Goal: Task Accomplishment & Management: Manage account settings

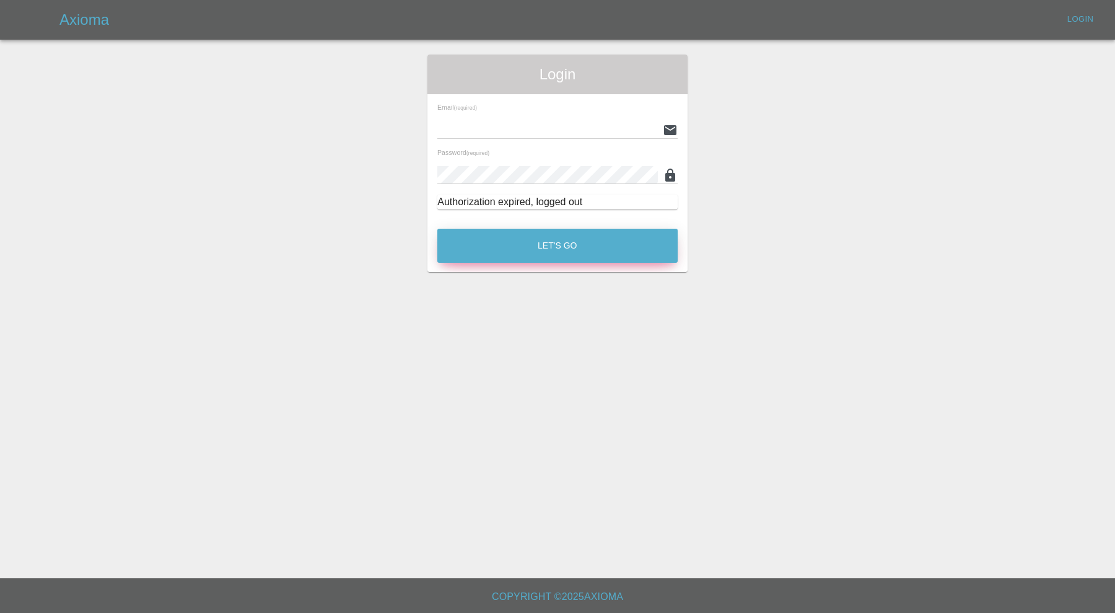
type input "[PERSON_NAME][EMAIL_ADDRESS][PERSON_NAME][DOMAIN_NAME]"
click at [617, 251] on button "Let's Go" at bounding box center [557, 246] width 240 height 34
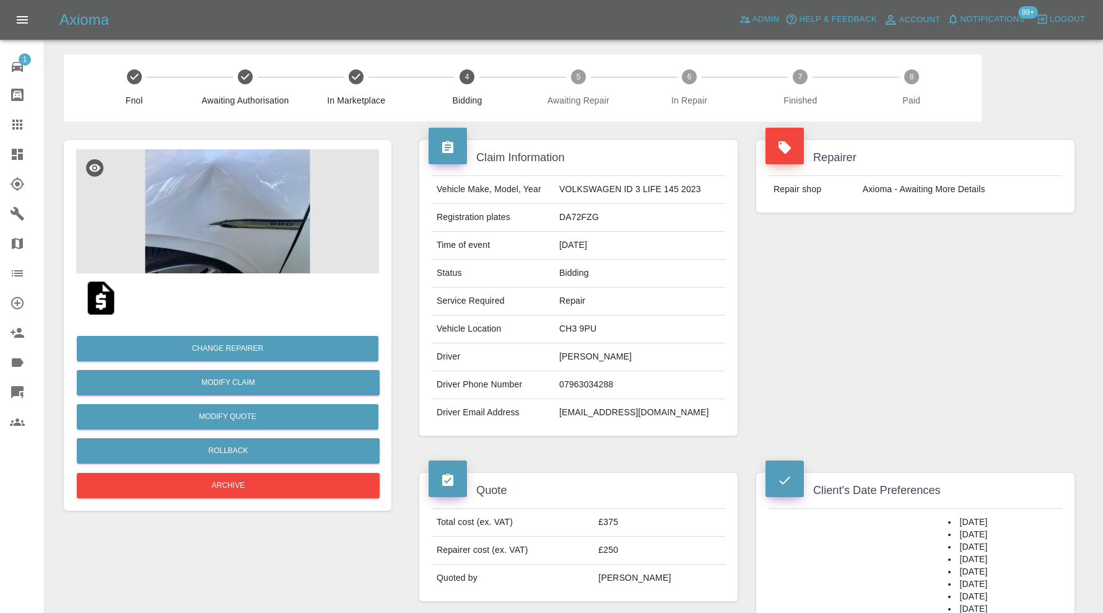
scroll to position [41, 0]
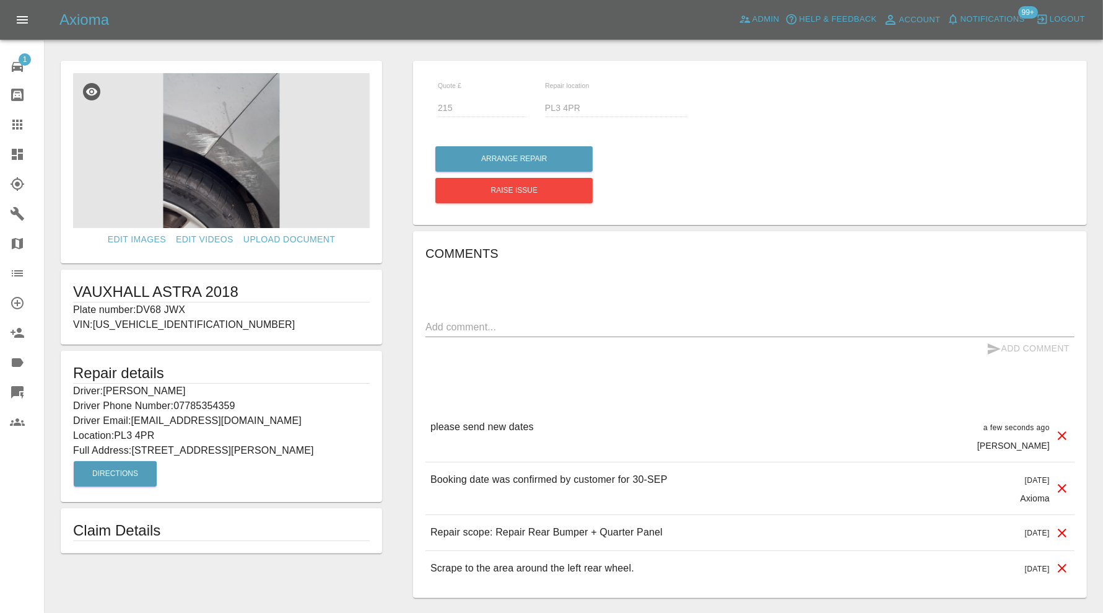
click at [17, 271] on icon at bounding box center [17, 273] width 15 height 15
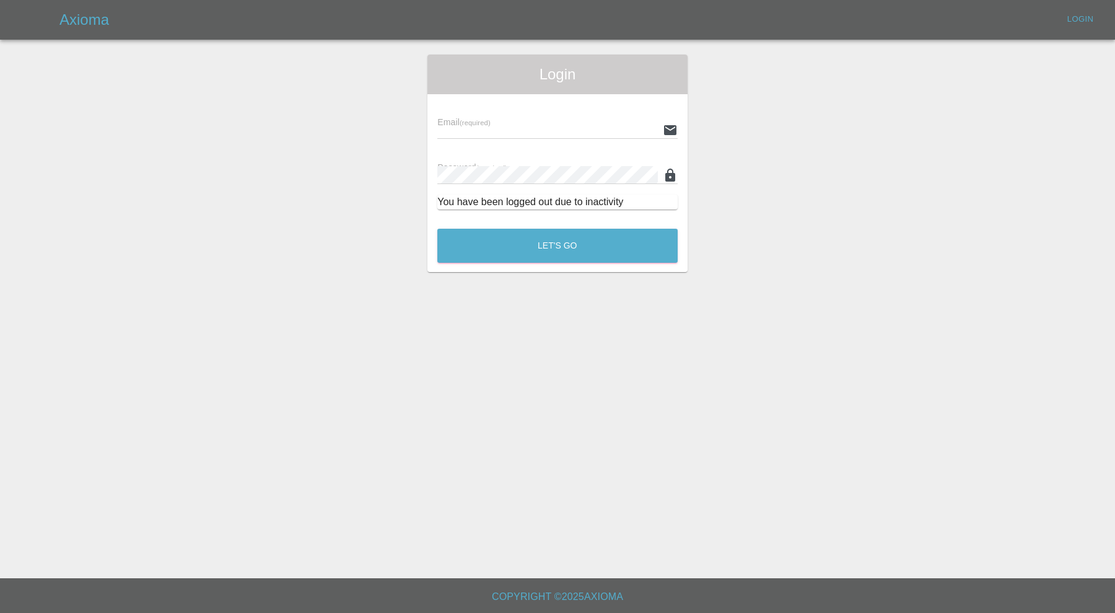
type input "[PERSON_NAME][EMAIL_ADDRESS][PERSON_NAME][DOMAIN_NAME]"
click at [466, 231] on button "Let's Go" at bounding box center [557, 246] width 240 height 34
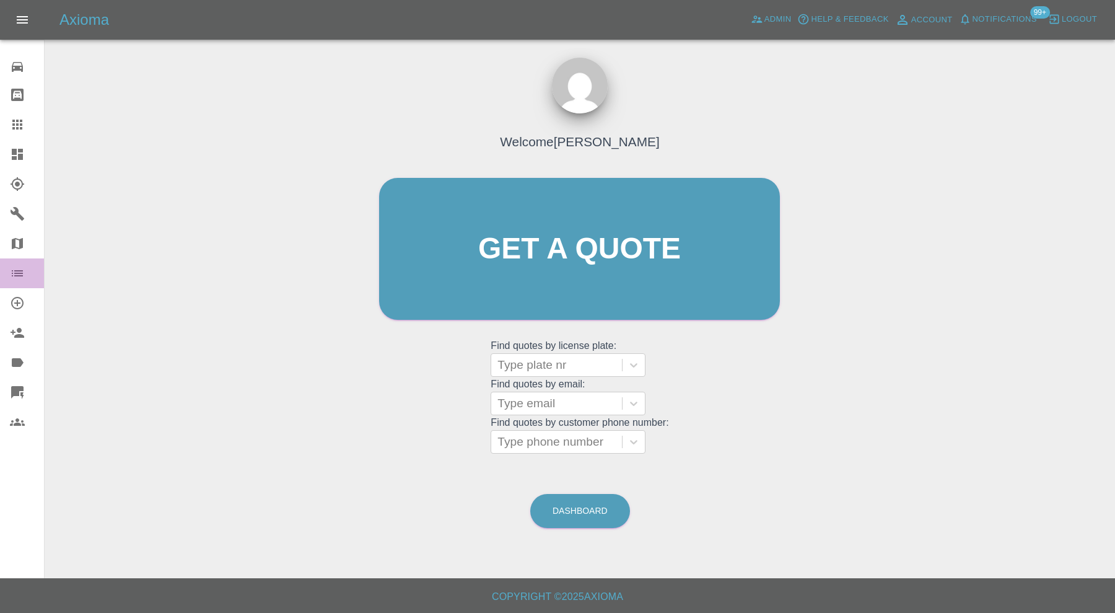
click at [18, 274] on icon at bounding box center [17, 273] width 15 height 15
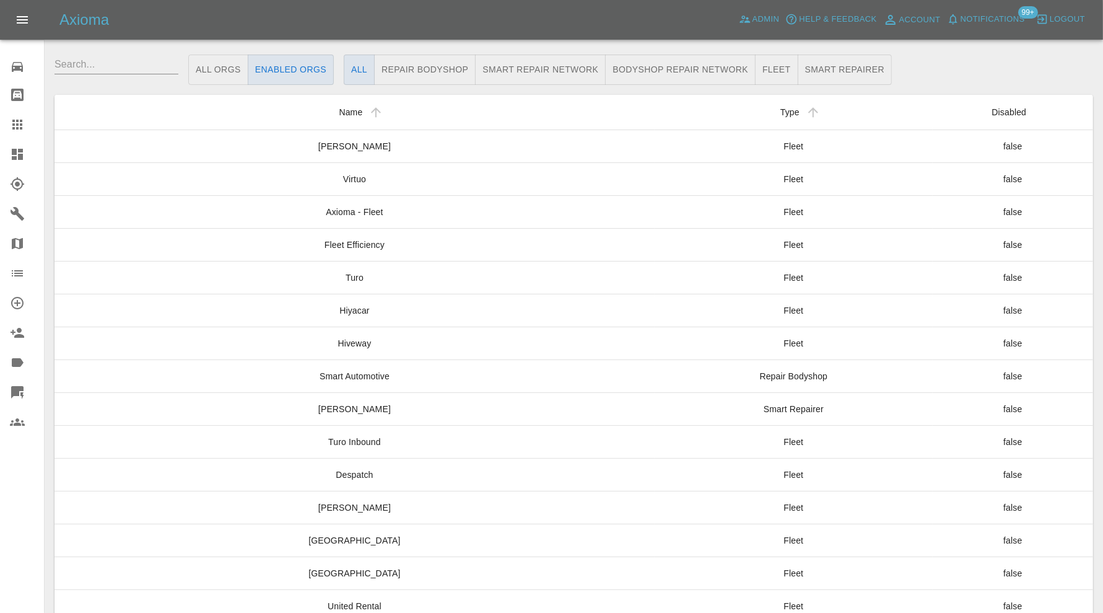
click at [155, 72] on input "text" at bounding box center [117, 65] width 124 height 20
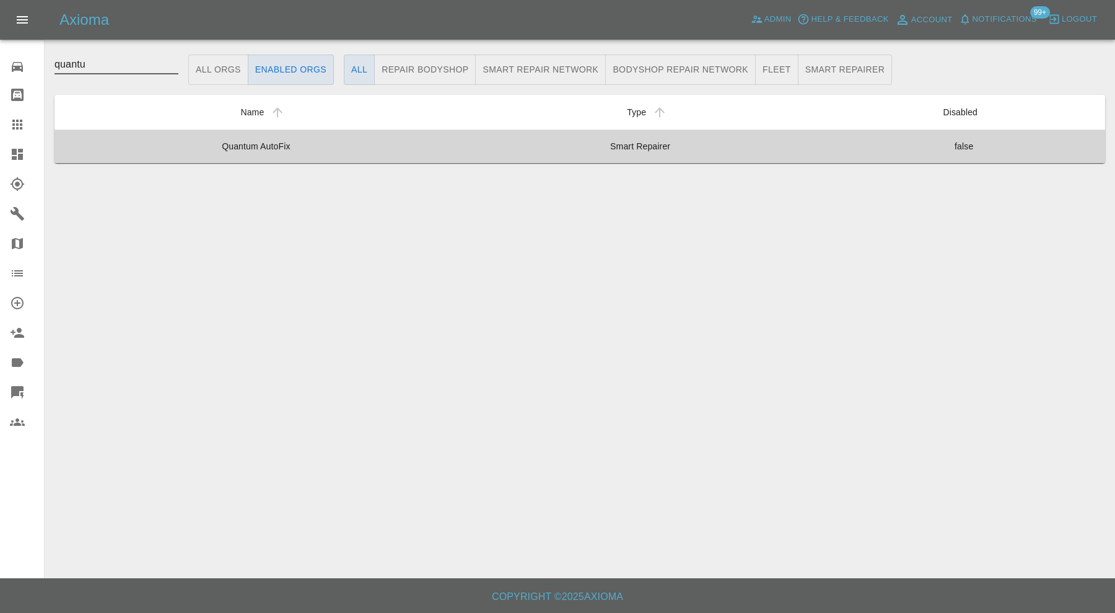
type input "quantu"
click at [344, 146] on td "Quantum AutoFix" at bounding box center [256, 145] width 403 height 33
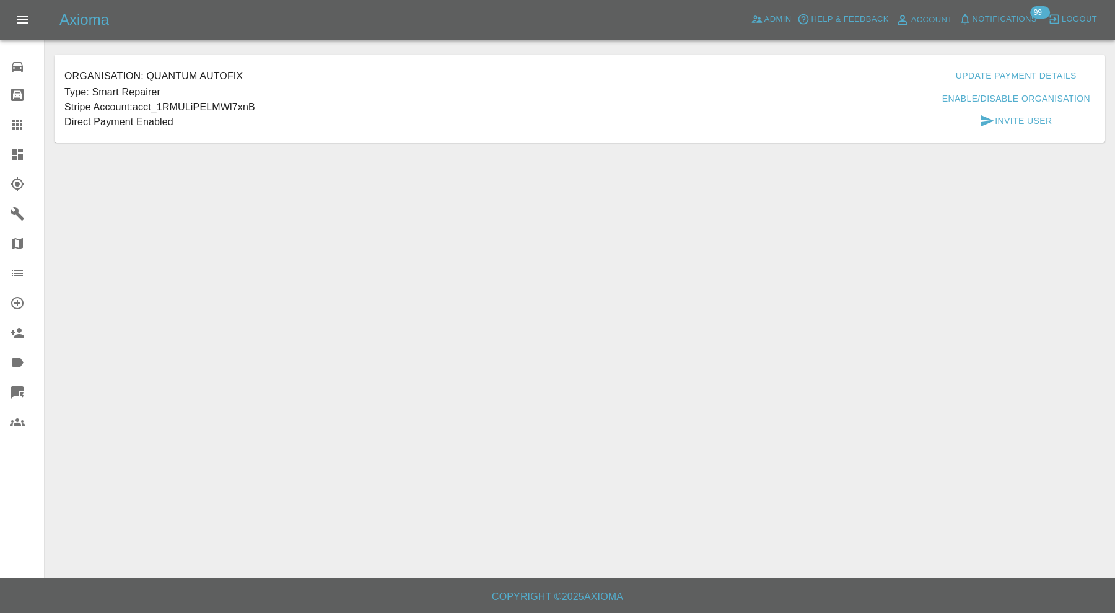
click at [984, 103] on button "Enable/Disable Organisation" at bounding box center [1016, 98] width 158 height 23
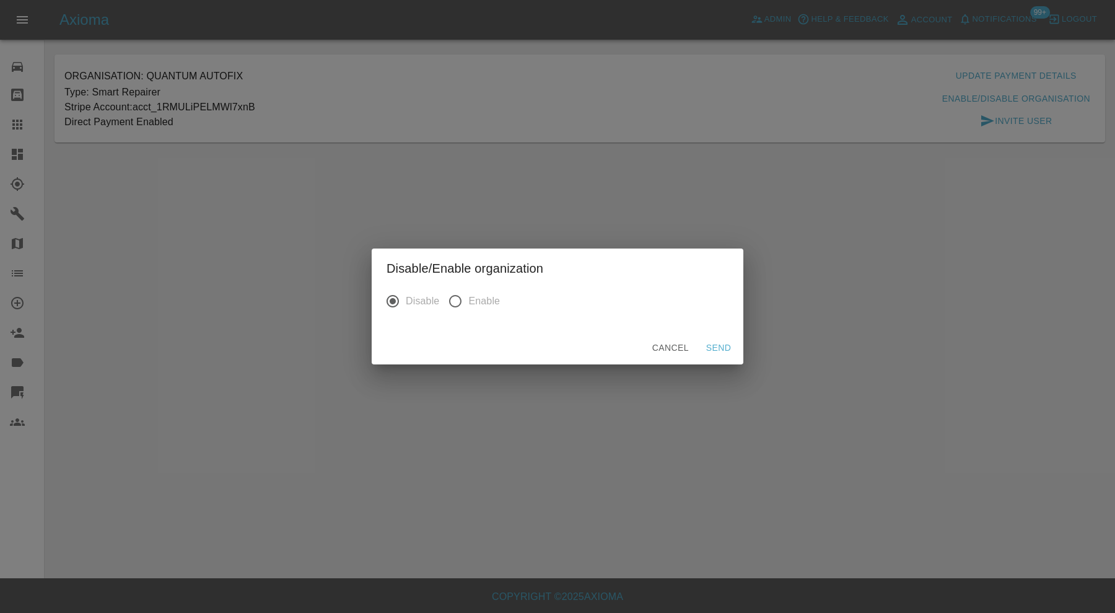
click at [709, 344] on button "Send" at bounding box center [719, 347] width 40 height 23
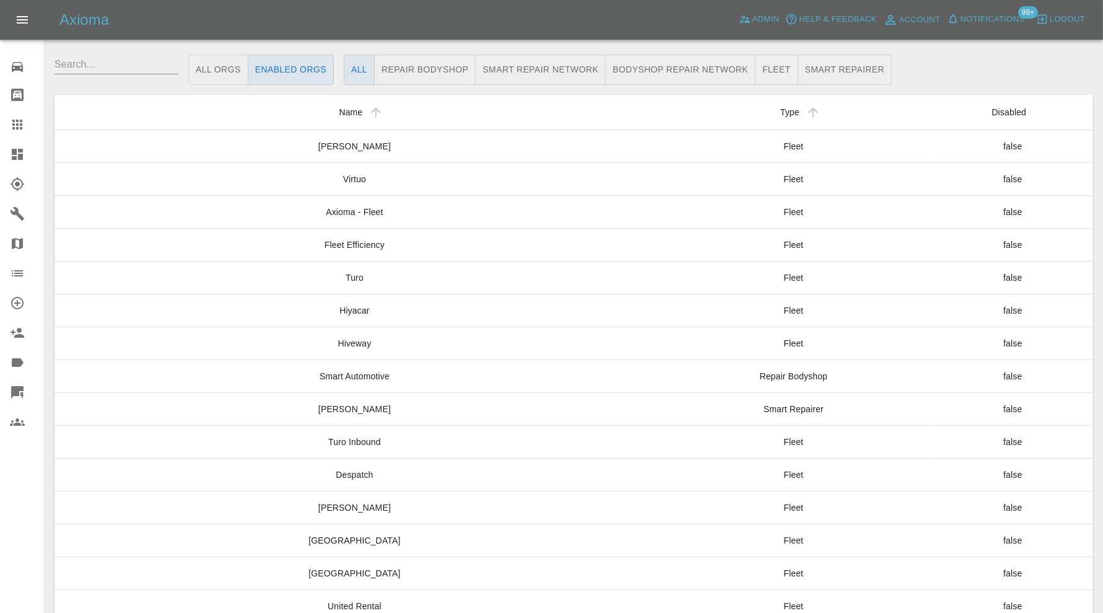
click at [120, 71] on input "text" at bounding box center [117, 65] width 124 height 20
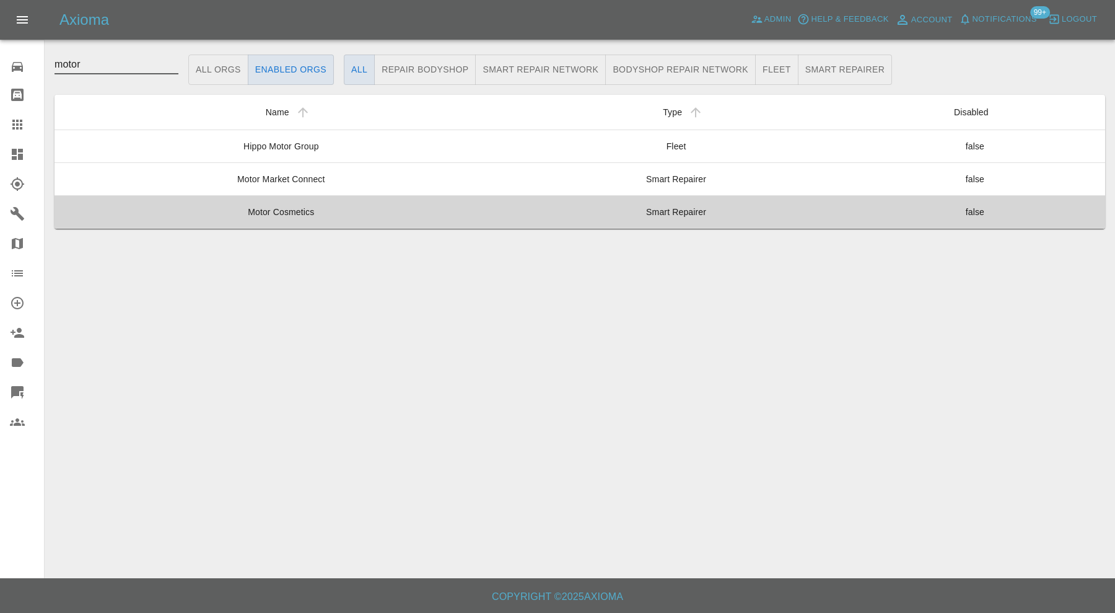
type input "motor"
click at [335, 216] on td "Motor Cosmetics" at bounding box center [281, 211] width 453 height 33
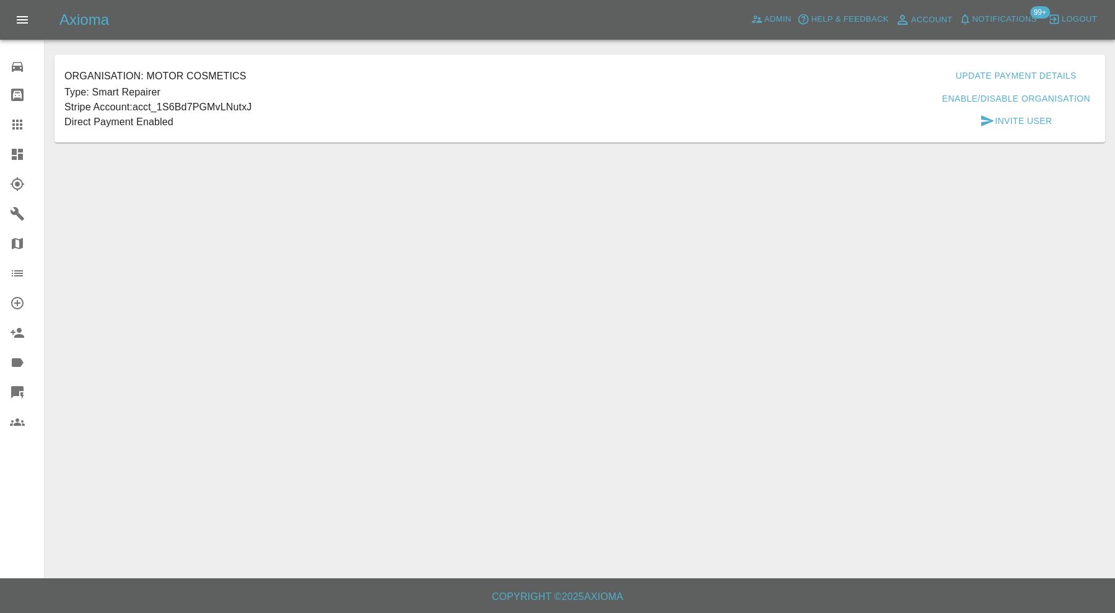
click at [983, 96] on button "Enable/Disable Organisation" at bounding box center [1016, 98] width 158 height 23
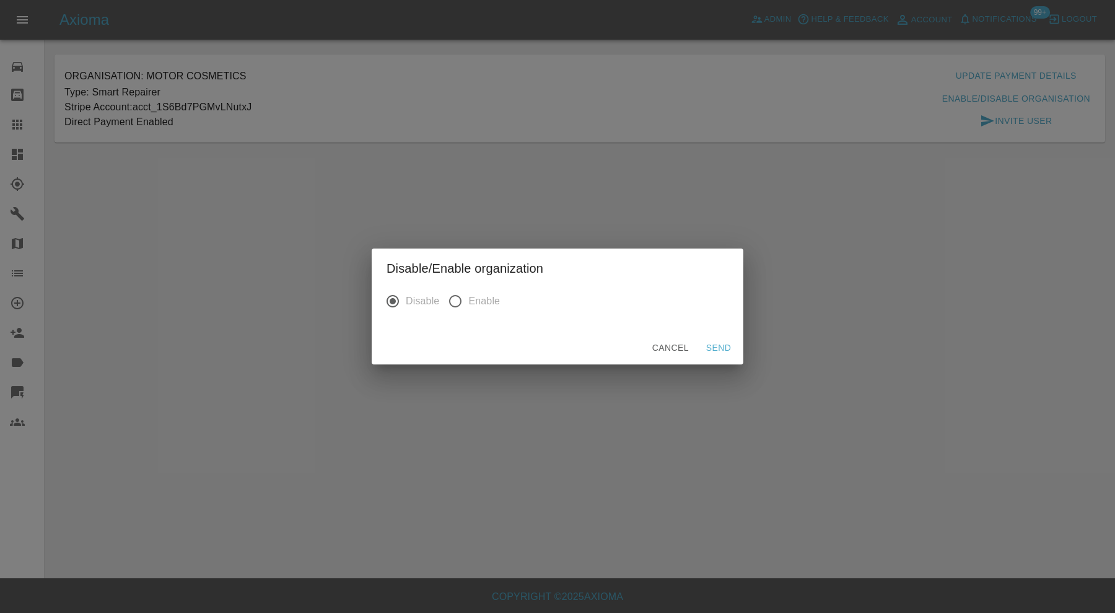
click at [717, 348] on button "Send" at bounding box center [719, 347] width 40 height 23
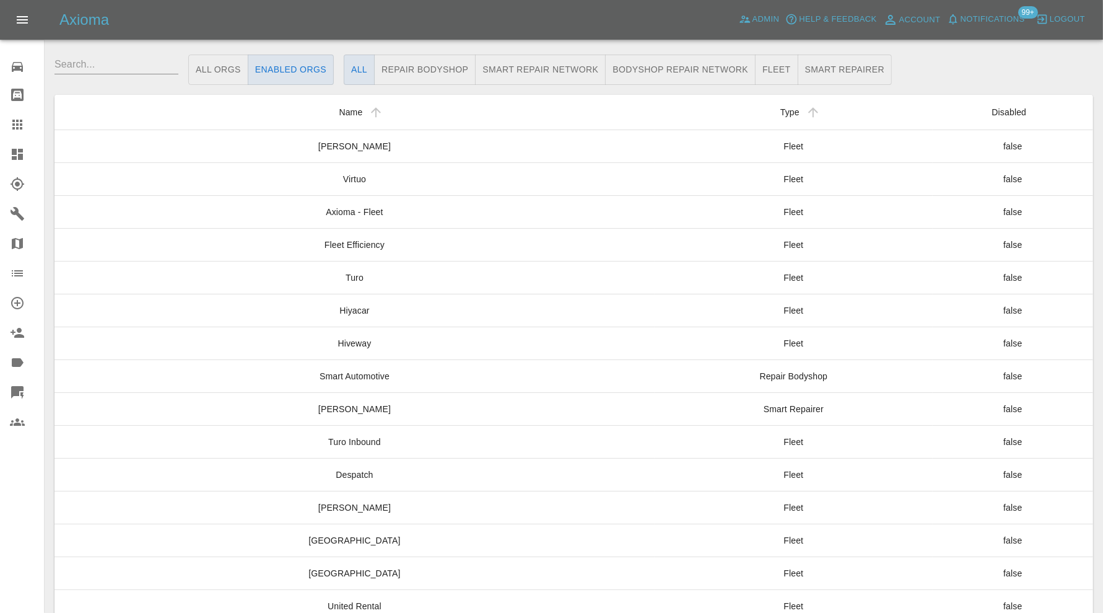
click at [131, 66] on input "text" at bounding box center [117, 65] width 124 height 20
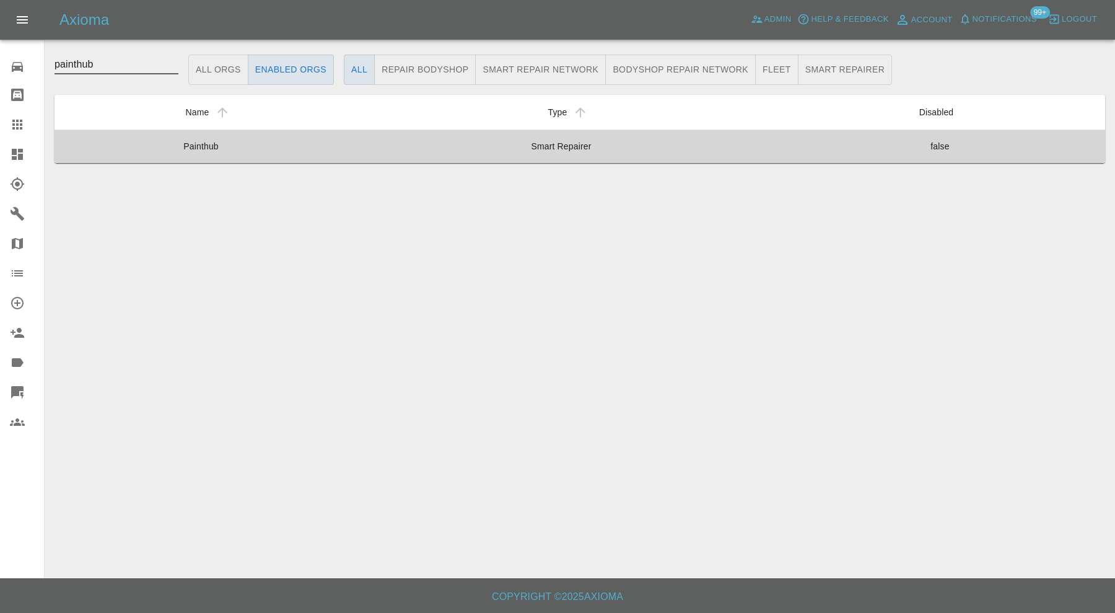
type input "painthub"
click at [240, 138] on td "Painthub" at bounding box center [201, 145] width 293 height 33
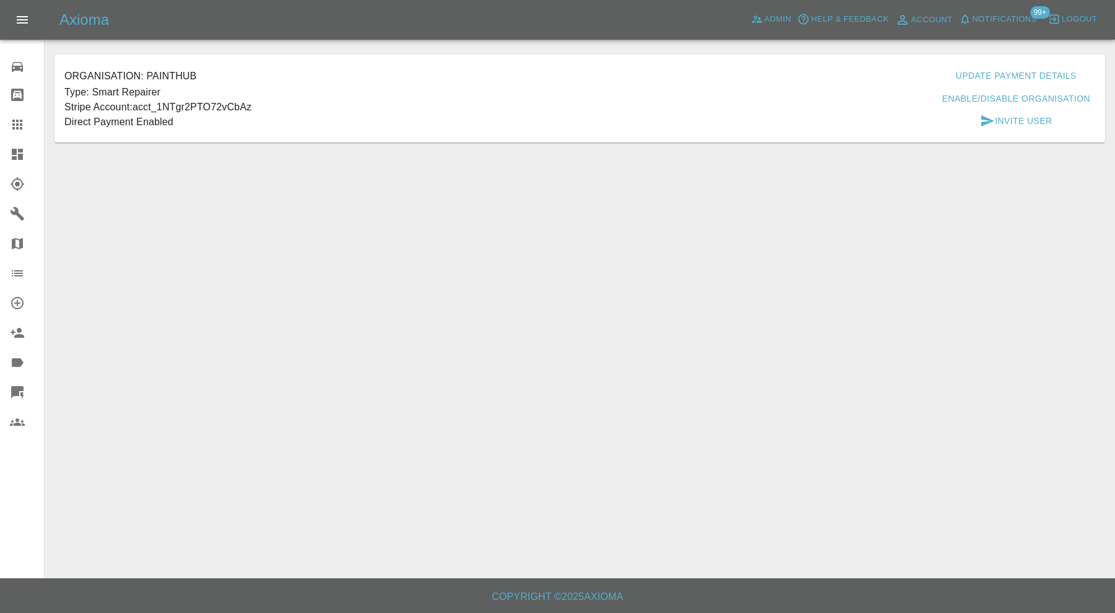
click at [991, 94] on button "Enable/Disable Organisation" at bounding box center [1016, 98] width 158 height 23
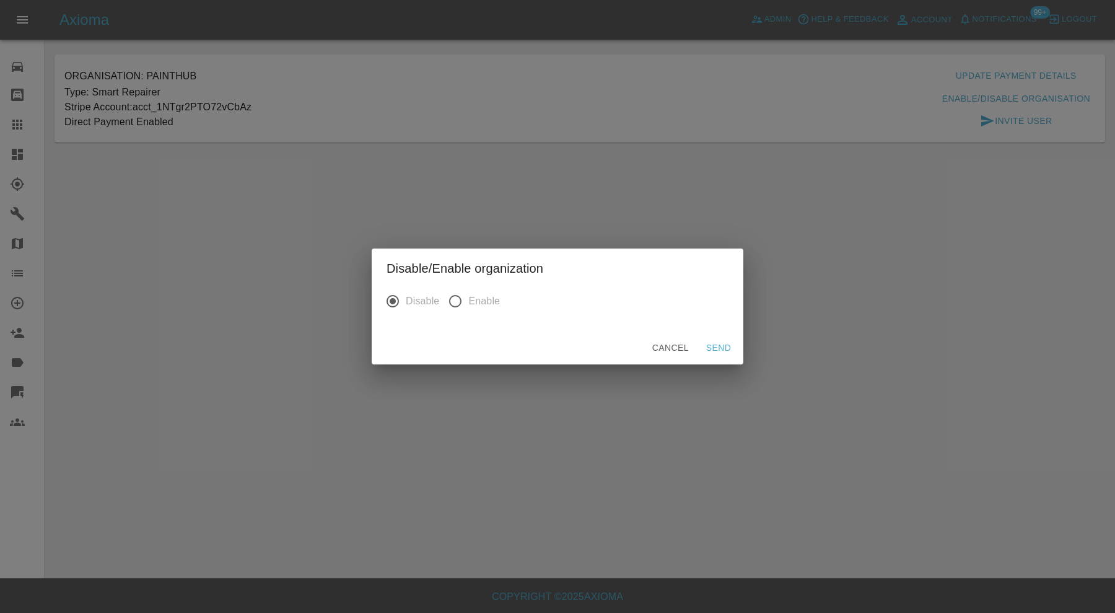
click at [714, 344] on button "Send" at bounding box center [719, 347] width 40 height 23
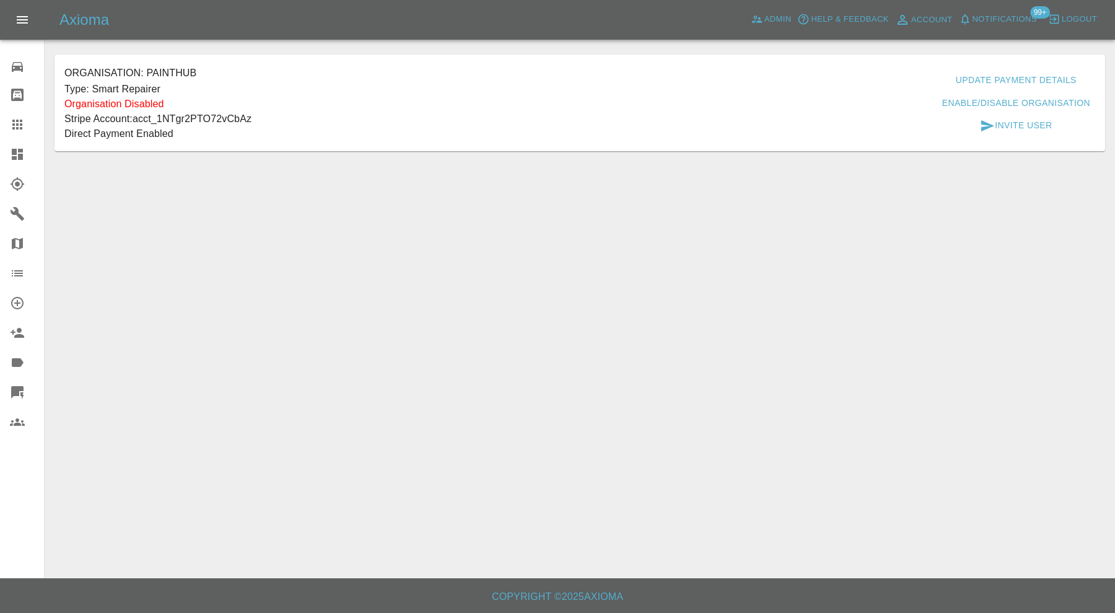
click at [17, 147] on icon at bounding box center [17, 154] width 15 height 15
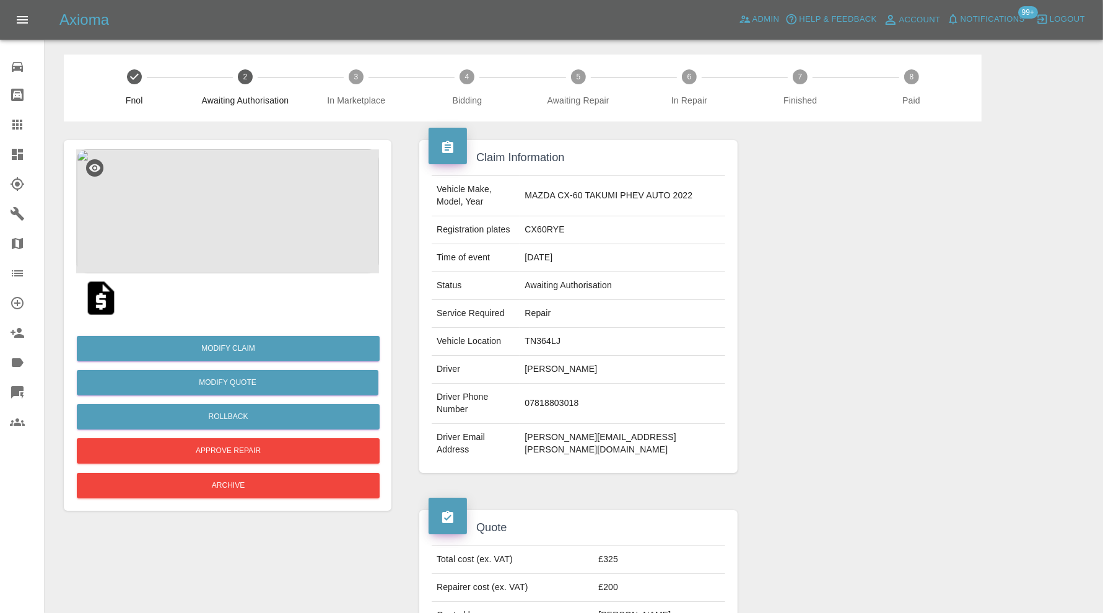
click at [22, 154] on icon at bounding box center [17, 154] width 11 height 11
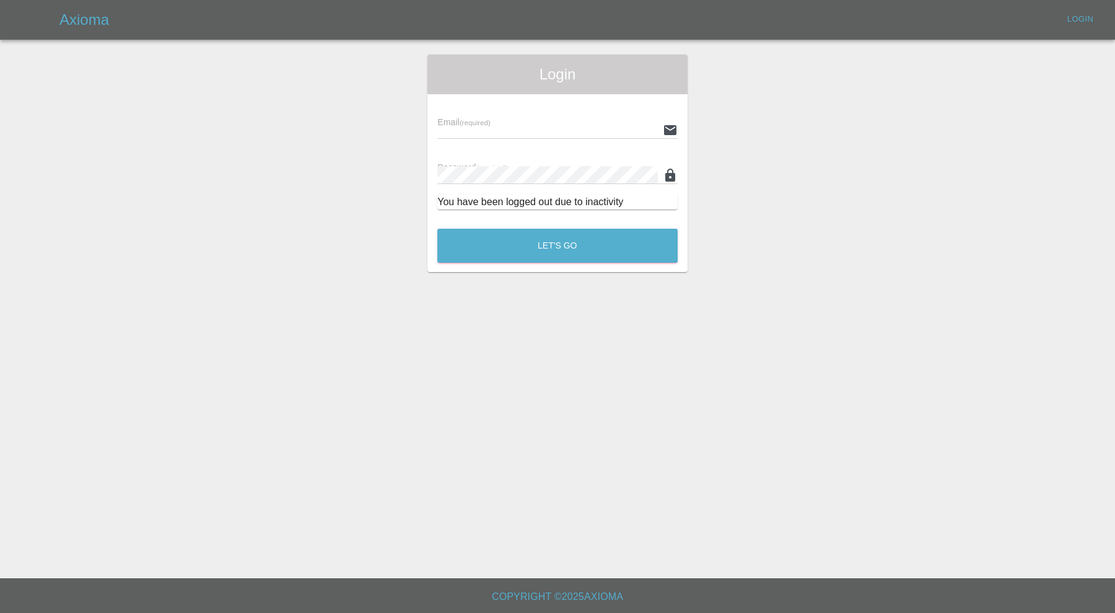
type input "[PERSON_NAME][EMAIL_ADDRESS][PERSON_NAME][DOMAIN_NAME]"
click at [547, 226] on div "Let's Go" at bounding box center [558, 242] width 242 height 46
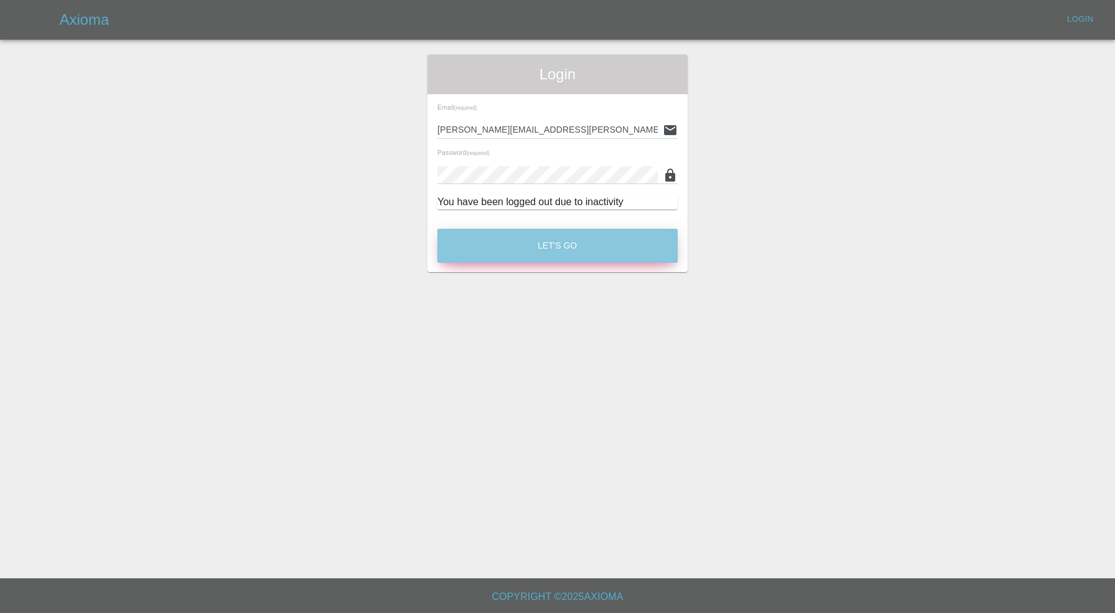
click at [546, 235] on button "Let's Go" at bounding box center [557, 246] width 240 height 34
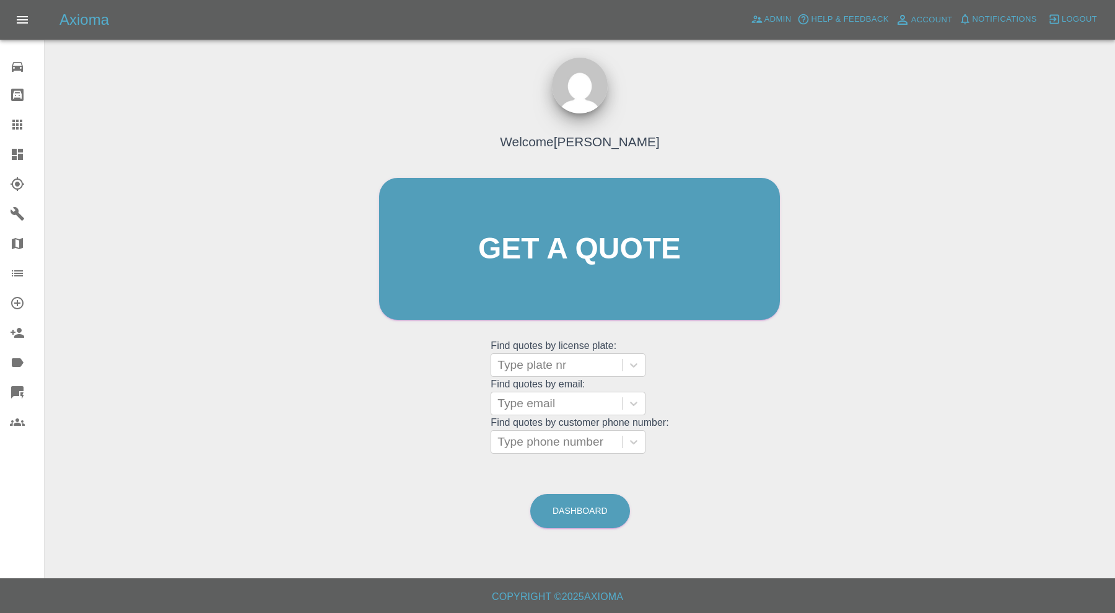
click at [20, 149] on icon at bounding box center [17, 154] width 11 height 11
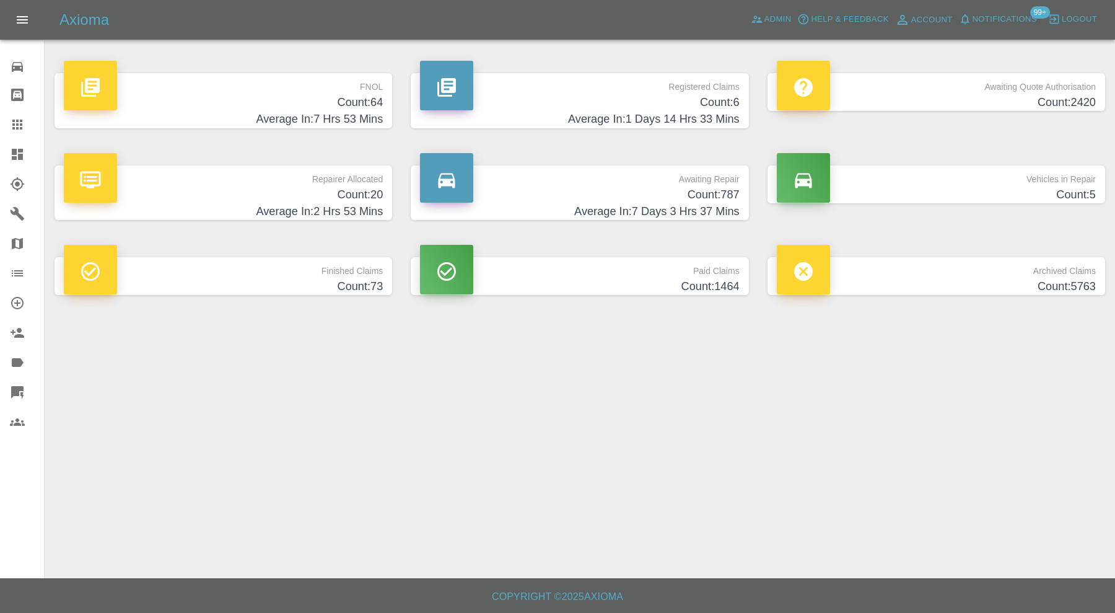
click at [353, 288] on h4 "Count: 73" at bounding box center [223, 286] width 319 height 17
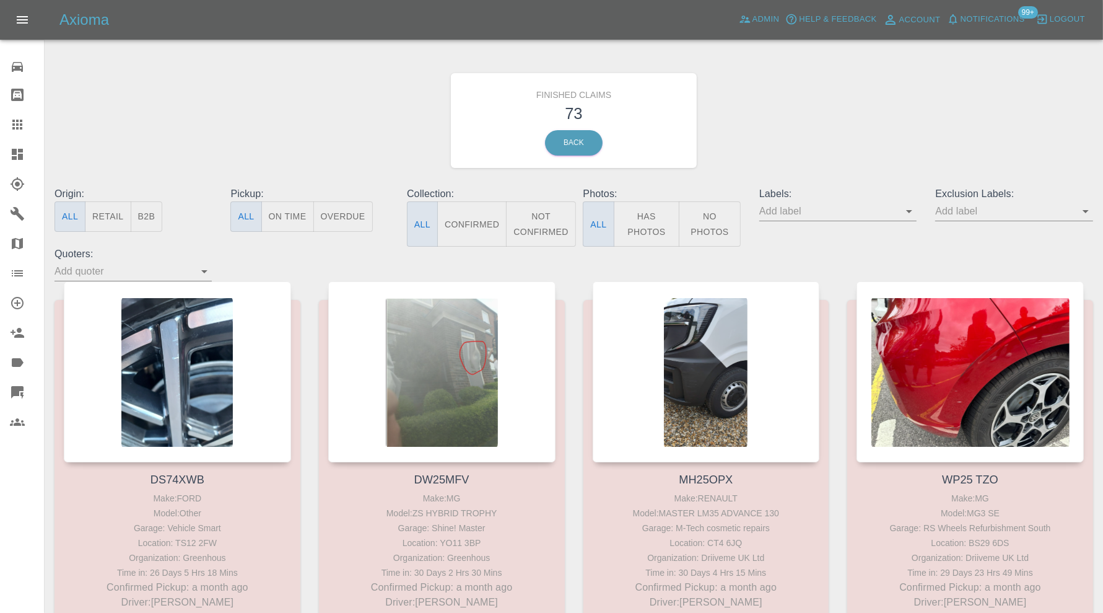
click at [19, 130] on icon at bounding box center [17, 124] width 15 height 15
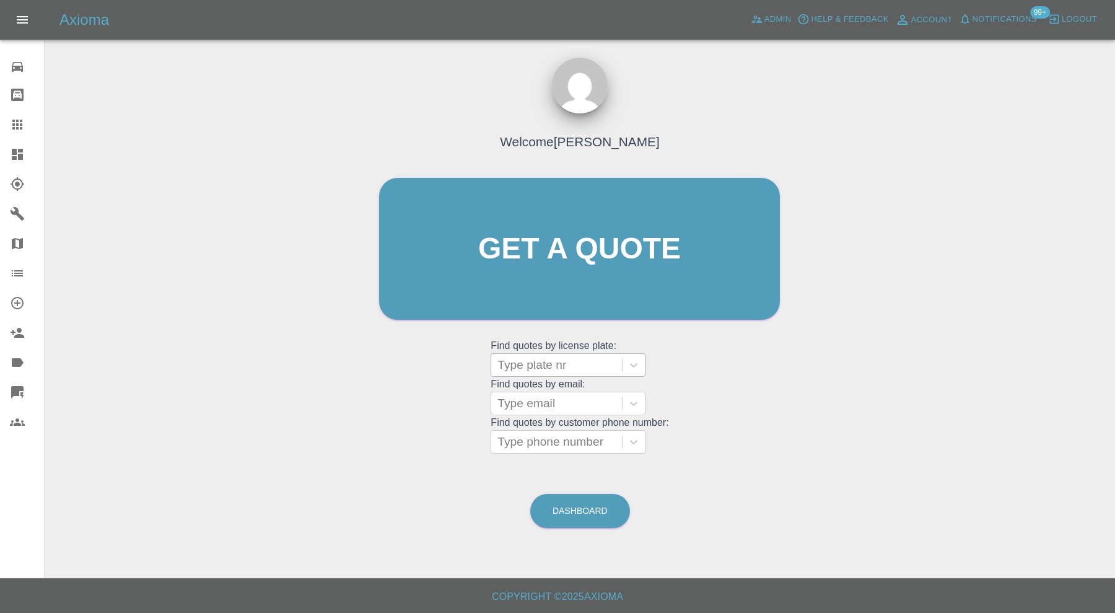
click at [551, 366] on div at bounding box center [556, 364] width 118 height 17
click at [14, 155] on icon at bounding box center [17, 154] width 15 height 15
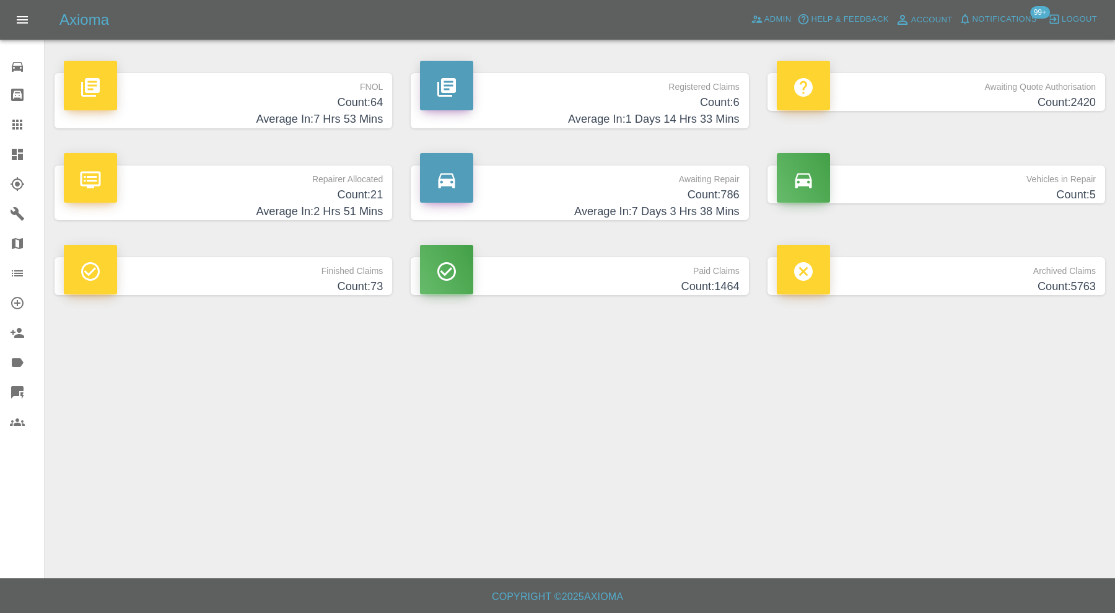
click at [334, 291] on h4 "Count: 73" at bounding box center [223, 286] width 319 height 17
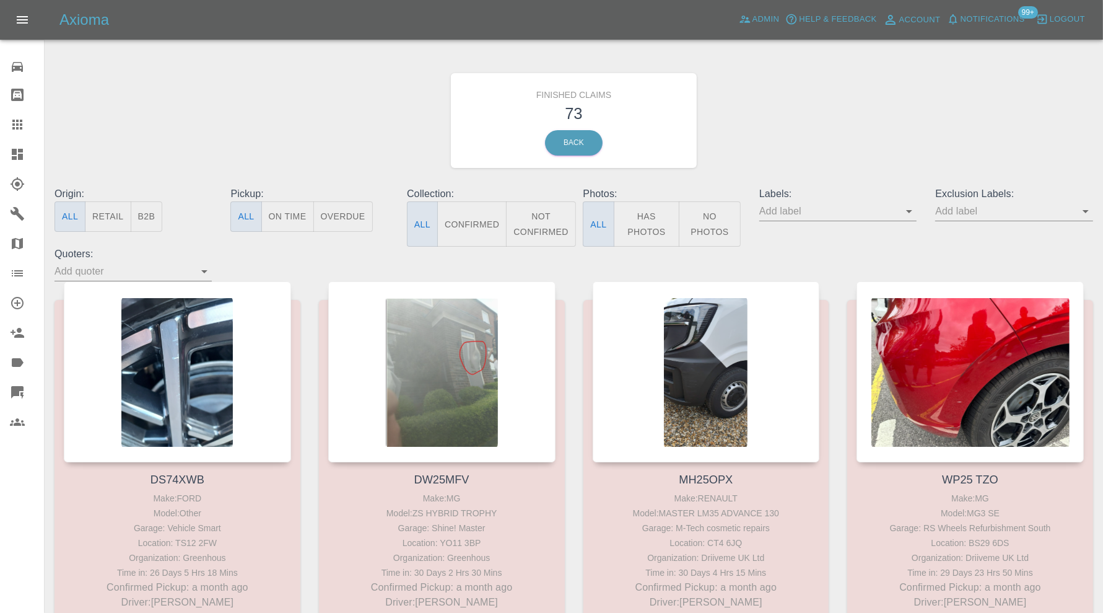
click at [19, 154] on icon at bounding box center [17, 154] width 11 height 11
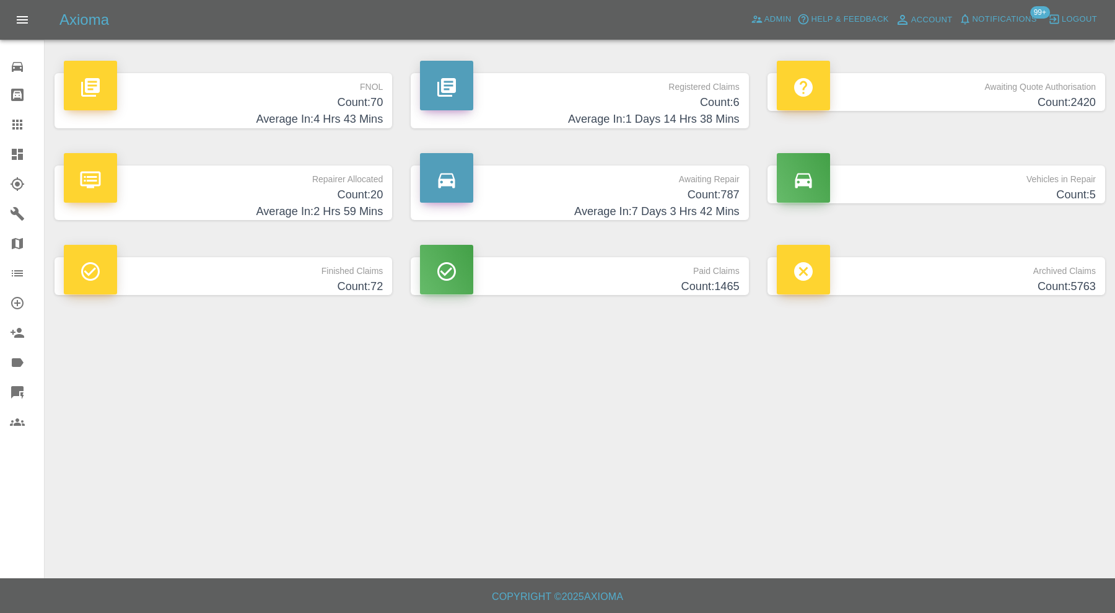
click at [597, 193] on h4 "Count: 787" at bounding box center [579, 194] width 319 height 17
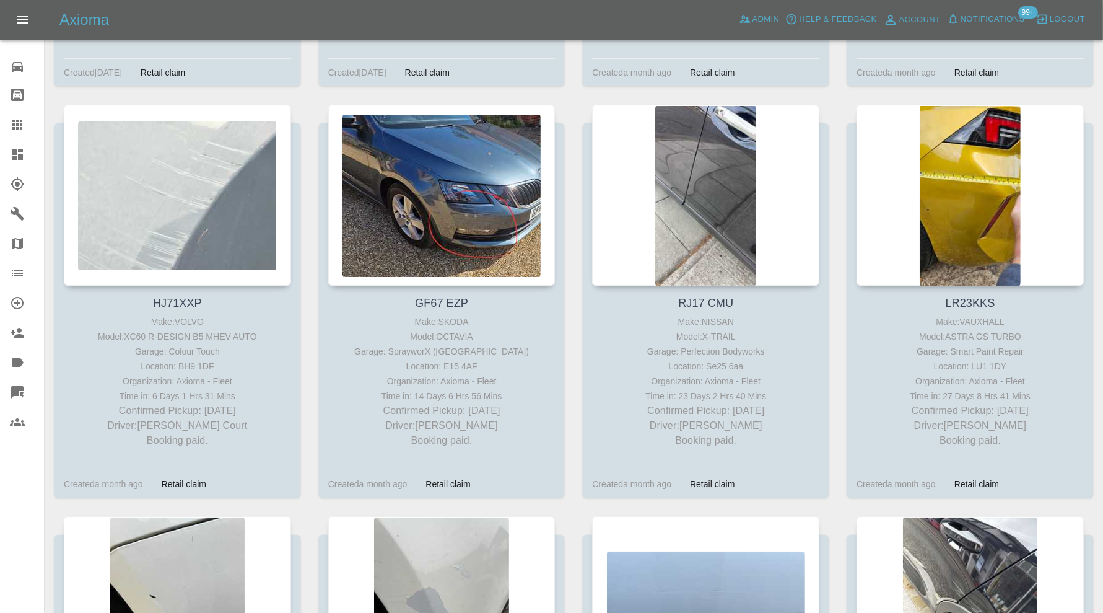
scroll to position [54912, 0]
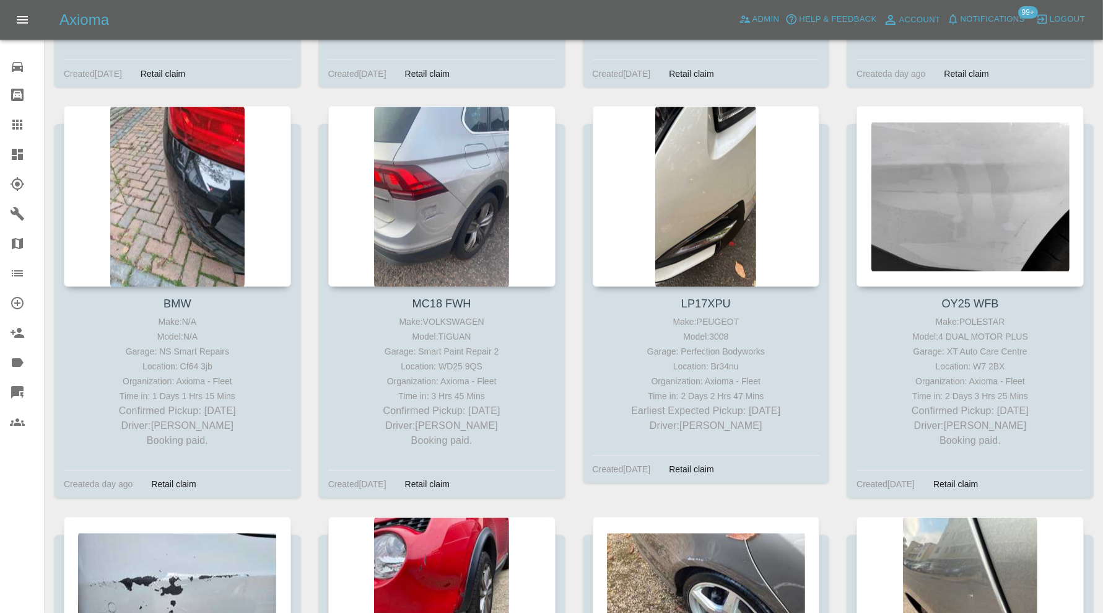
click at [1075, 22] on span "Logout" at bounding box center [1067, 19] width 35 height 14
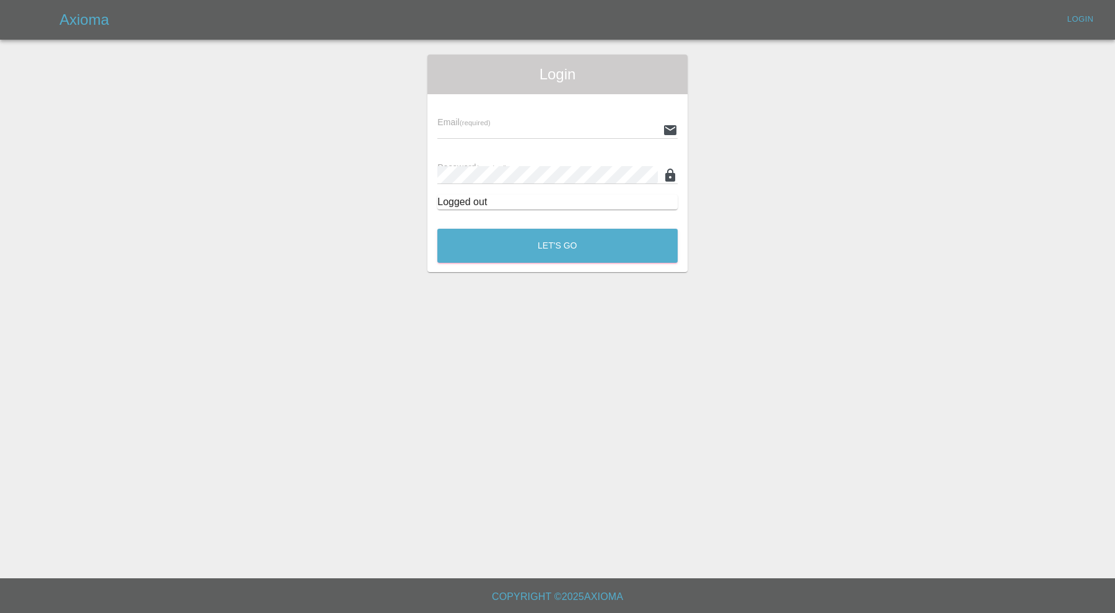
type input "carl.ainsworth@axioma.co.uk"
click at [553, 242] on button "Let's Go" at bounding box center [557, 246] width 240 height 34
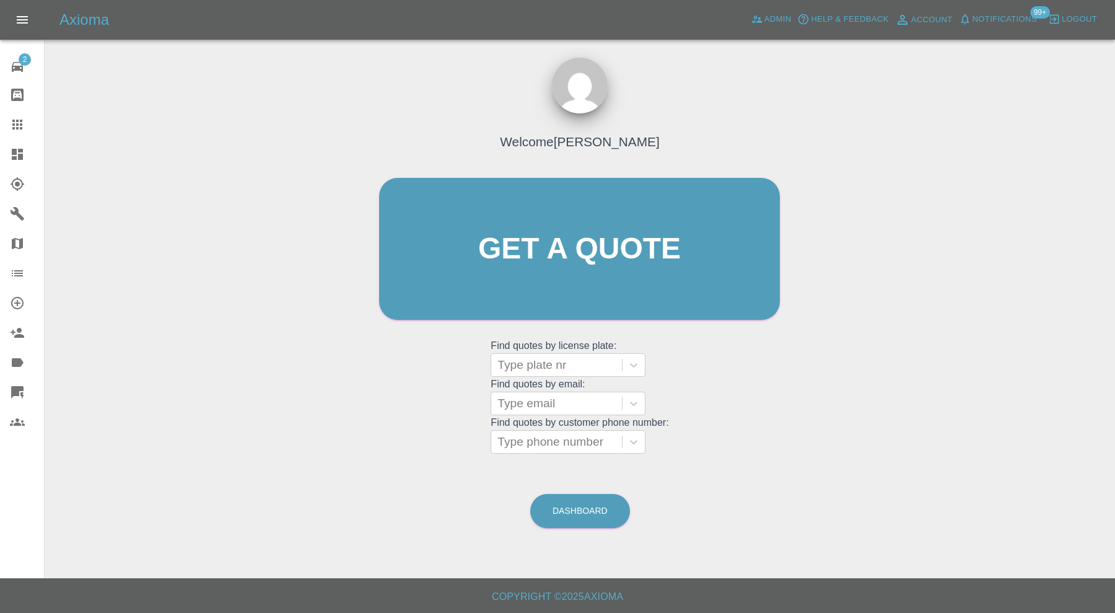
click at [30, 262] on link "Organization" at bounding box center [22, 273] width 44 height 30
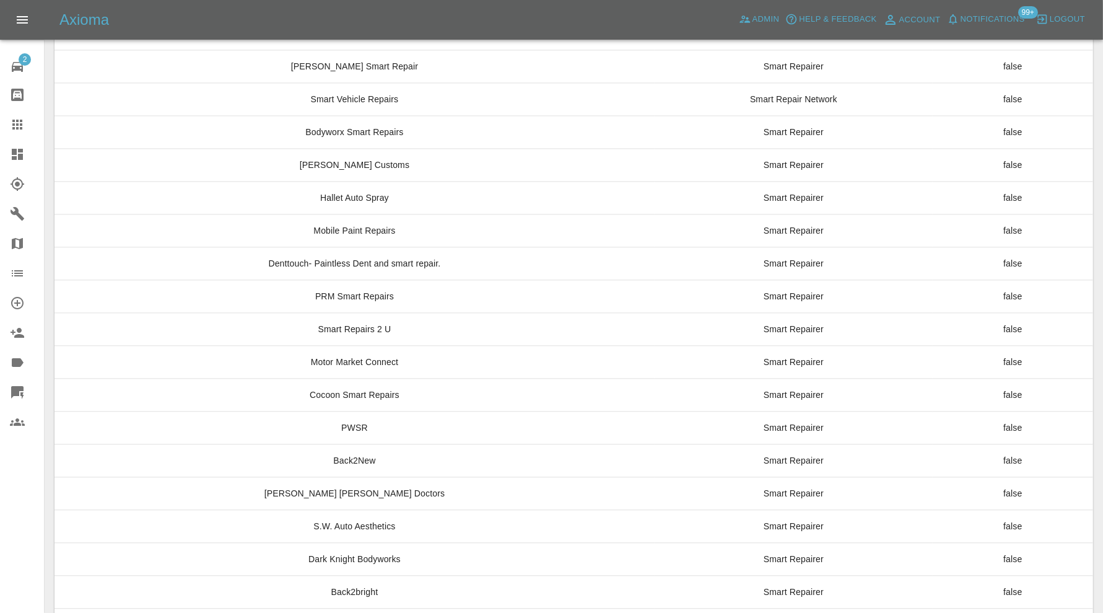
scroll to position [9250, 0]
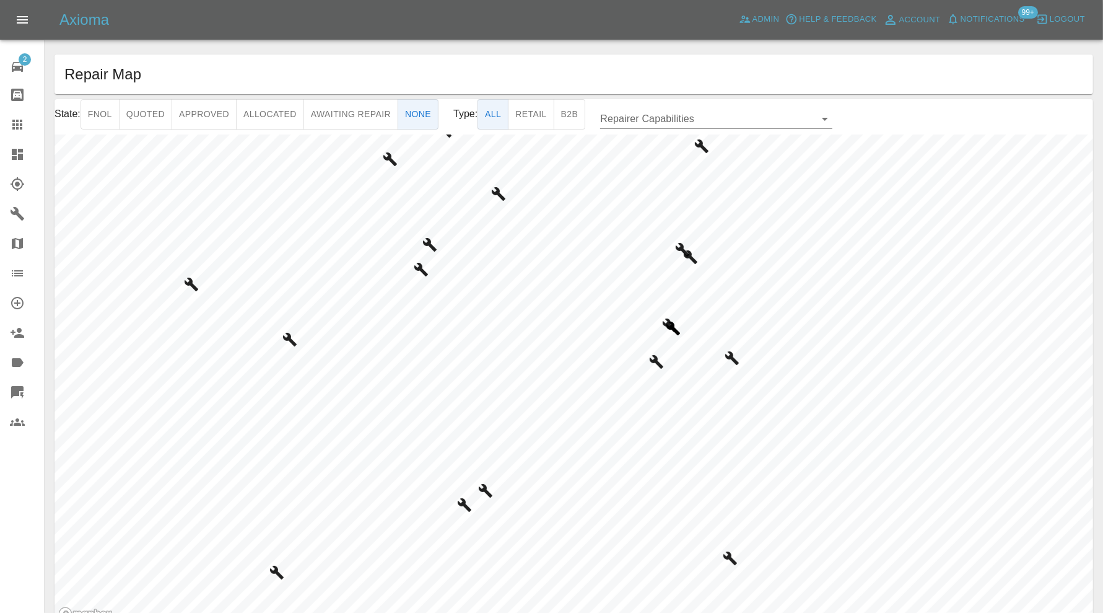
click at [920, 127] on div "State: Fnol Quoted Approved Allocated Awaiting Repair None Type: All Retail B2B…" at bounding box center [574, 361] width 1039 height 525
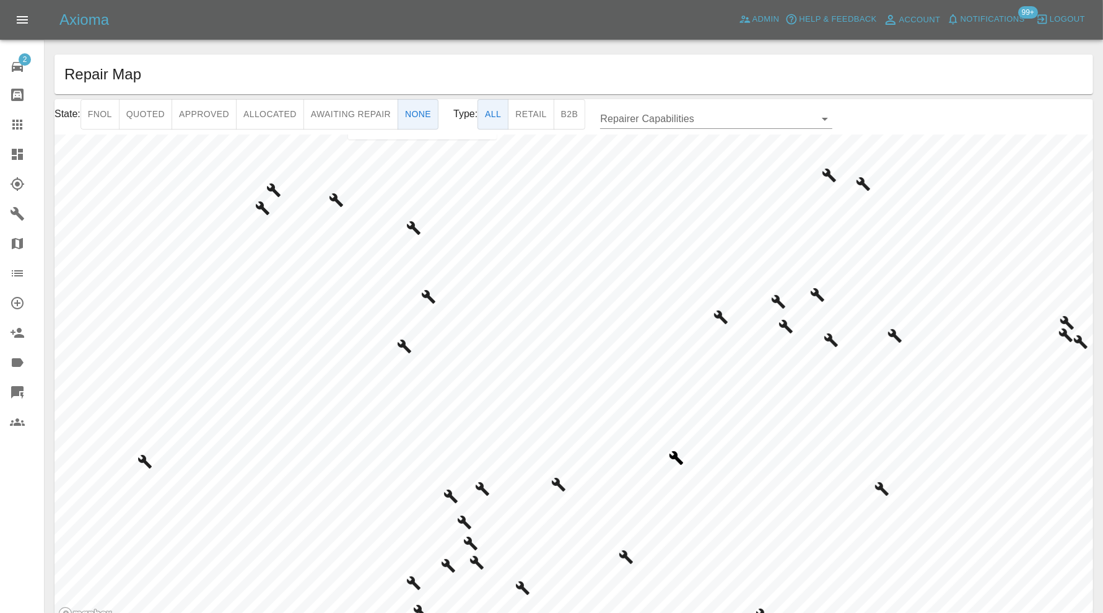
click at [579, 62] on div "Repair Map State: Fnol Quoted Approved Allocated Awaiting Repair None Type: All…" at bounding box center [574, 340] width 1039 height 570
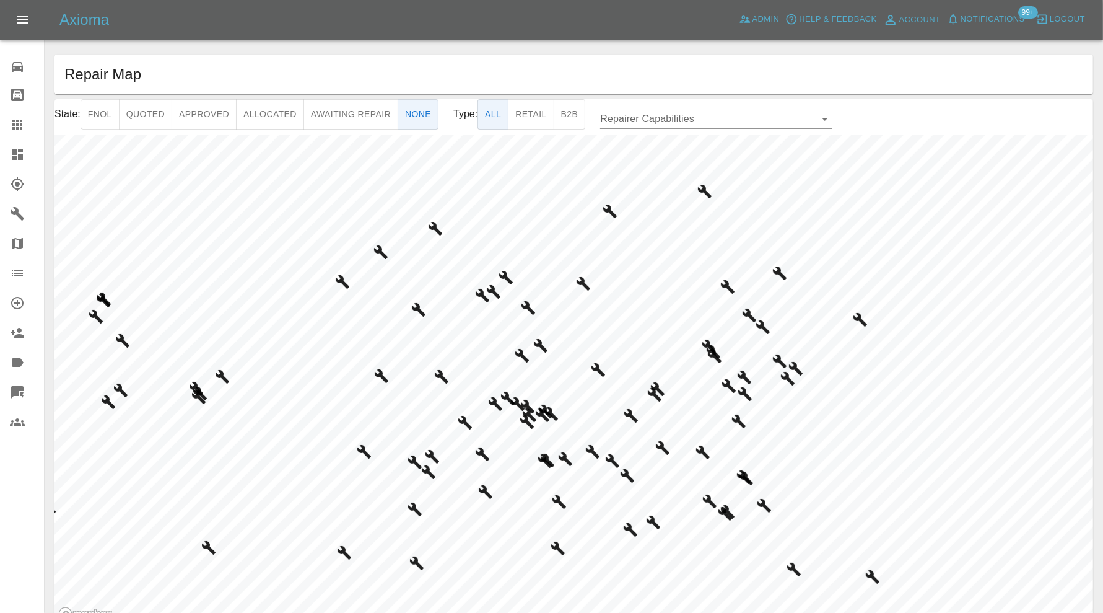
click at [12, 268] on icon at bounding box center [17, 273] width 15 height 15
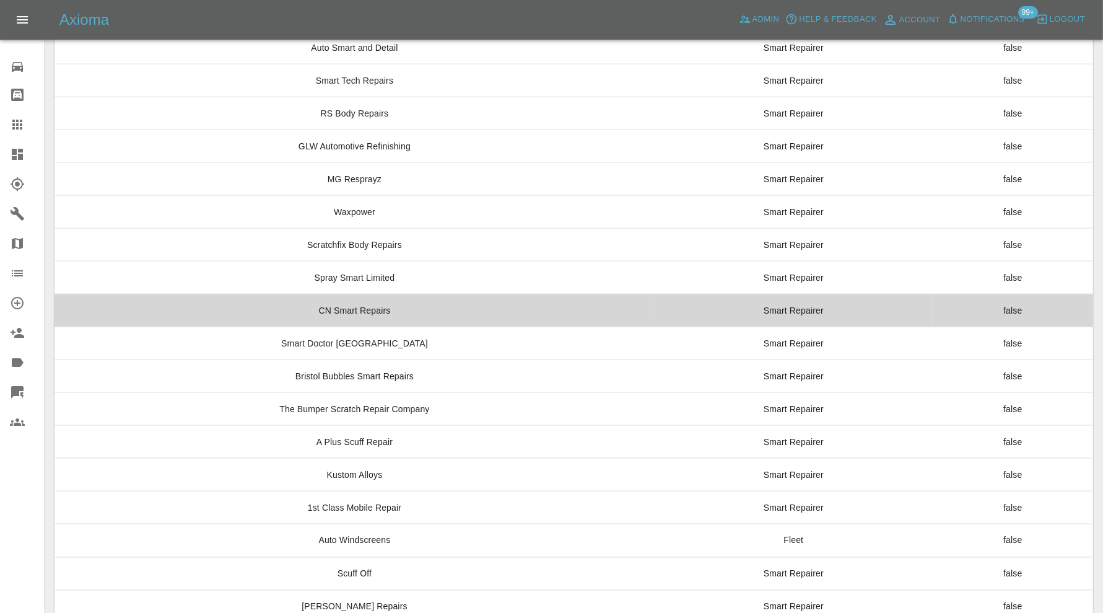
scroll to position [1651, 0]
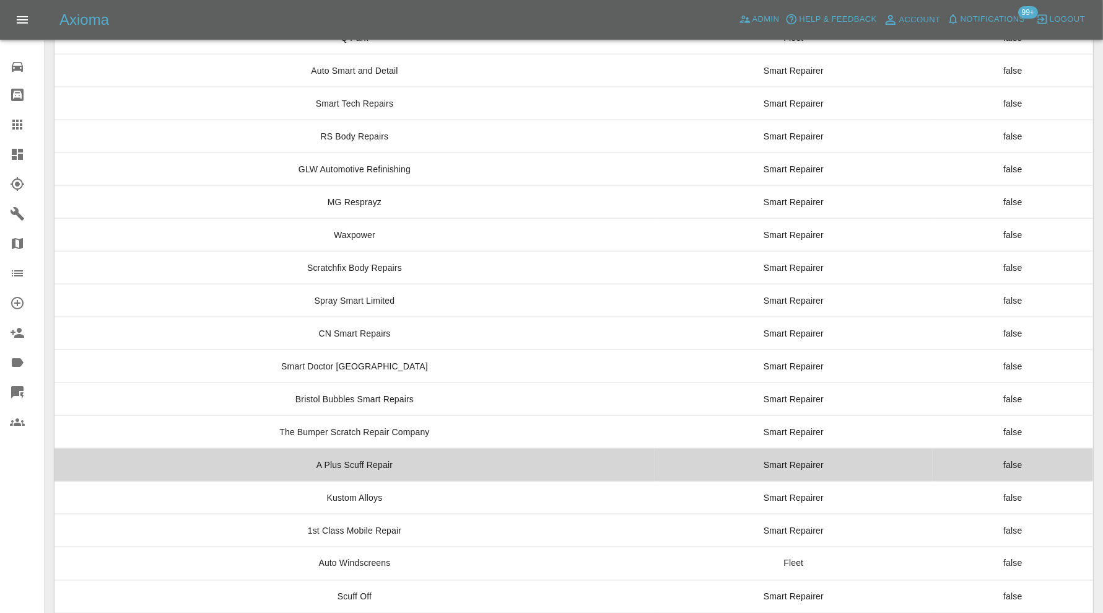
drag, startPoint x: 357, startPoint y: 451, endPoint x: 338, endPoint y: 452, distance: 19.2
click at [338, 452] on td "A Plus Scuff Repair" at bounding box center [355, 464] width 600 height 33
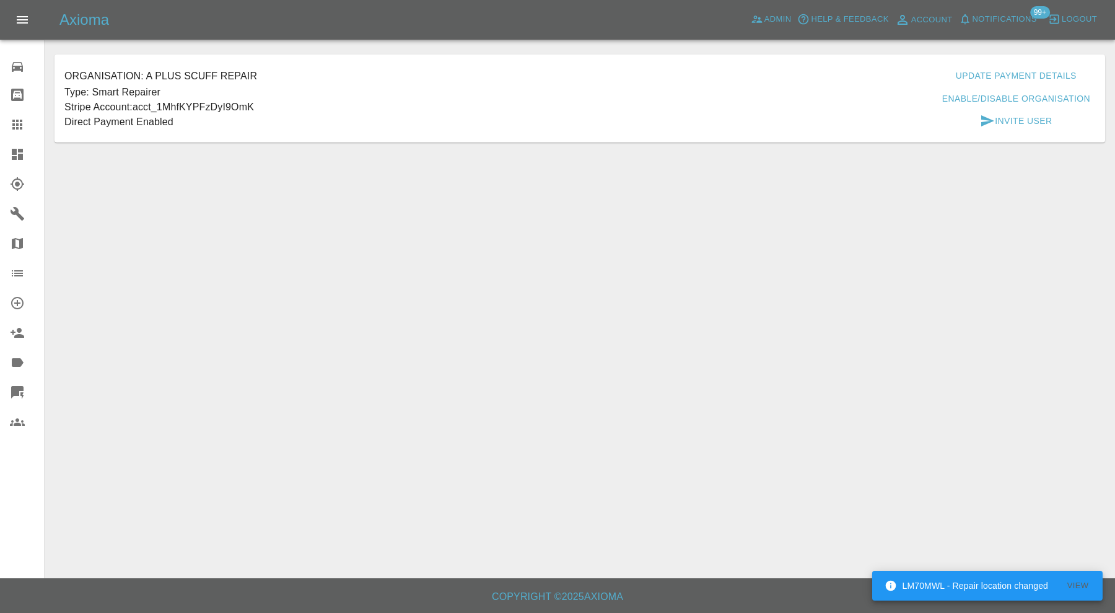
click at [961, 98] on button "Enable/Disable Organisation" at bounding box center [1016, 98] width 158 height 23
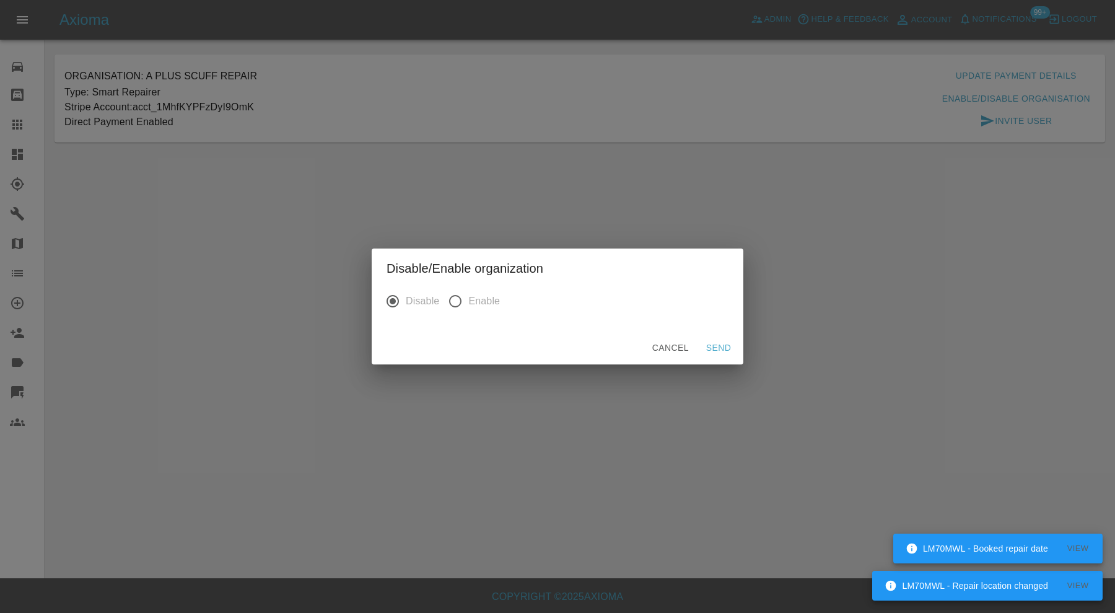
click at [711, 341] on button "Send" at bounding box center [719, 347] width 40 height 23
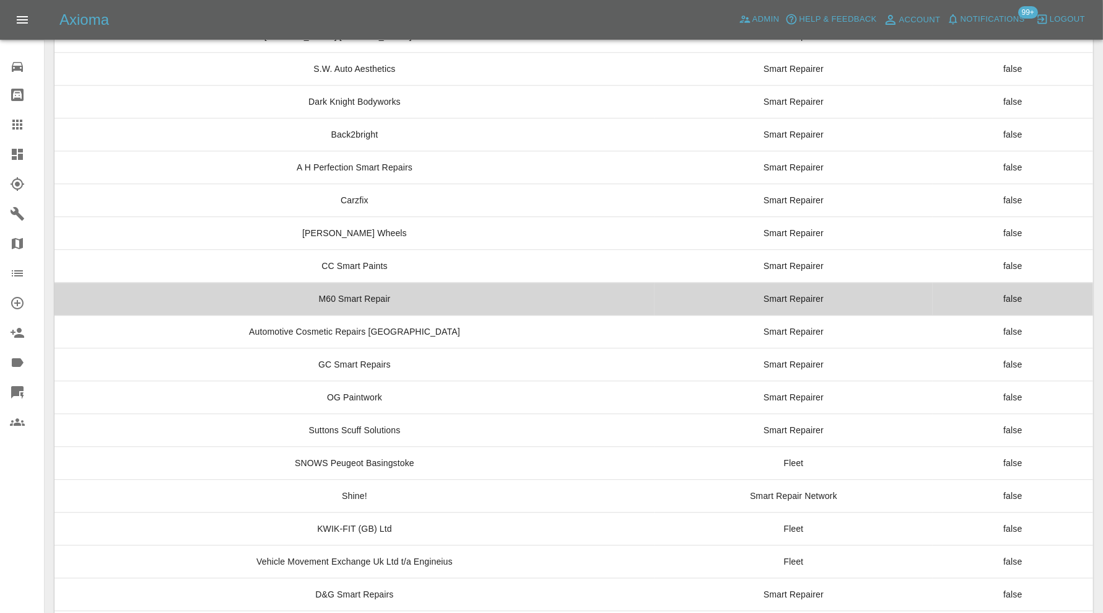
scroll to position [7743, 0]
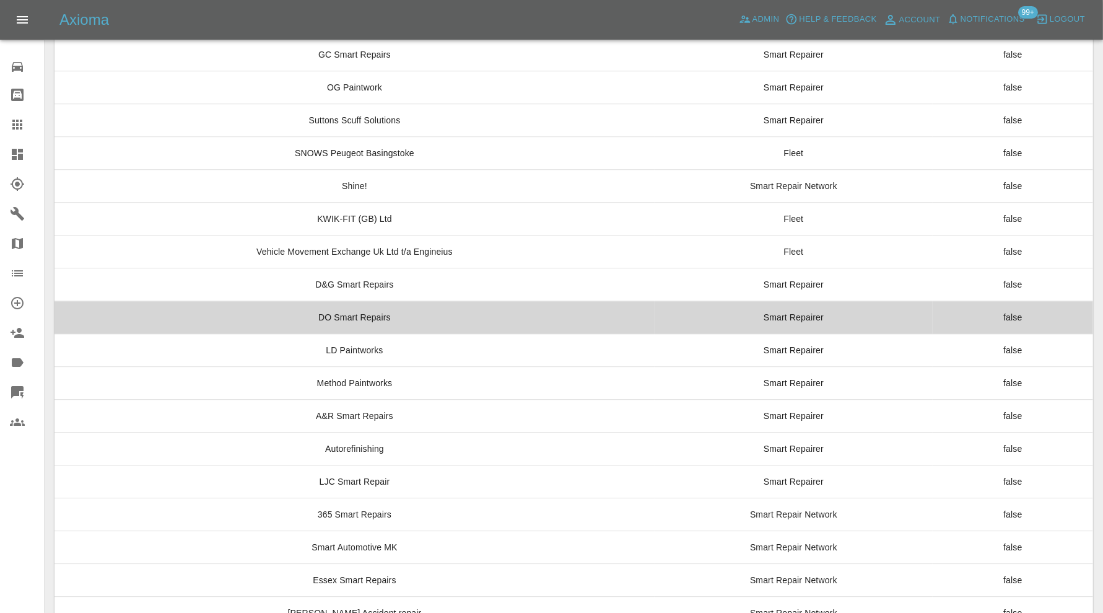
click at [372, 301] on td "DO Smart Repairs" at bounding box center [355, 317] width 600 height 33
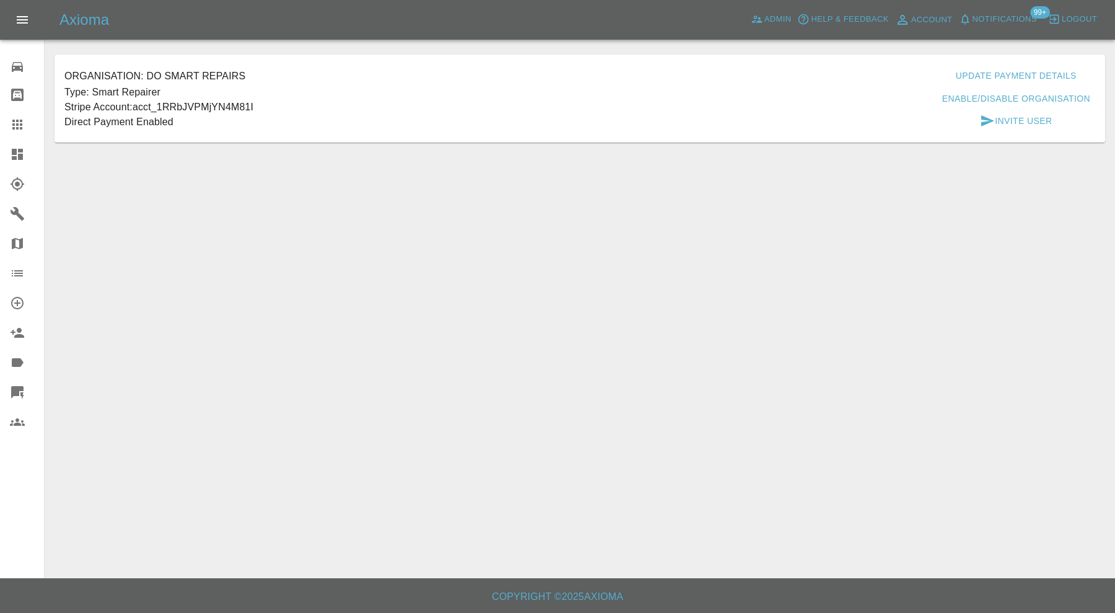
click at [987, 98] on button "Enable/Disable Organisation" at bounding box center [1016, 98] width 158 height 23
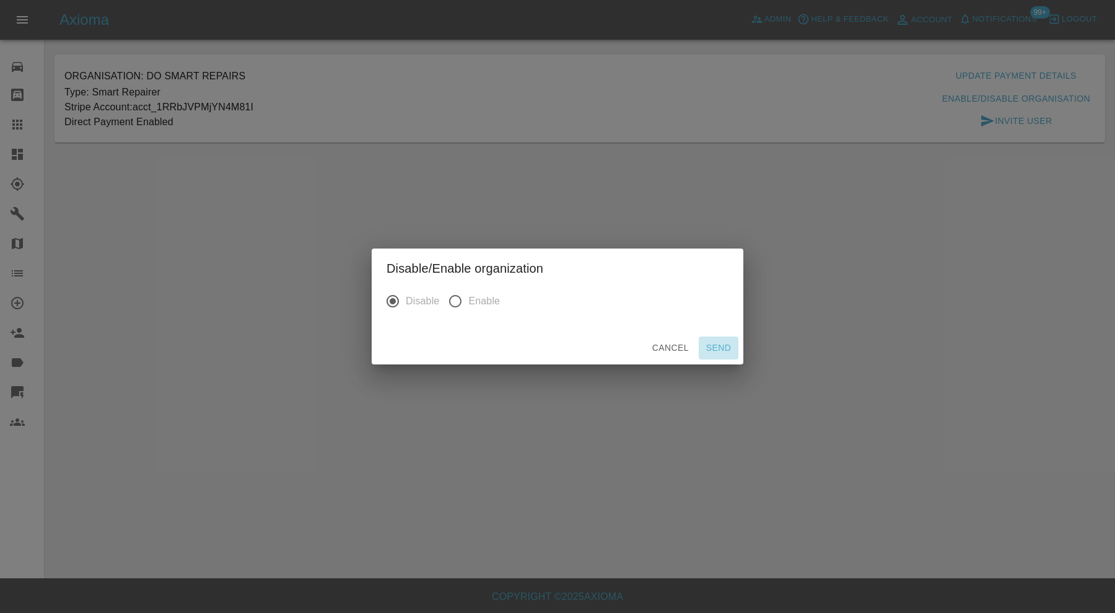
click at [728, 347] on button "Send" at bounding box center [719, 347] width 40 height 23
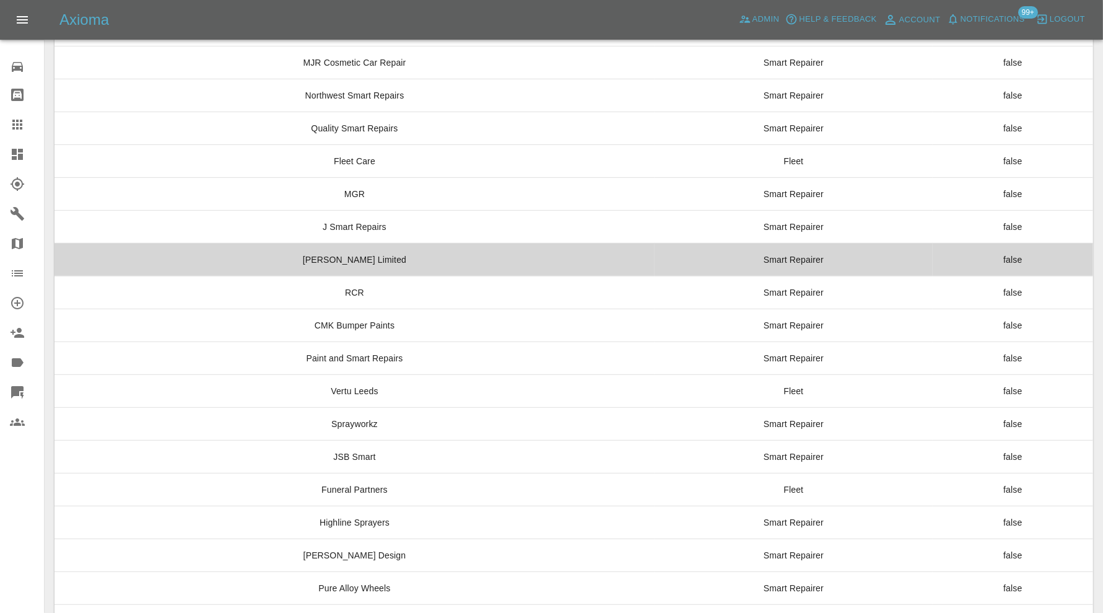
scroll to position [9250, 0]
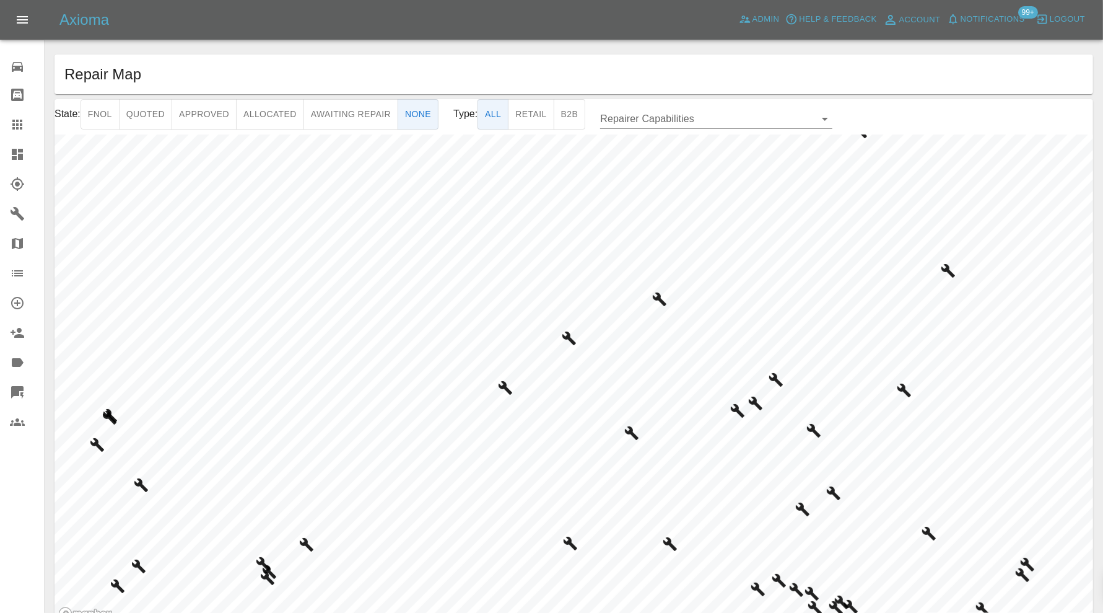
click at [473, 612] on html "BMW - Claim status changed to Archived View Axioma Admin Help & Feedback Accoun…" at bounding box center [551, 337] width 1103 height 674
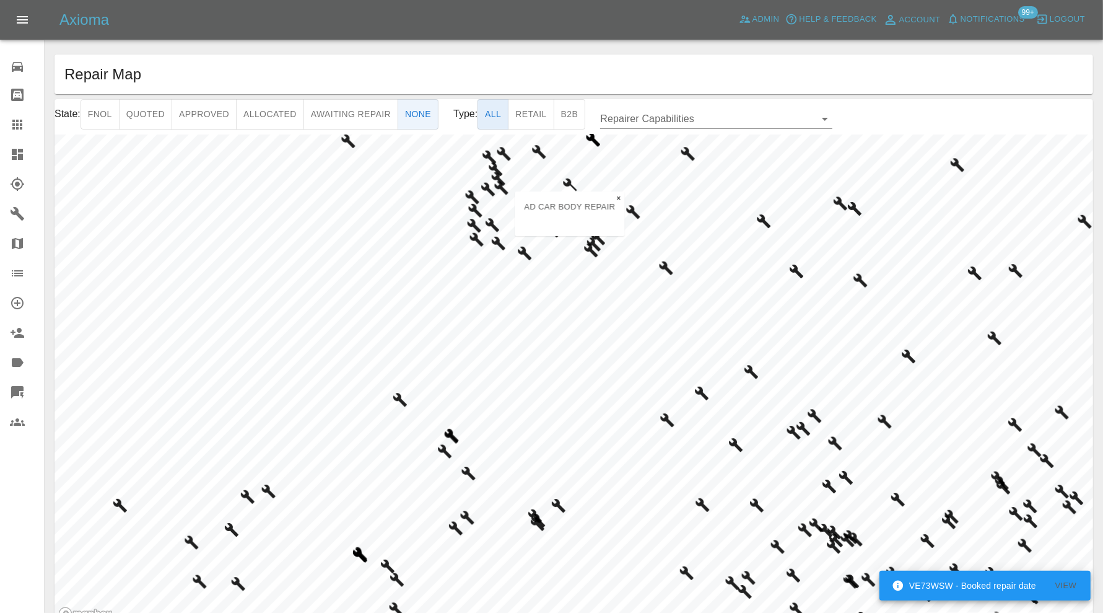
click at [493, 108] on div "State: Fnol Quoted Approved Allocated Awaiting Repair None Type: All Retail B2B…" at bounding box center [574, 361] width 1039 height 525
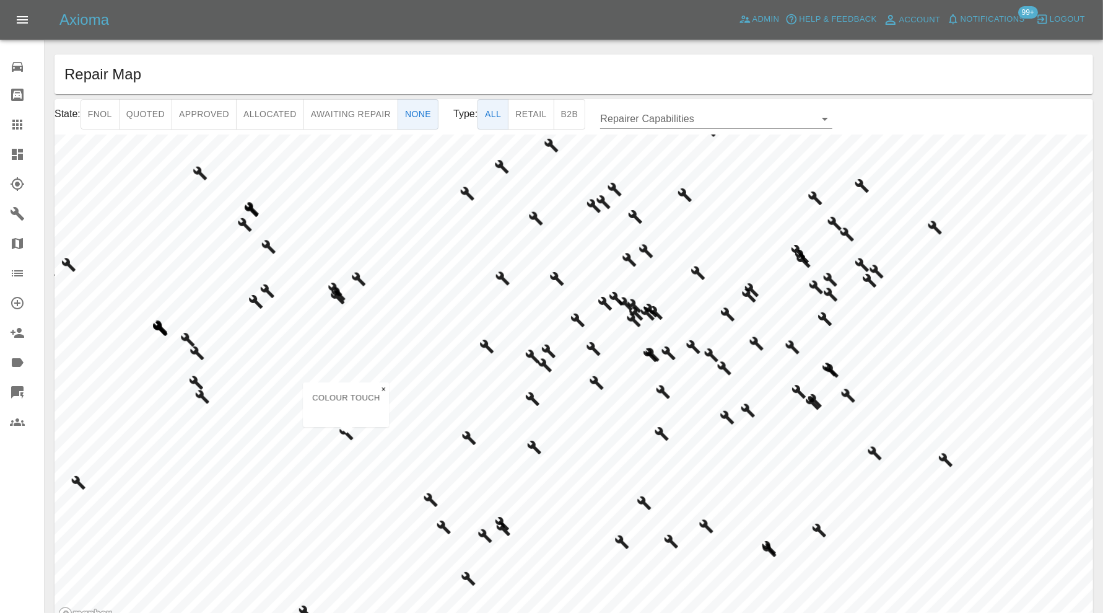
drag, startPoint x: 668, startPoint y: 341, endPoint x: -69, endPoint y: 483, distance: 750.1
click at [0, 483] on html "Axioma Admin Help & Feedback Account Notifications 99+ Logout Repair home Bodys…" at bounding box center [551, 337] width 1103 height 674
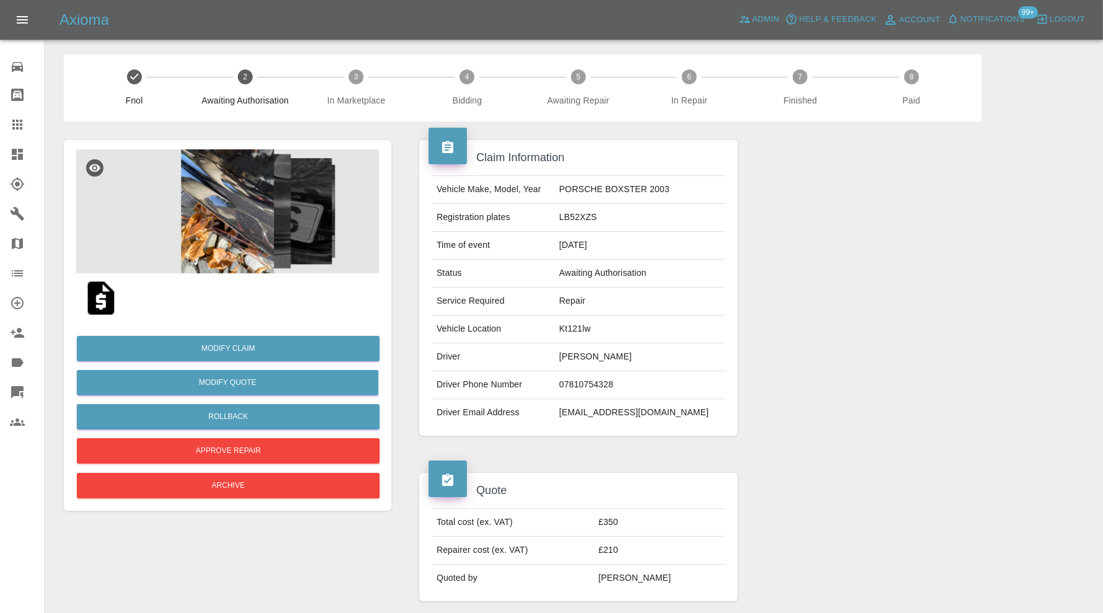
click at [247, 223] on img at bounding box center [227, 211] width 303 height 124
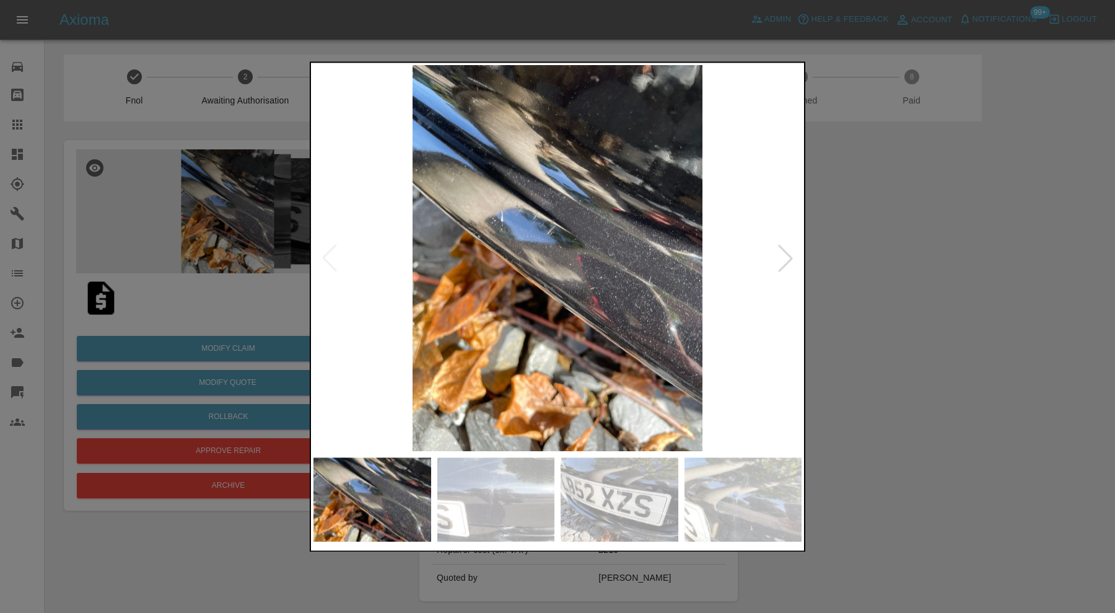
click at [784, 259] on div at bounding box center [785, 258] width 27 height 27
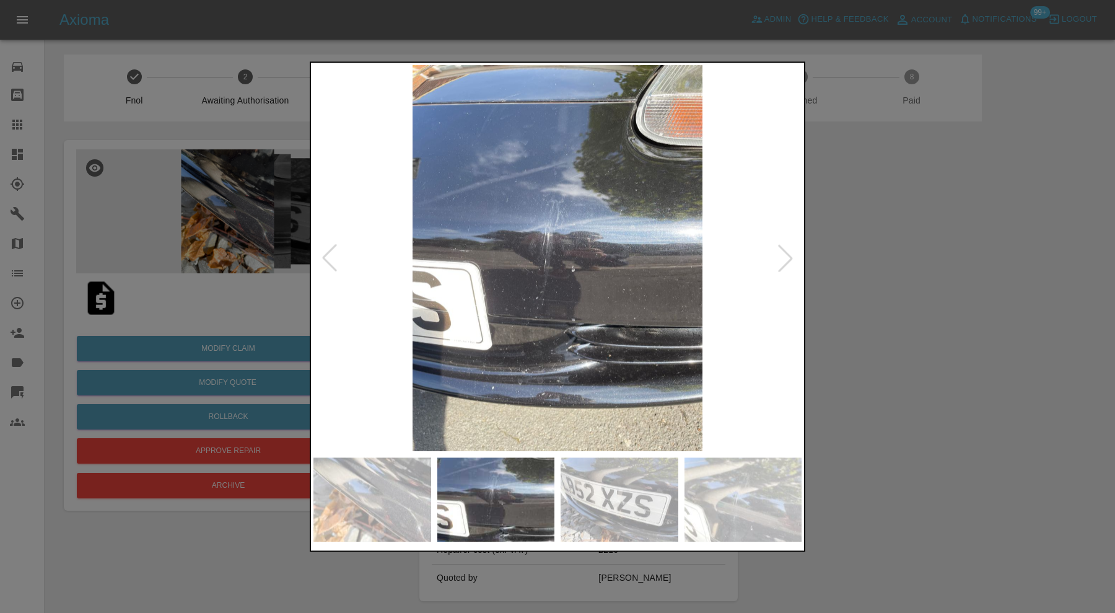
click at [784, 259] on div at bounding box center [785, 258] width 27 height 27
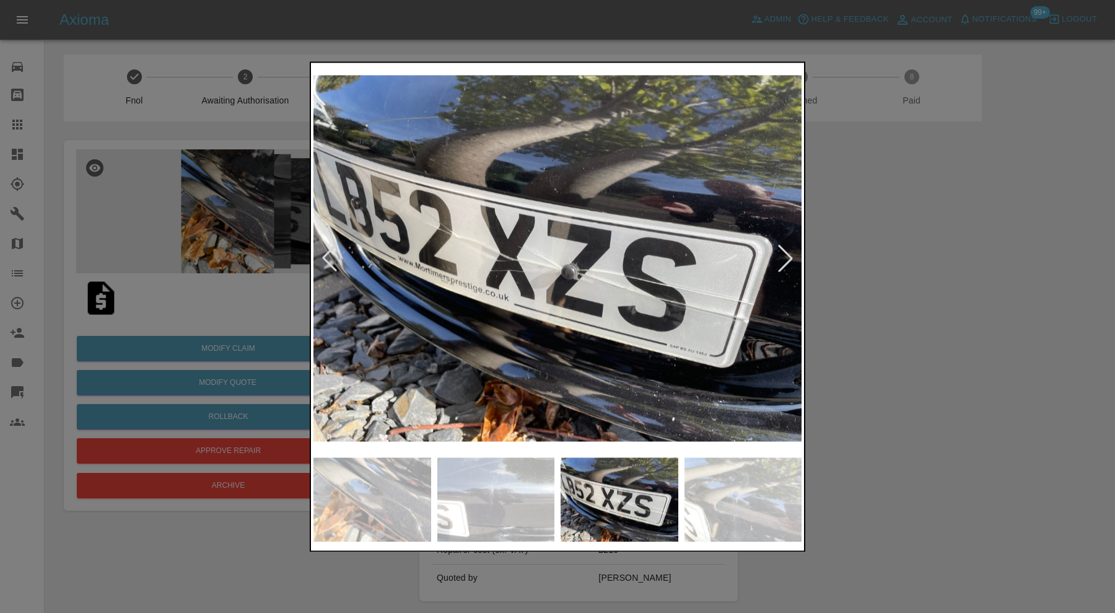
click at [784, 259] on div at bounding box center [785, 258] width 27 height 27
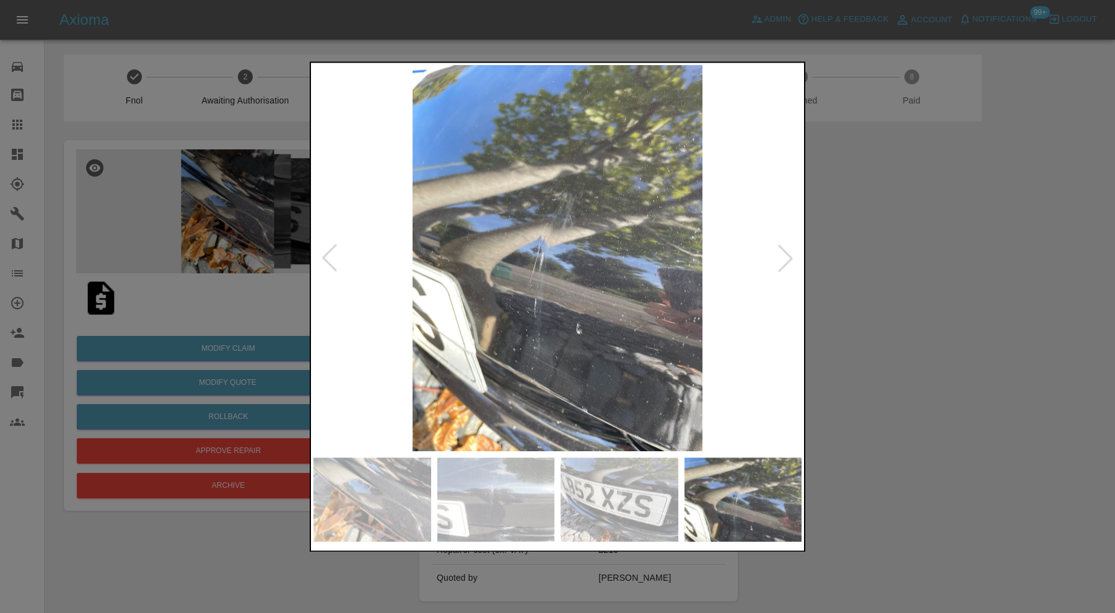
click at [784, 259] on div at bounding box center [785, 258] width 27 height 27
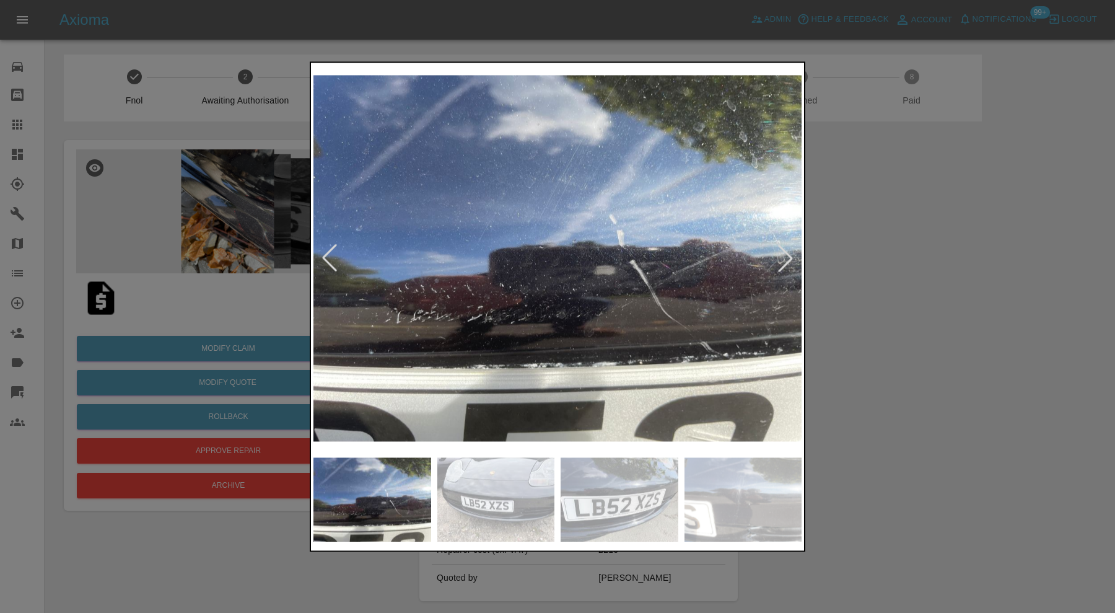
click at [784, 259] on div at bounding box center [785, 258] width 27 height 27
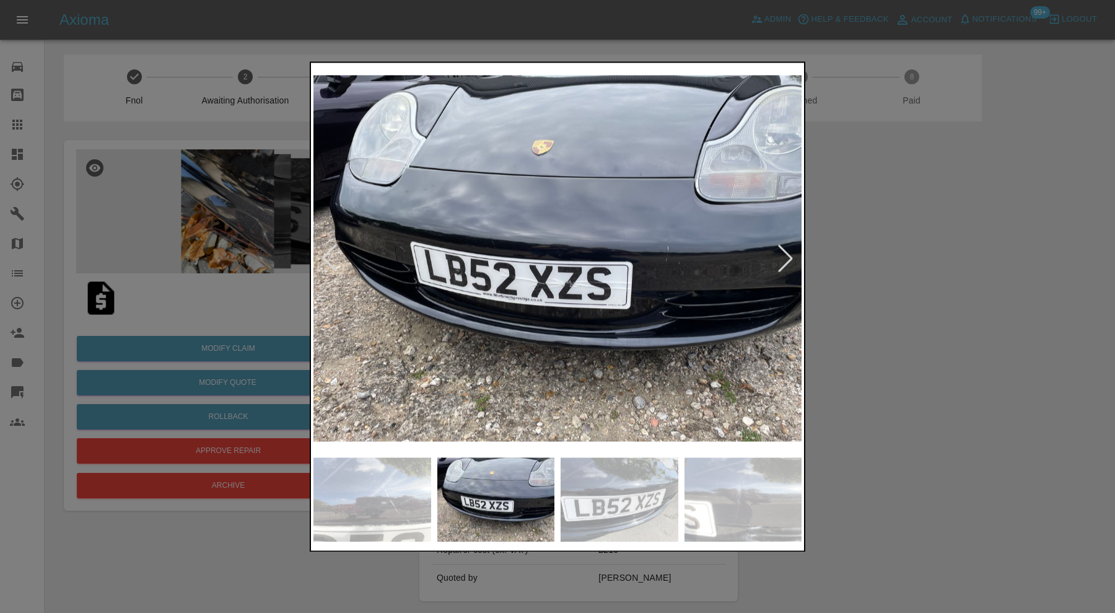
click at [784, 259] on div at bounding box center [785, 258] width 27 height 27
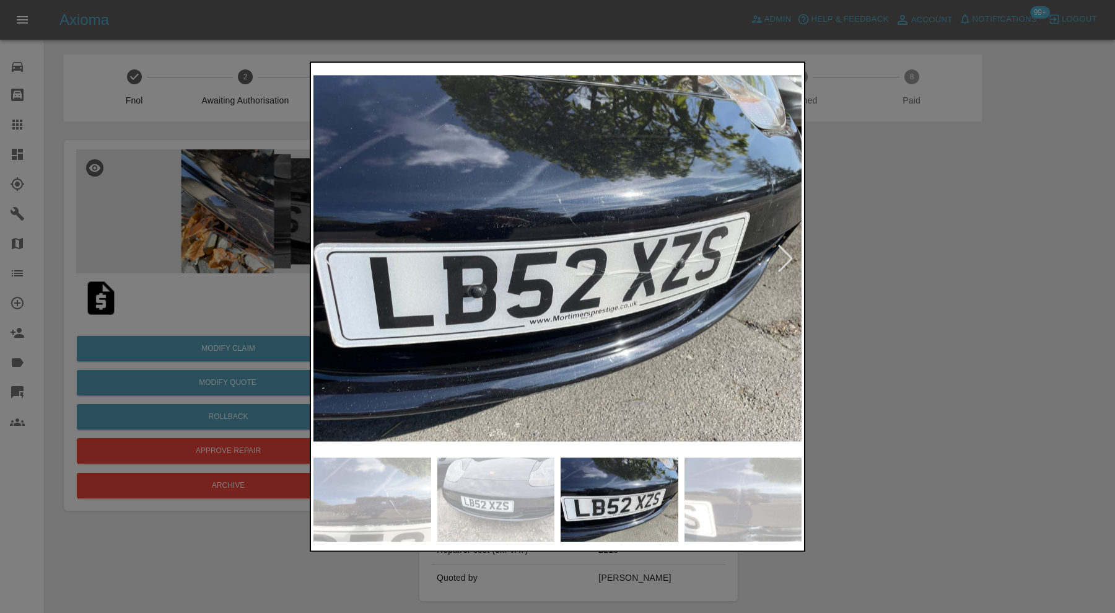
click at [784, 259] on div at bounding box center [785, 258] width 27 height 27
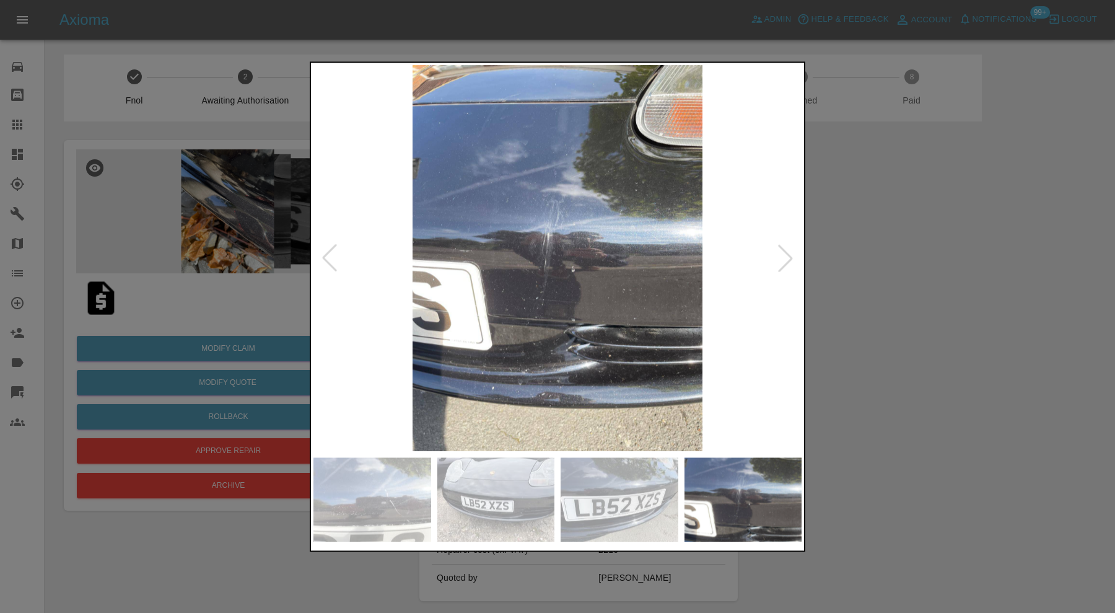
click at [784, 259] on div at bounding box center [785, 258] width 27 height 27
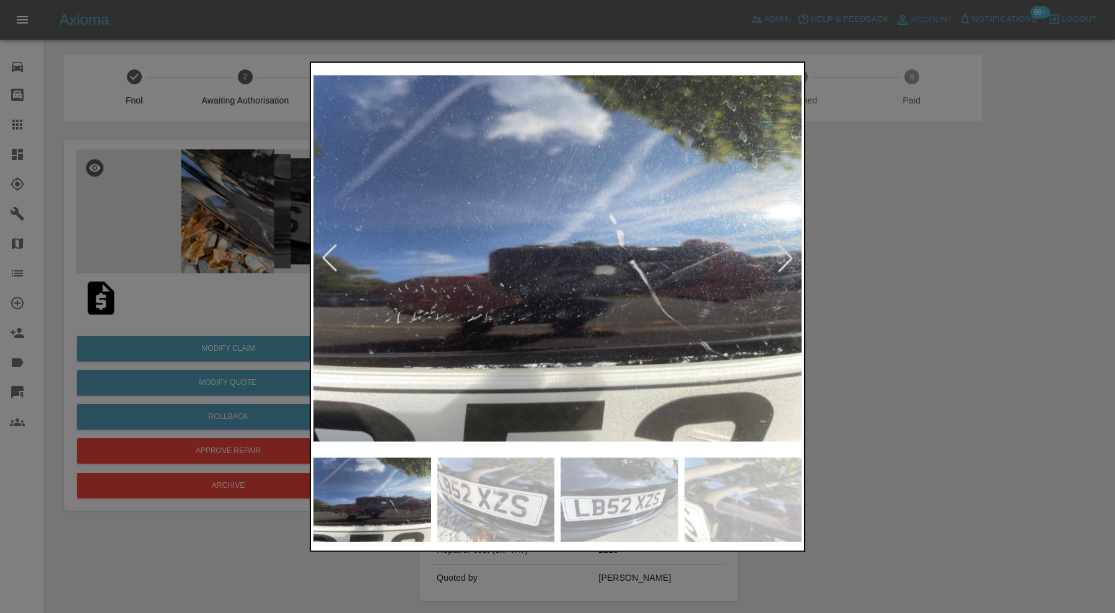
click at [784, 259] on div at bounding box center [785, 258] width 27 height 27
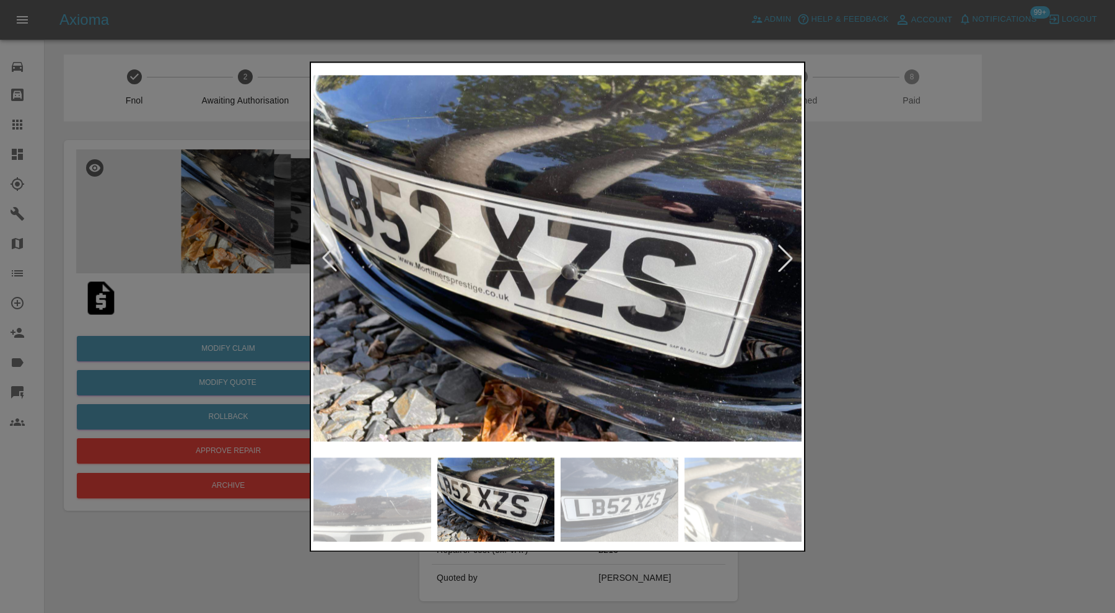
click at [784, 259] on div at bounding box center [785, 258] width 27 height 27
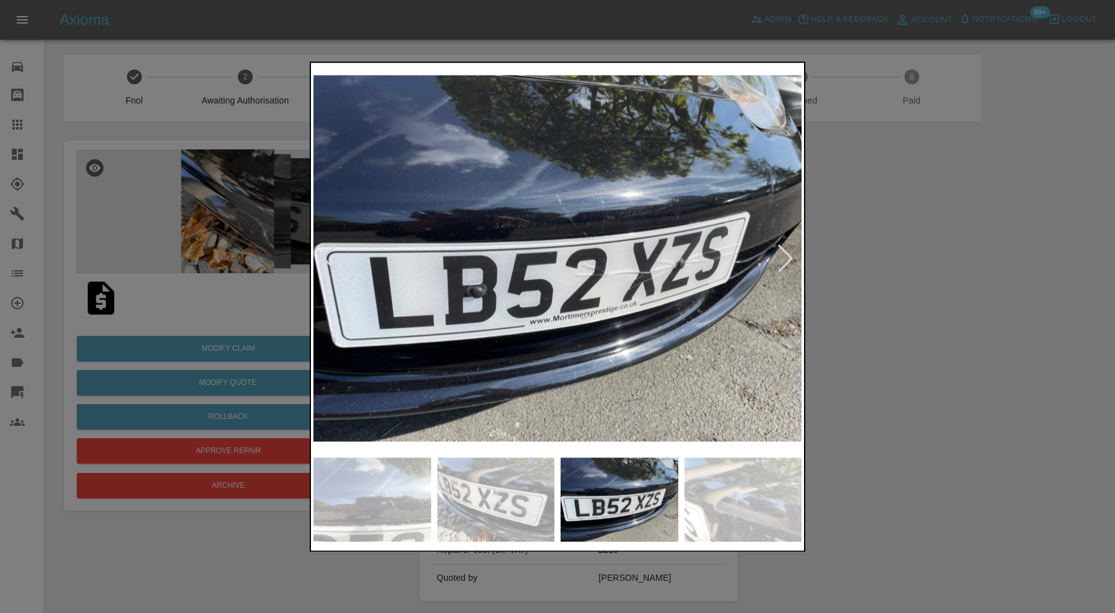
click at [784, 259] on div at bounding box center [785, 258] width 27 height 27
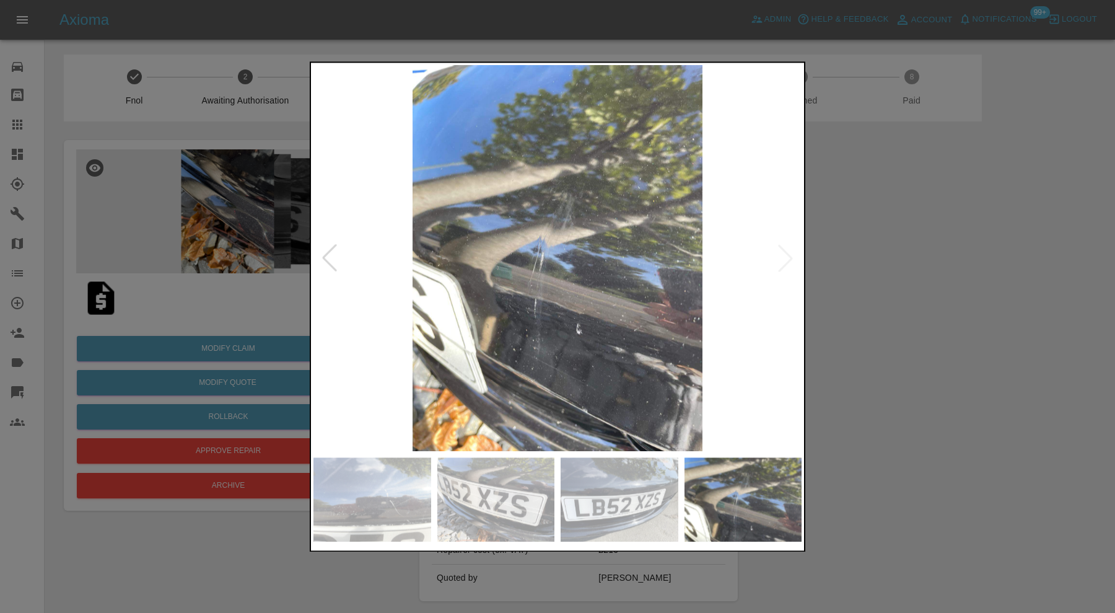
click at [784, 259] on img at bounding box center [557, 258] width 488 height 386
click at [908, 260] on div at bounding box center [557, 306] width 1115 height 613
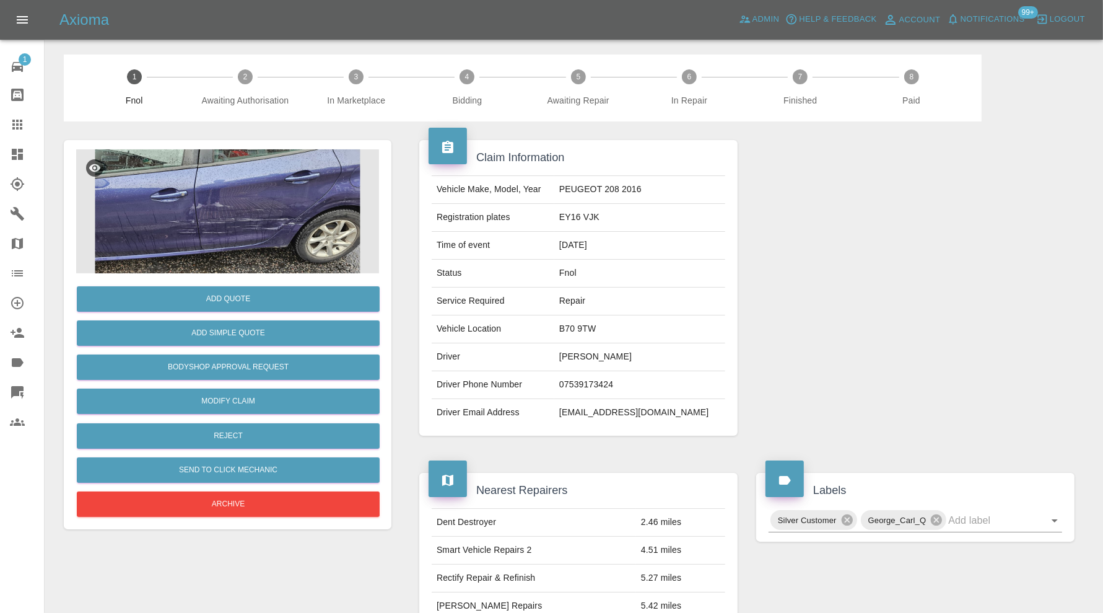
click at [276, 231] on img at bounding box center [227, 211] width 303 height 124
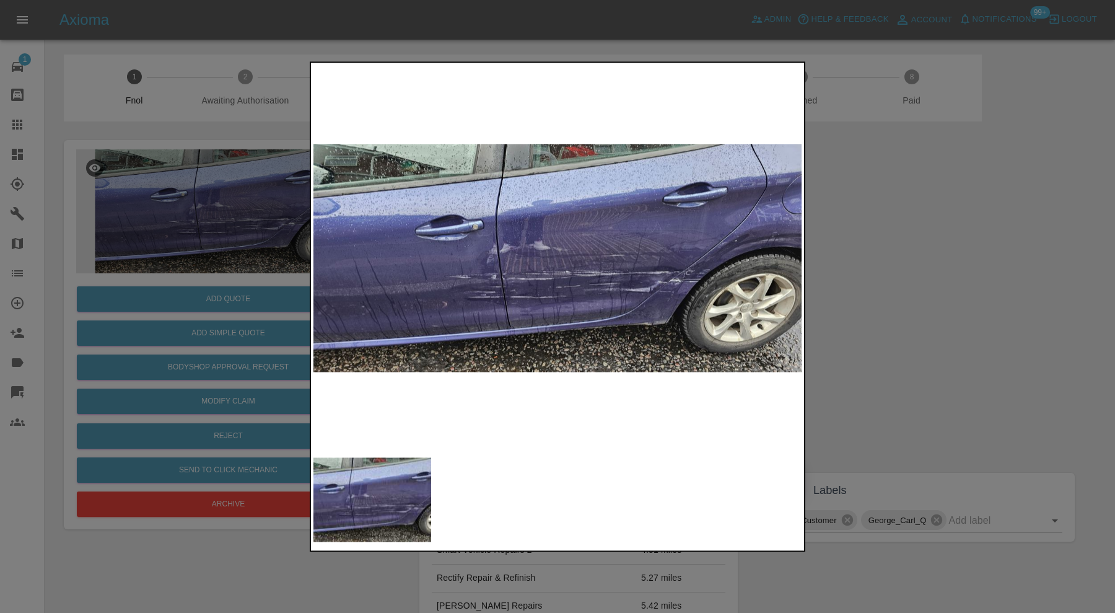
click at [700, 299] on img at bounding box center [557, 258] width 488 height 386
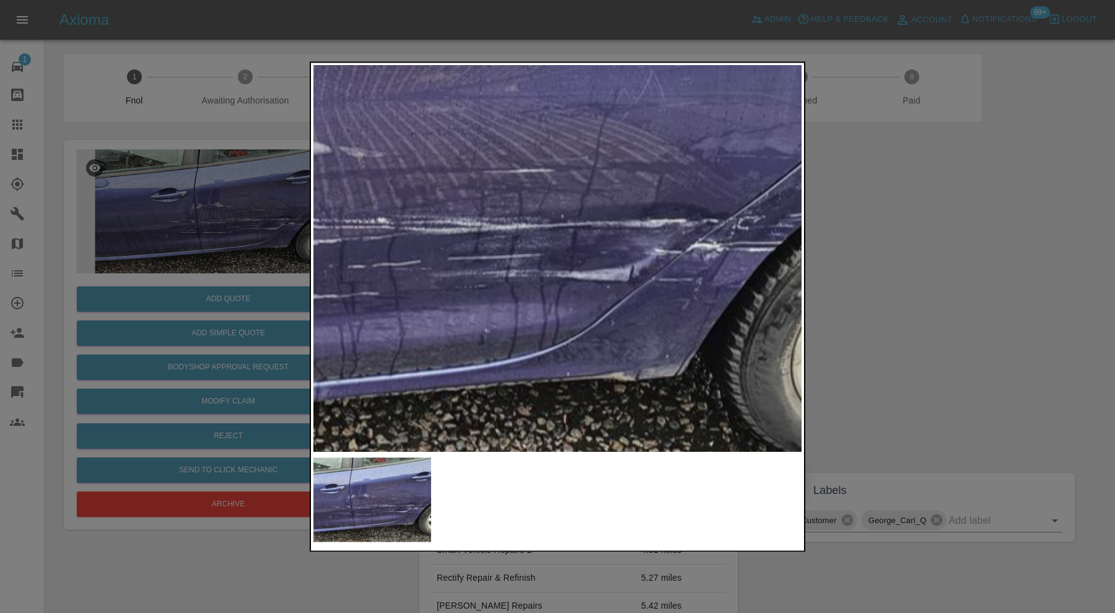
click at [753, 296] on img at bounding box center [352, 178] width 1464 height 1158
click at [679, 290] on img at bounding box center [352, 178] width 1464 height 1158
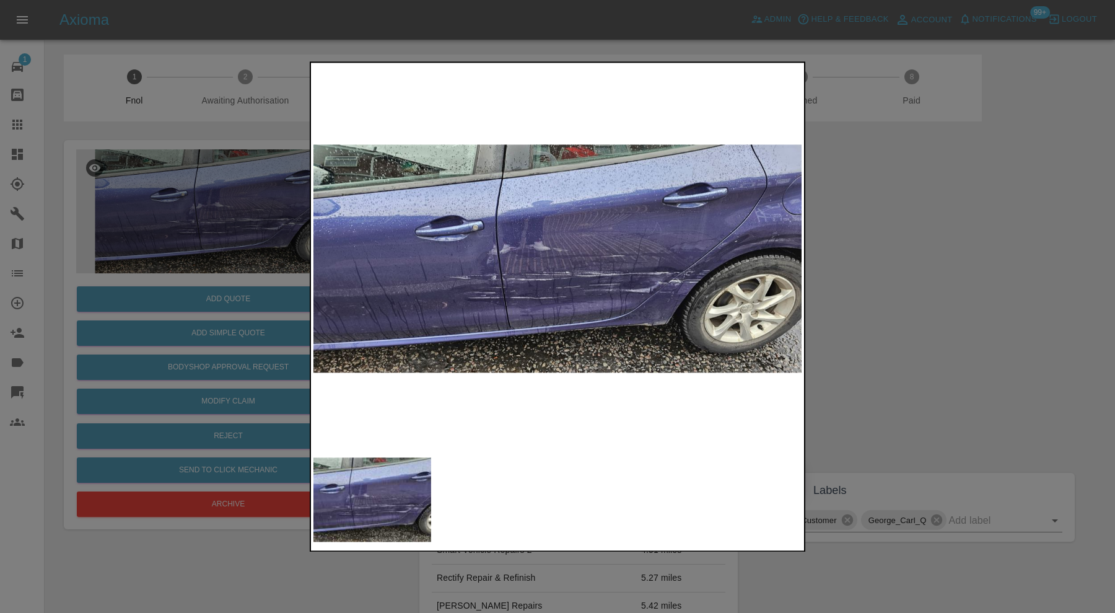
click at [766, 242] on img at bounding box center [557, 258] width 488 height 386
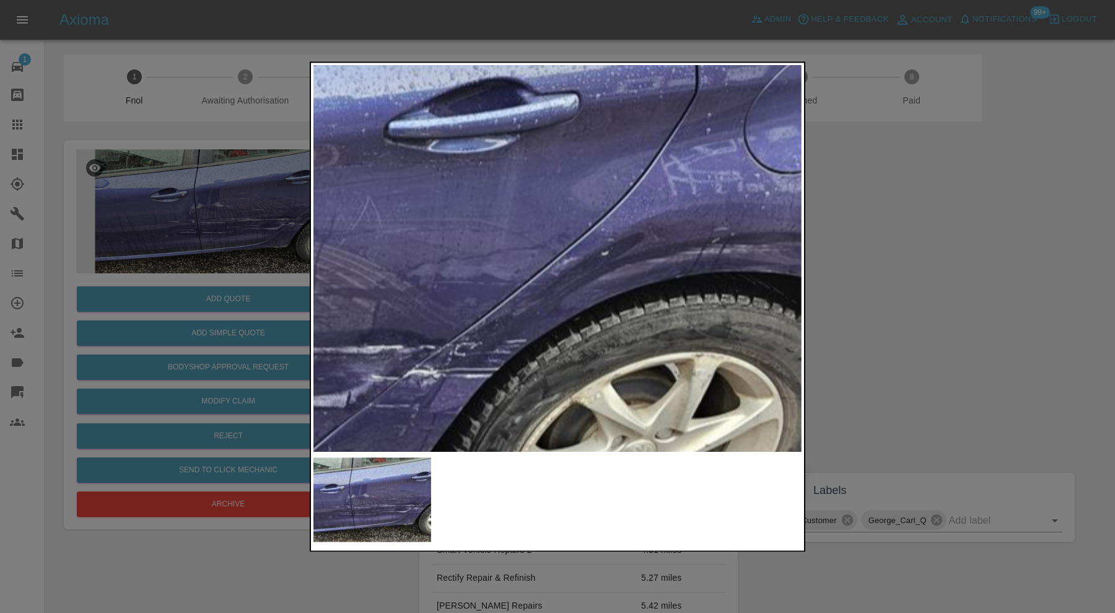
click at [906, 289] on div at bounding box center [557, 306] width 1115 height 613
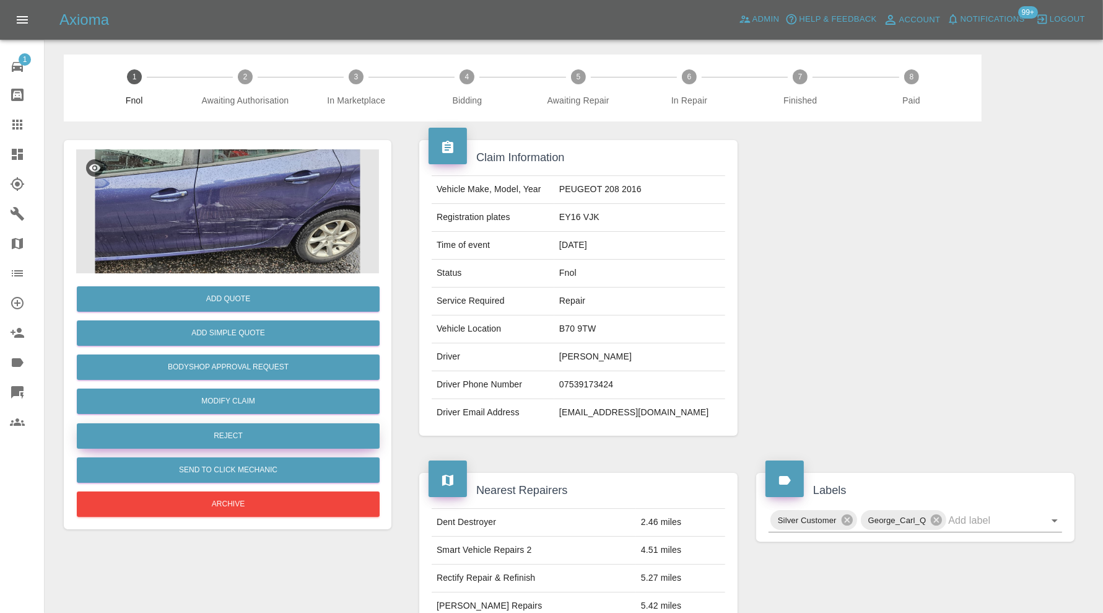
click at [281, 431] on button "Reject" at bounding box center [228, 435] width 303 height 25
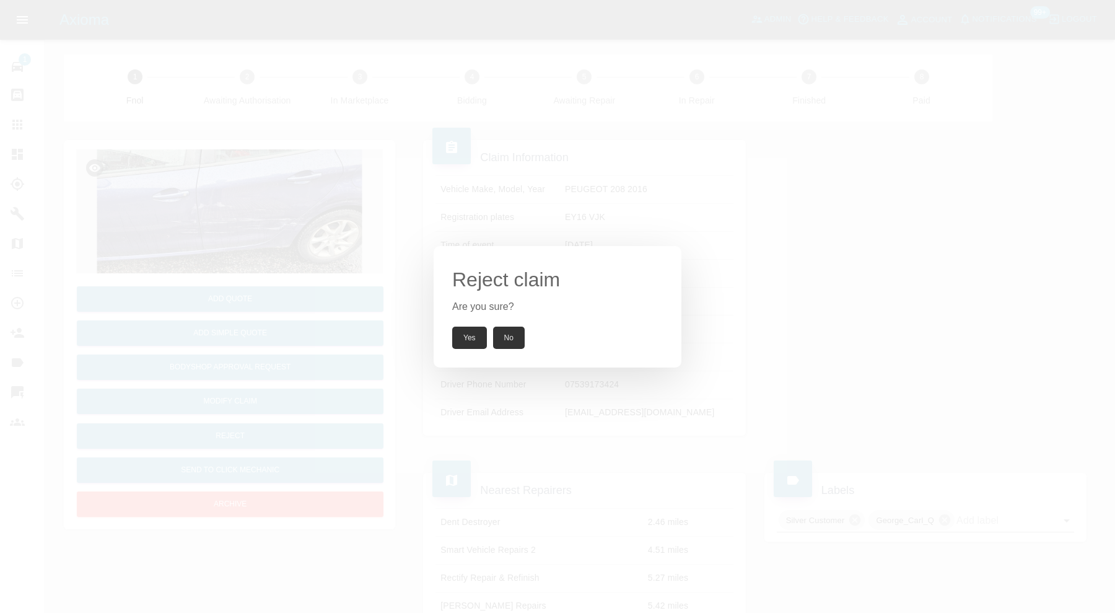
click at [472, 330] on button "Yes" at bounding box center [469, 337] width 35 height 22
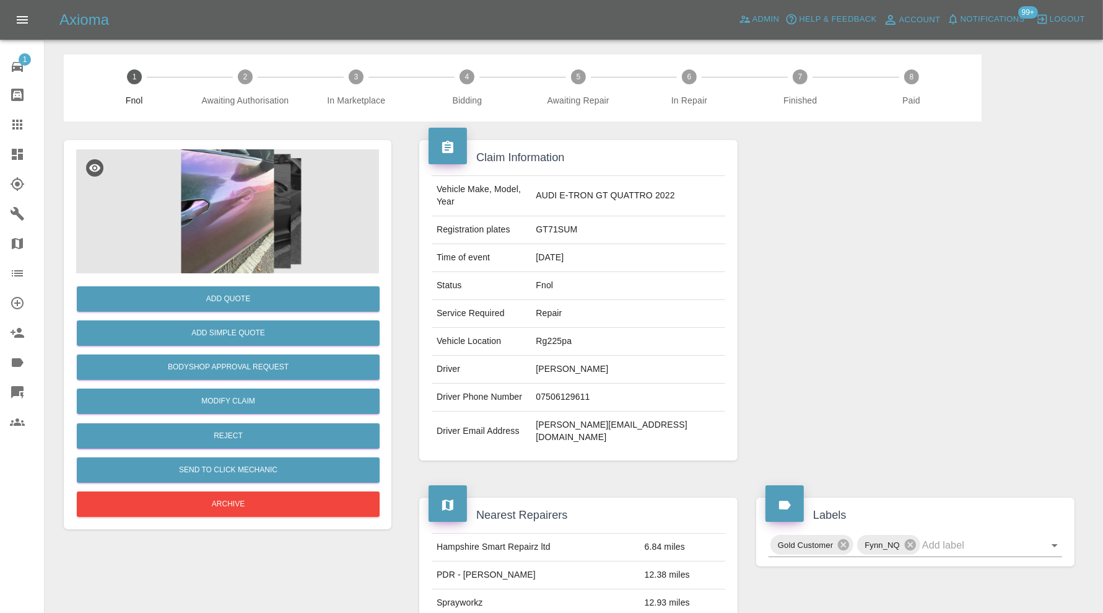
click at [236, 224] on img at bounding box center [227, 211] width 303 height 124
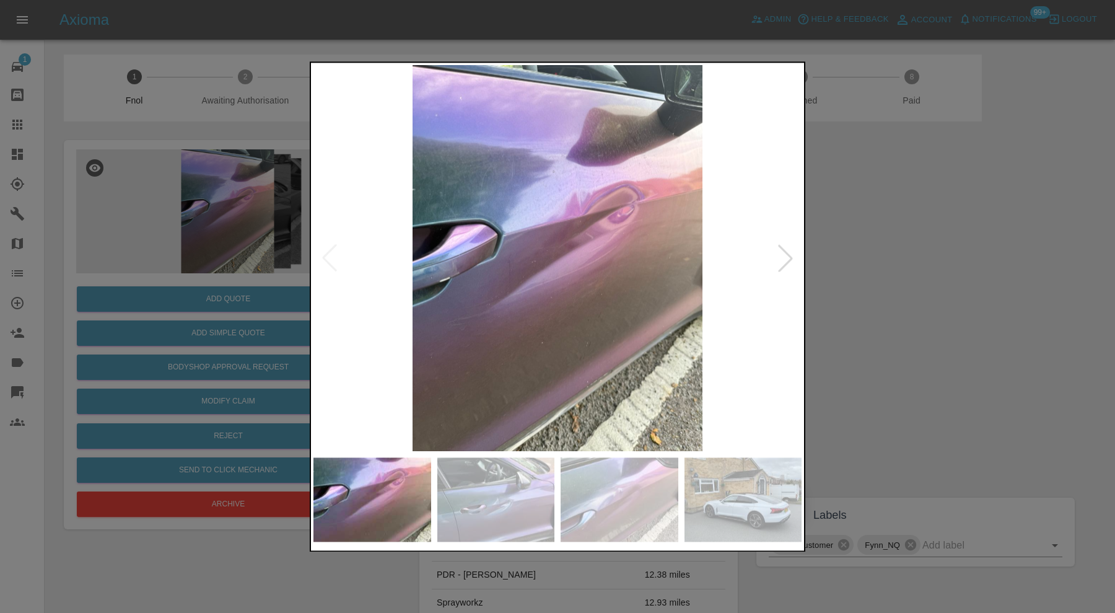
click at [789, 257] on div at bounding box center [785, 258] width 27 height 27
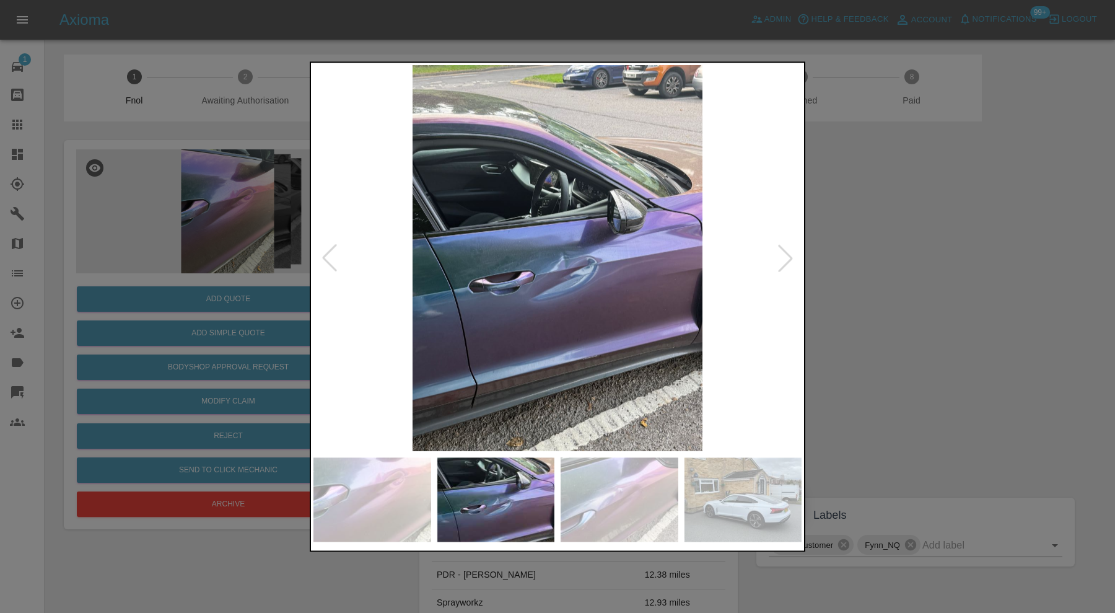
click at [901, 260] on div at bounding box center [557, 306] width 1115 height 613
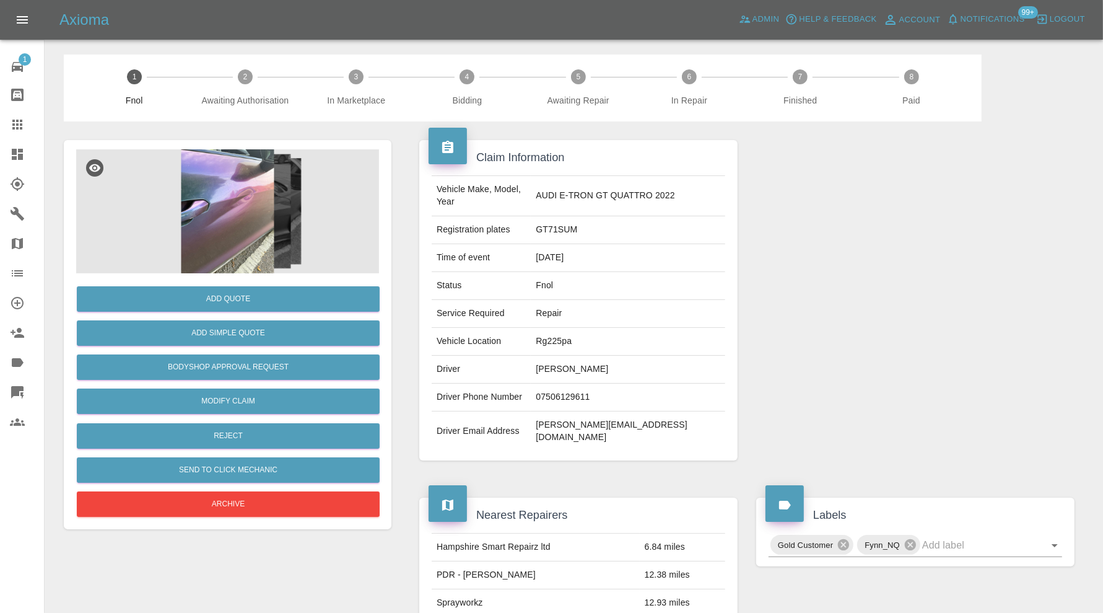
click at [258, 217] on img at bounding box center [227, 211] width 303 height 124
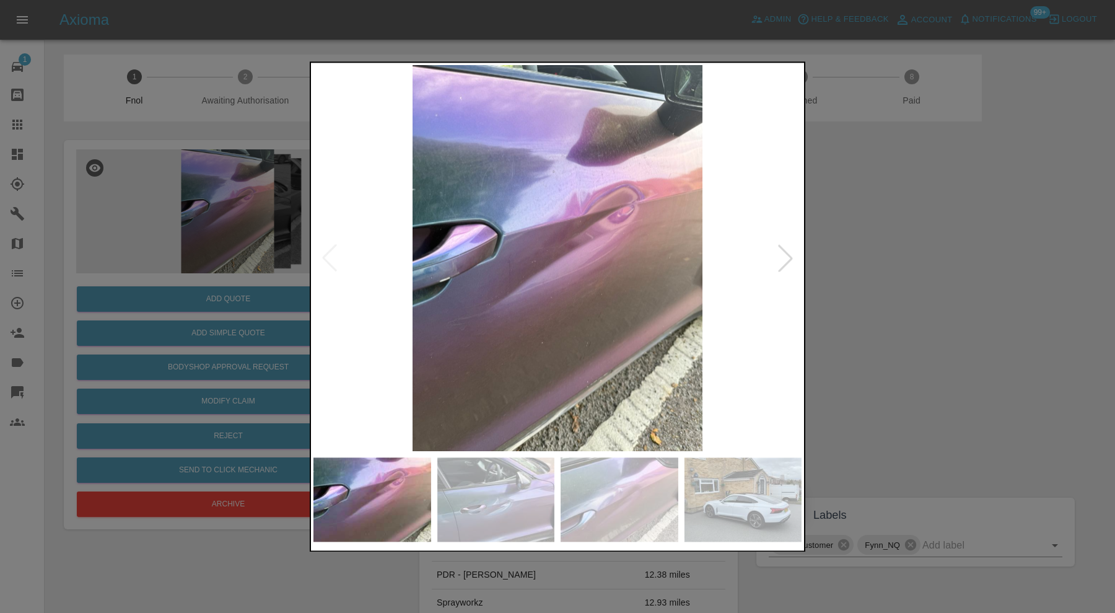
click at [513, 516] on img at bounding box center [496, 499] width 118 height 84
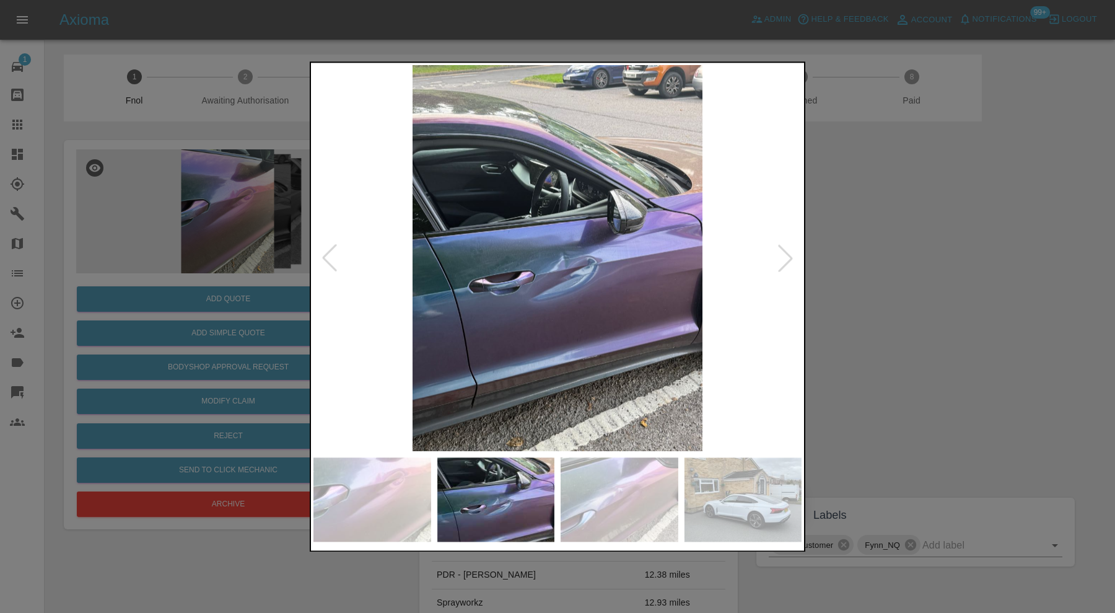
click at [629, 514] on img at bounding box center [620, 499] width 118 height 84
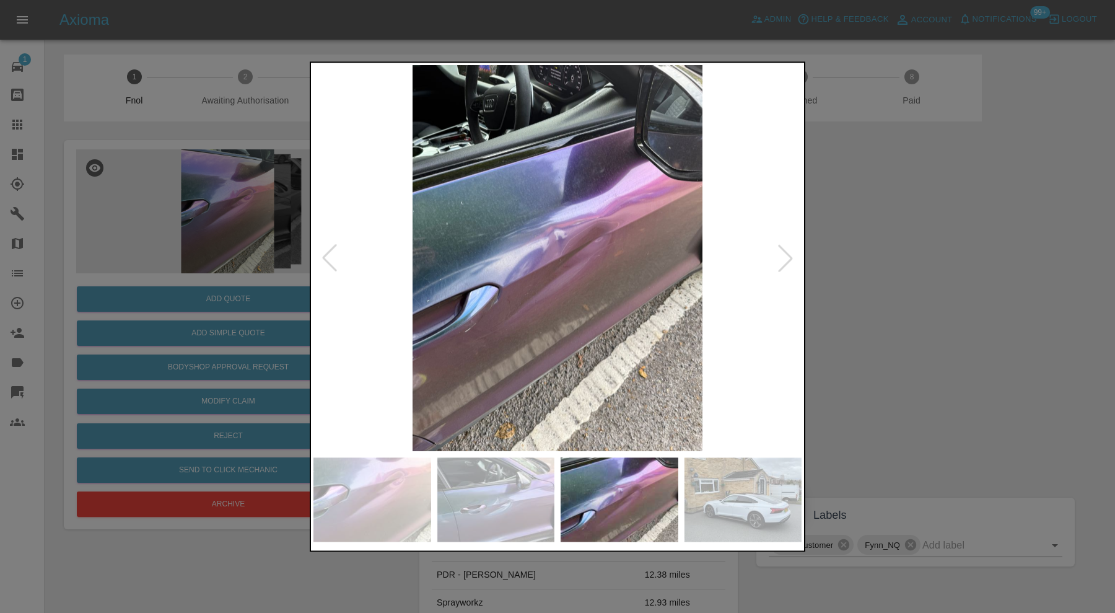
click at [746, 514] on img at bounding box center [743, 499] width 118 height 84
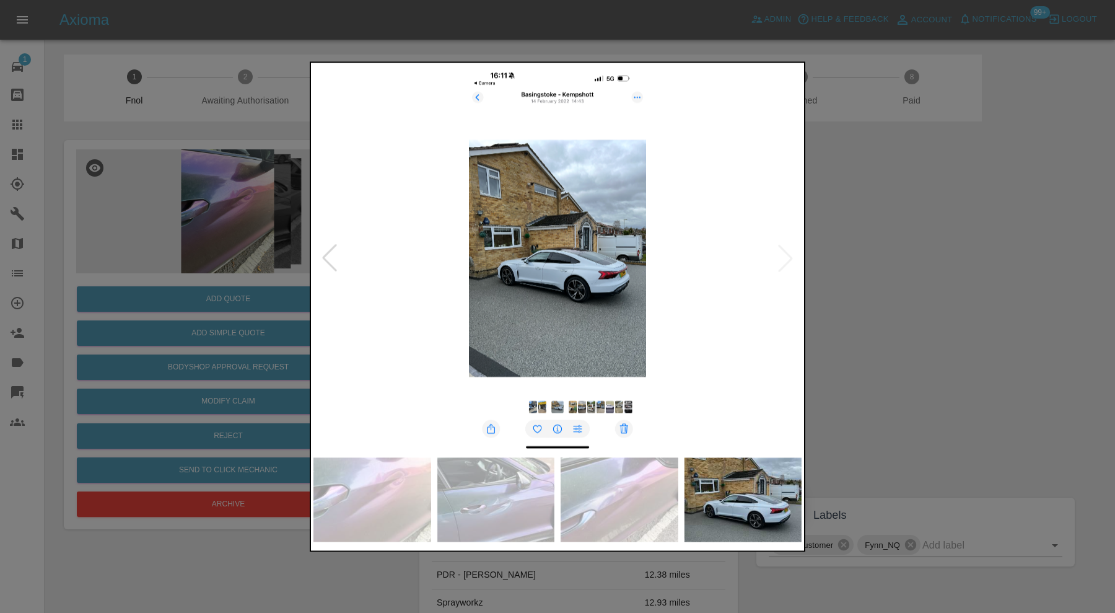
click at [746, 514] on img at bounding box center [743, 499] width 118 height 84
click at [543, 497] on img at bounding box center [496, 499] width 118 height 84
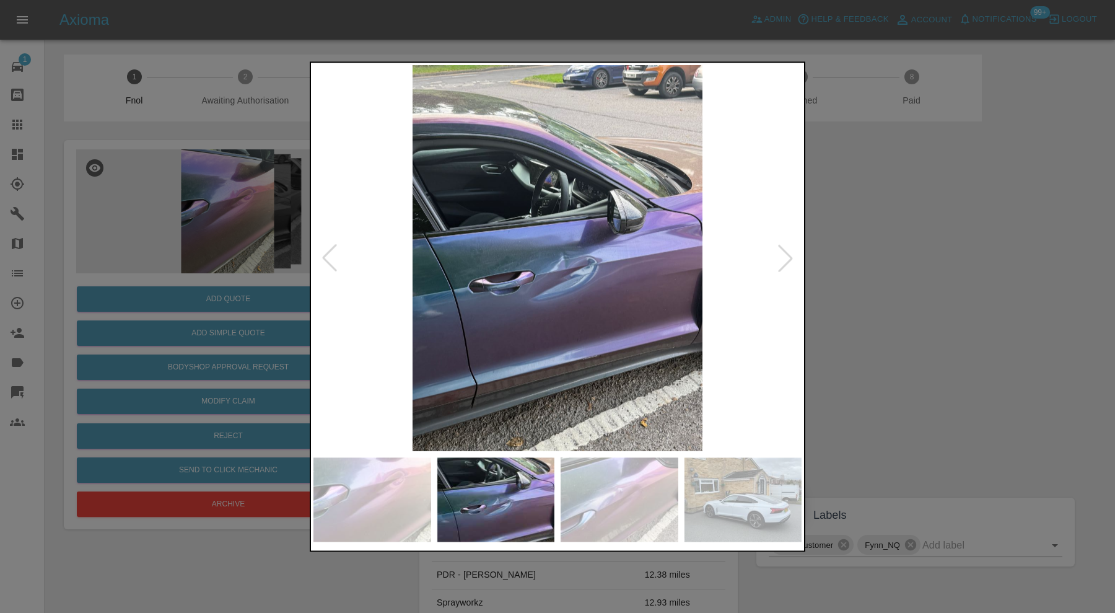
click at [989, 307] on div at bounding box center [557, 306] width 1115 height 613
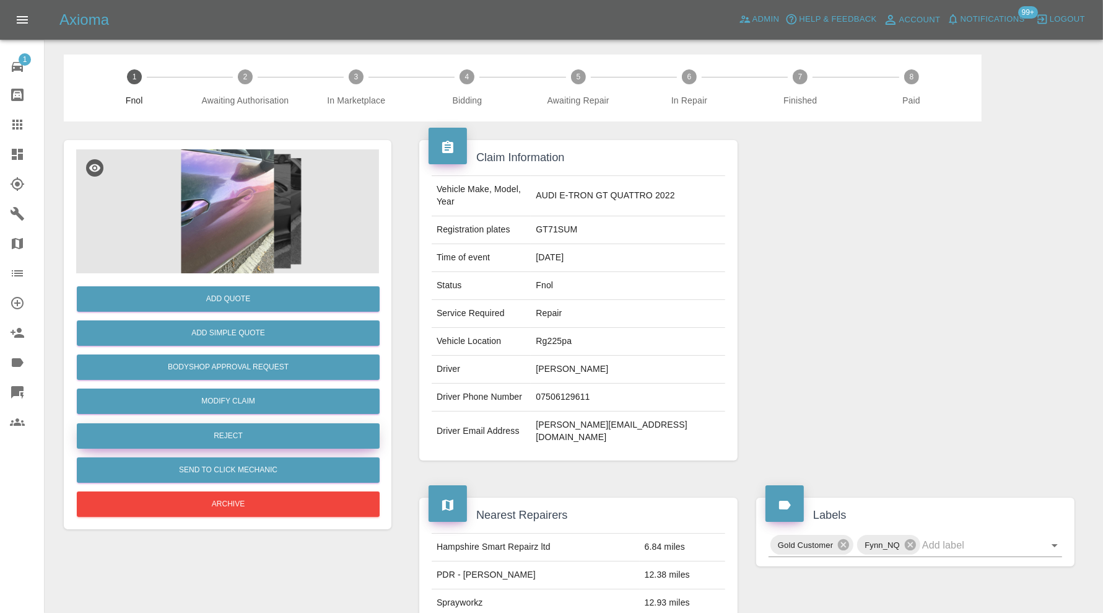
click at [299, 431] on button "Reject" at bounding box center [228, 435] width 303 height 25
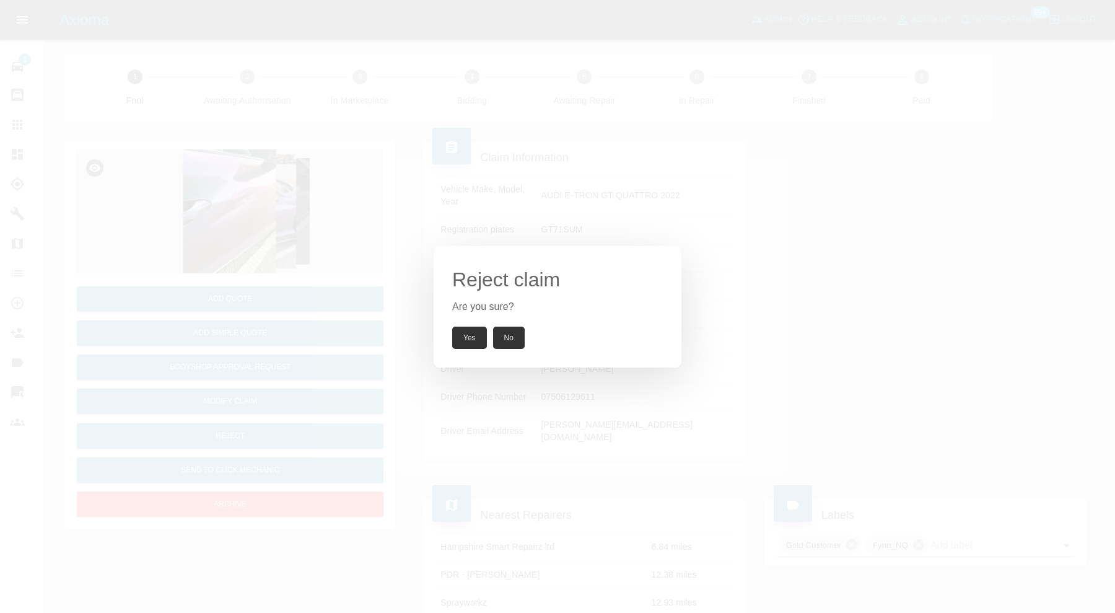
click at [505, 335] on button "No" at bounding box center [509, 337] width 32 height 22
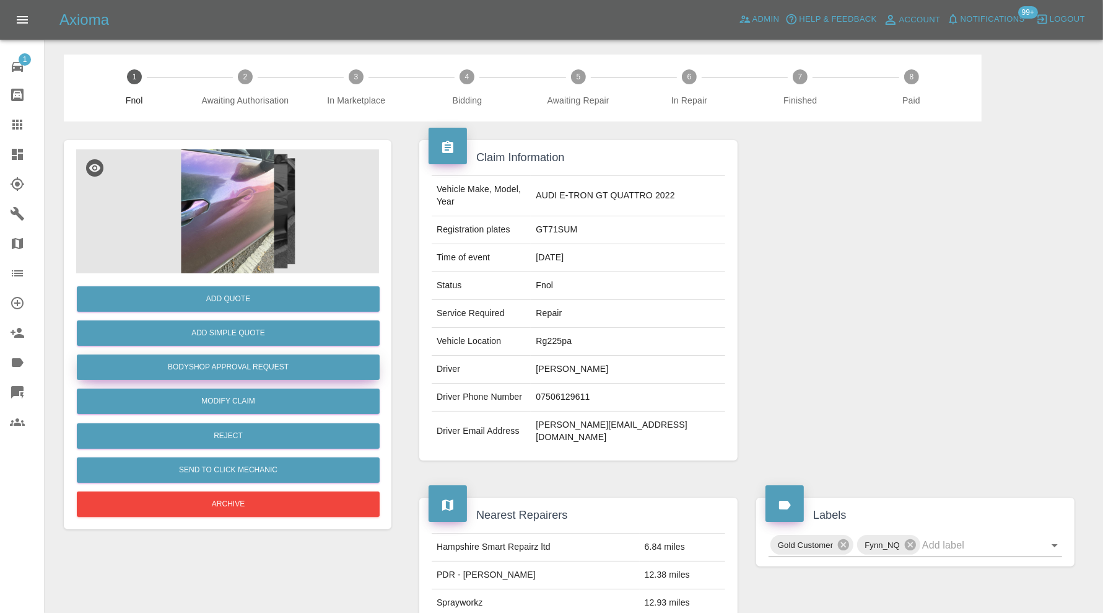
click at [314, 363] on button "Bodyshop Approval Request" at bounding box center [228, 366] width 303 height 25
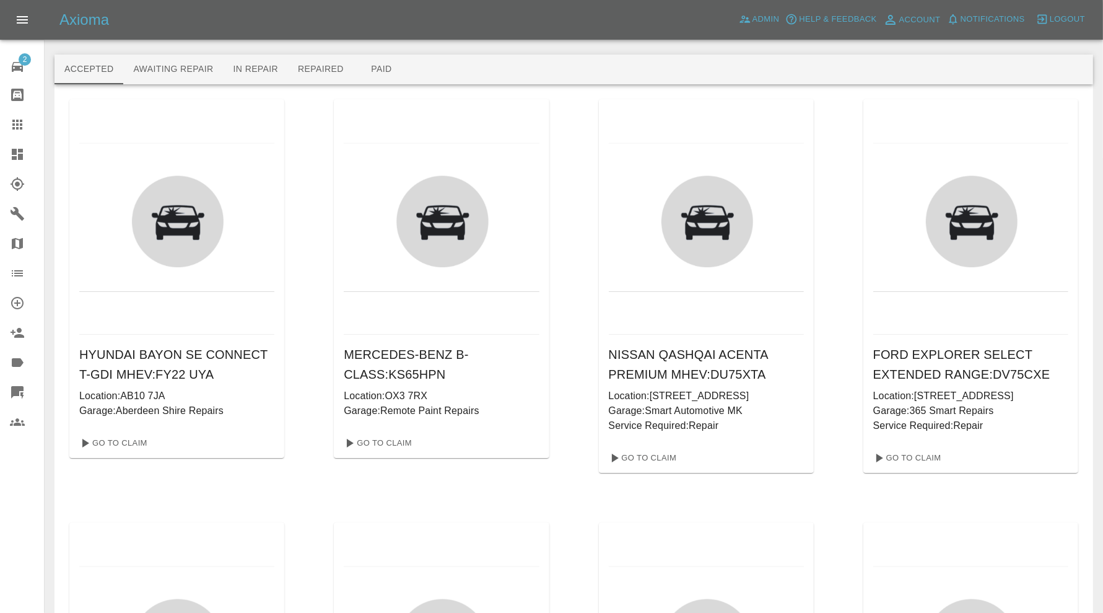
click at [25, 129] on div at bounding box center [27, 124] width 35 height 15
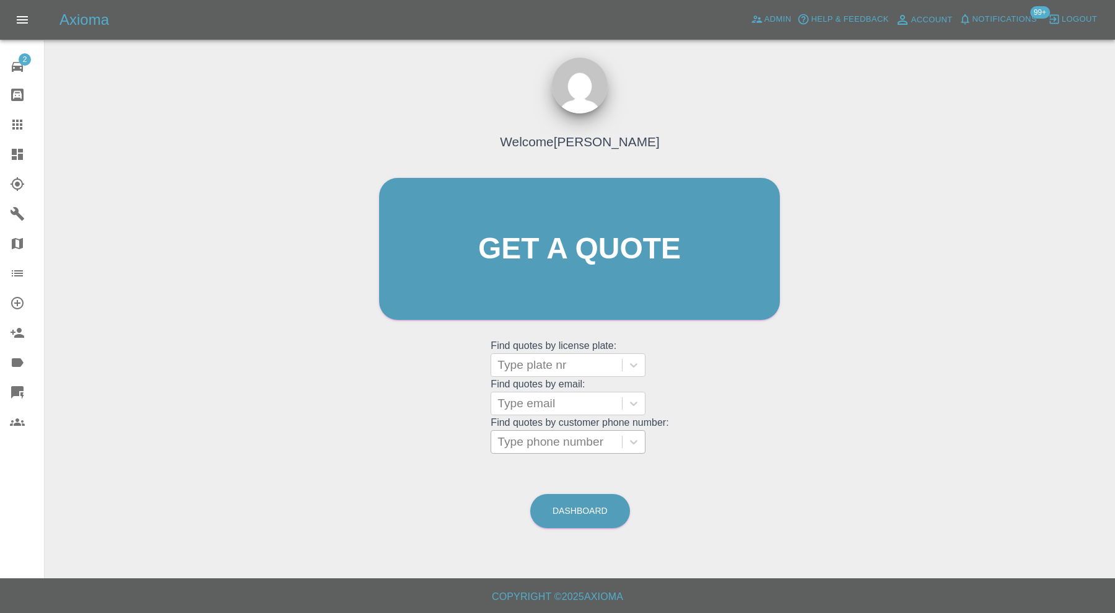
click at [567, 444] on div at bounding box center [556, 441] width 118 height 17
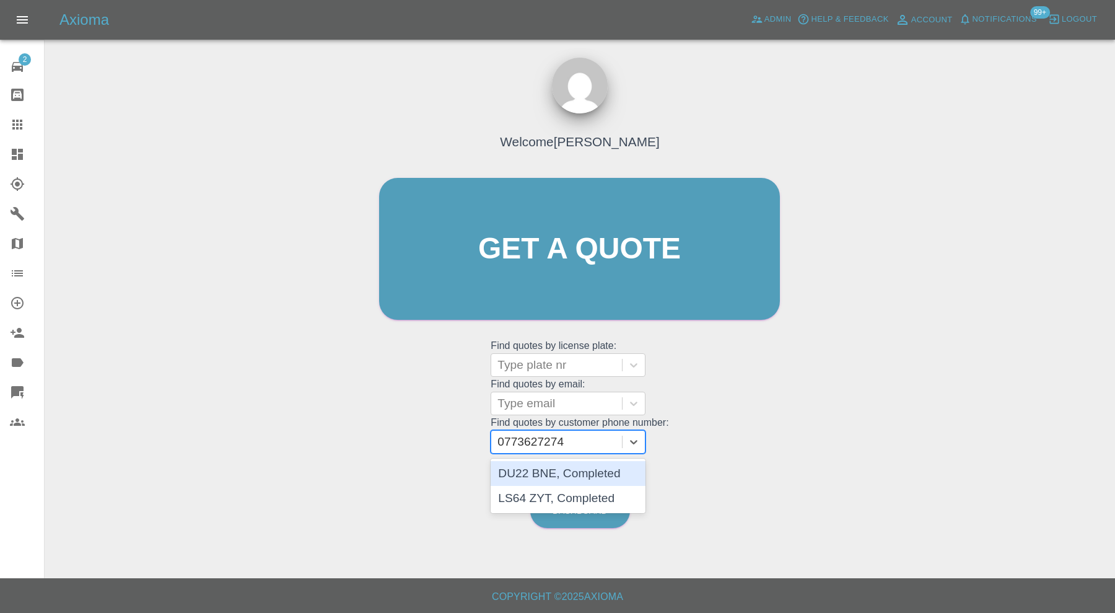
type input "07736272742"
click at [557, 471] on div "DU22 BNE, Completed" at bounding box center [568, 473] width 155 height 25
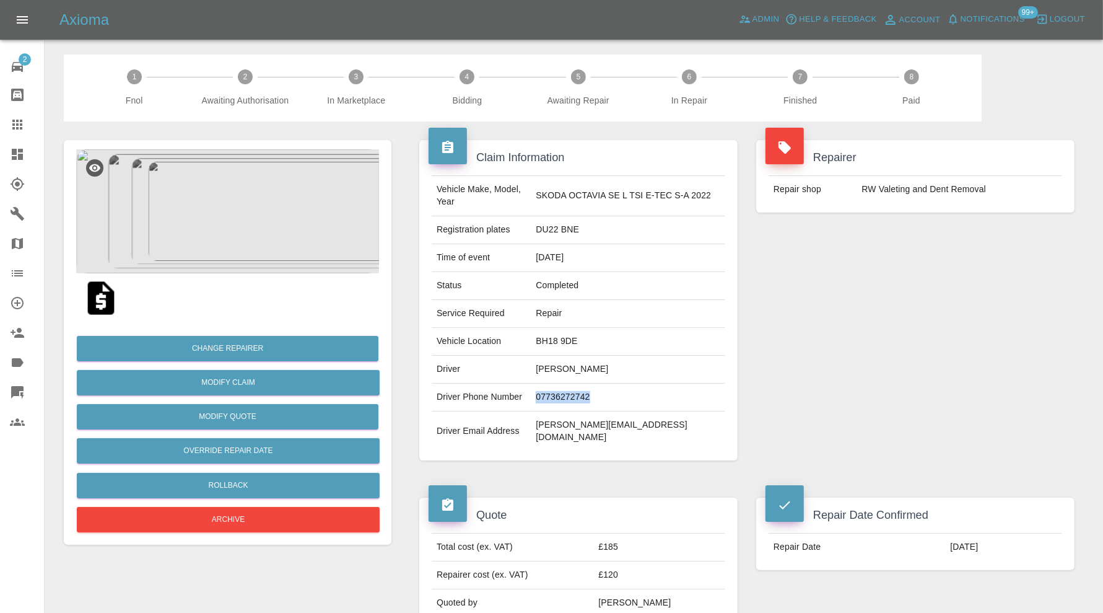
drag, startPoint x: 611, startPoint y: 397, endPoint x: 548, endPoint y: 401, distance: 63.3
click at [548, 401] on td "07736272742" at bounding box center [628, 397] width 195 height 28
copy td "07736272742"
click at [16, 123] on icon at bounding box center [17, 125] width 10 height 10
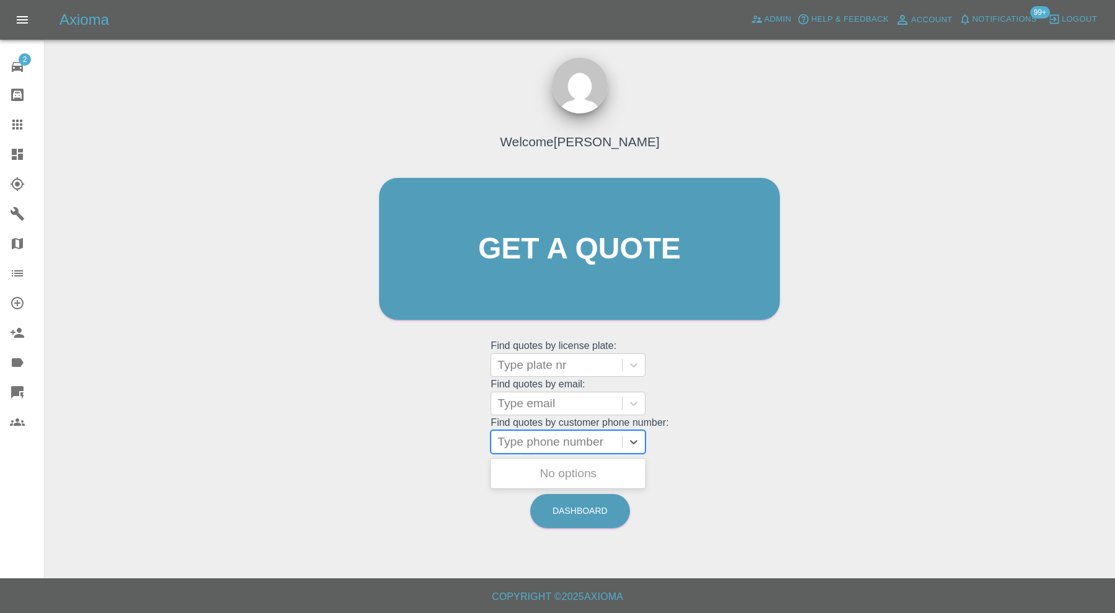
click at [580, 444] on div at bounding box center [556, 441] width 118 height 17
paste input "07736272742"
type input "07736272742"
click at [581, 499] on div "LS64 ZYT, Completed" at bounding box center [568, 498] width 155 height 25
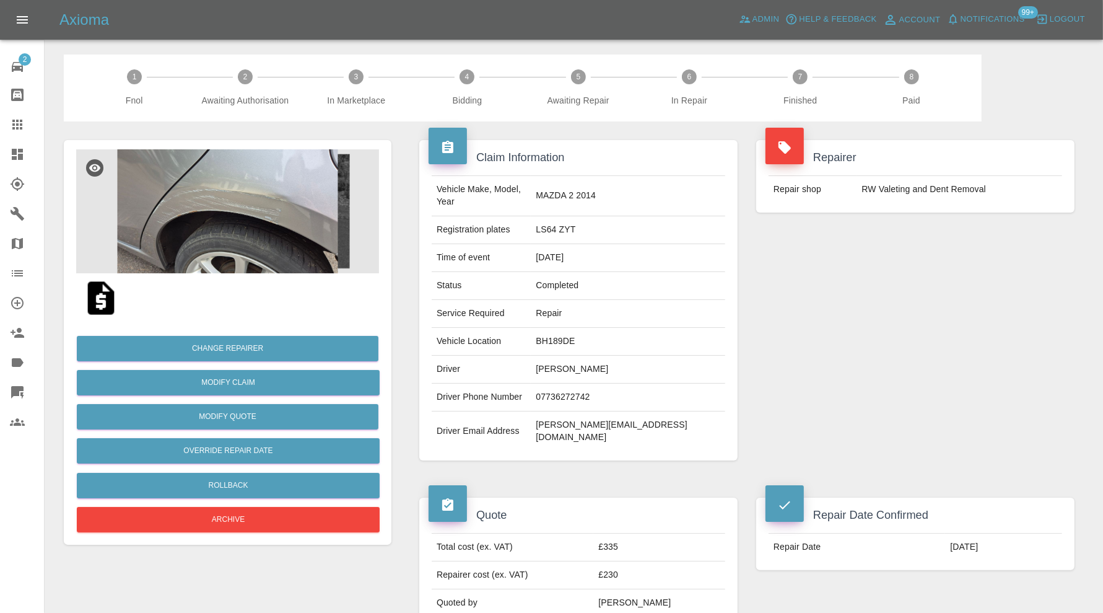
click at [260, 244] on img at bounding box center [227, 211] width 303 height 124
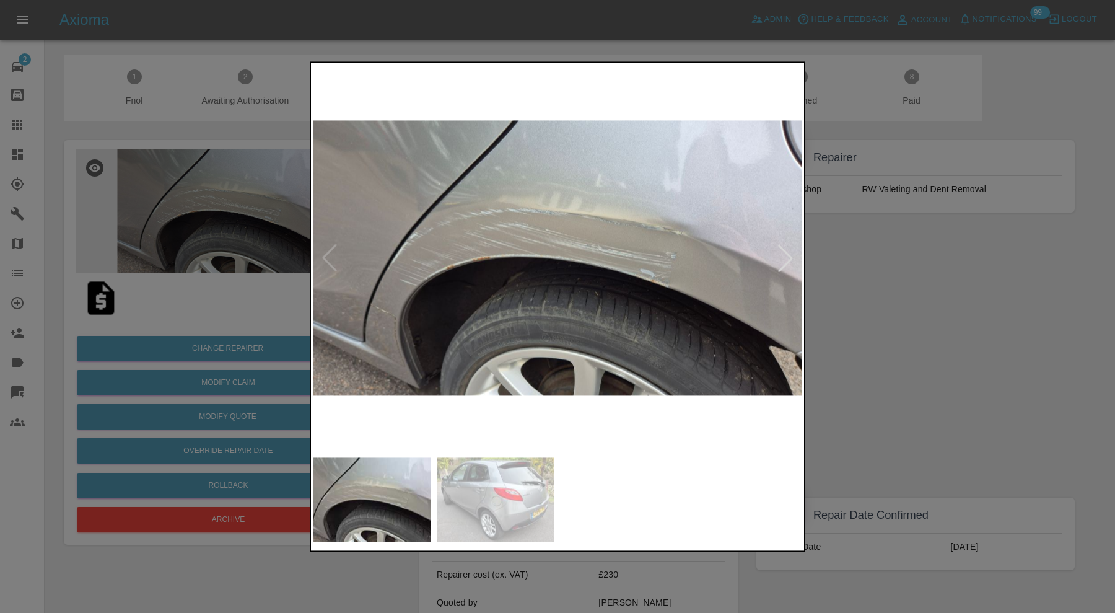
click at [781, 260] on div at bounding box center [785, 258] width 27 height 27
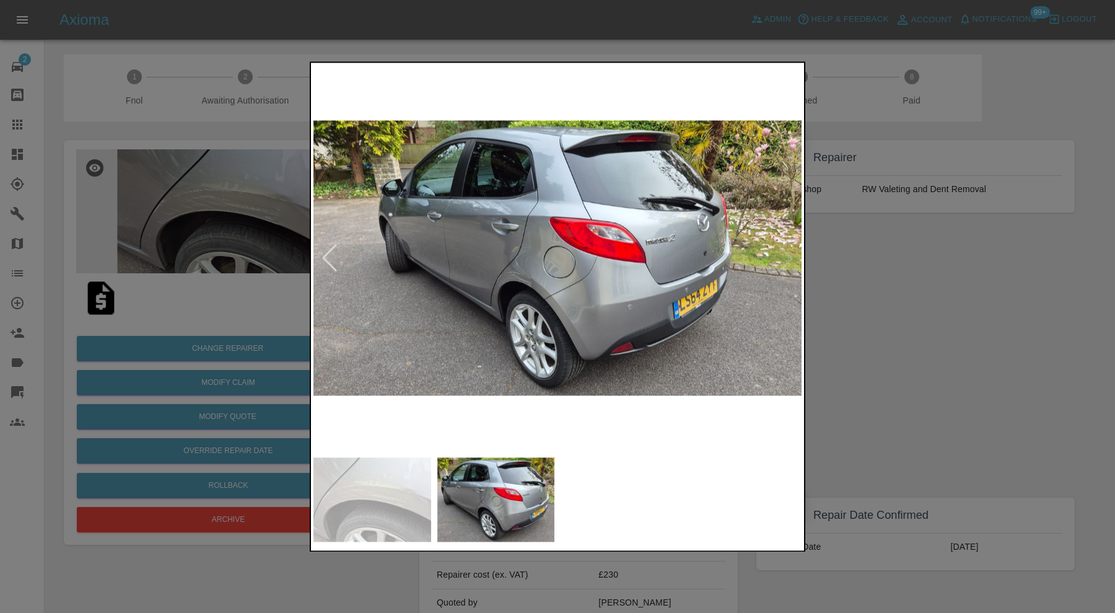
click at [411, 328] on img at bounding box center [557, 258] width 488 height 386
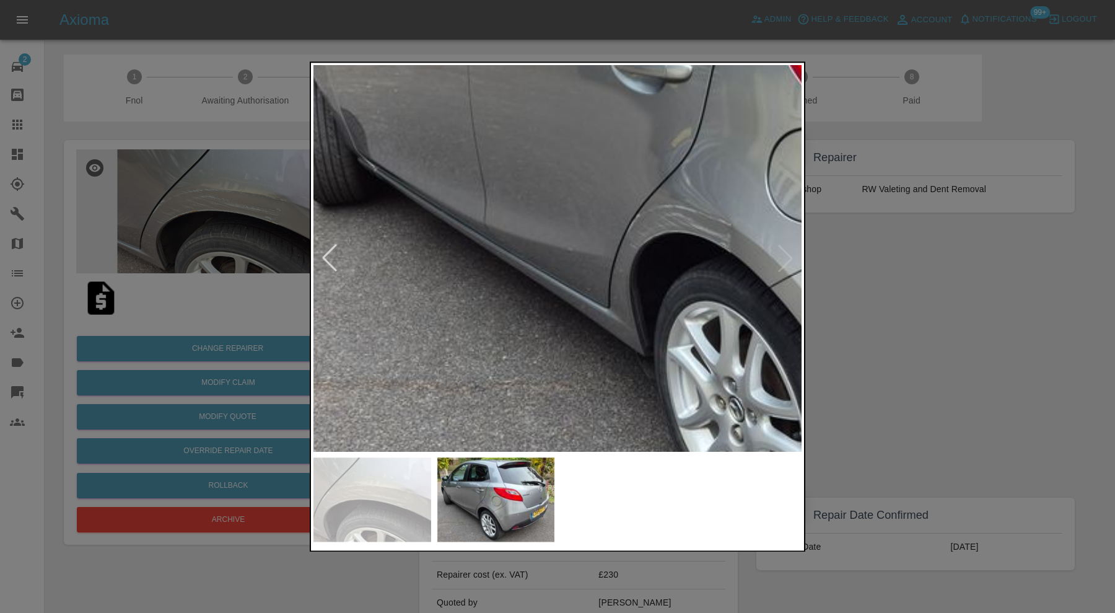
click at [485, 360] on img at bounding box center [809, 163] width 1464 height 1158
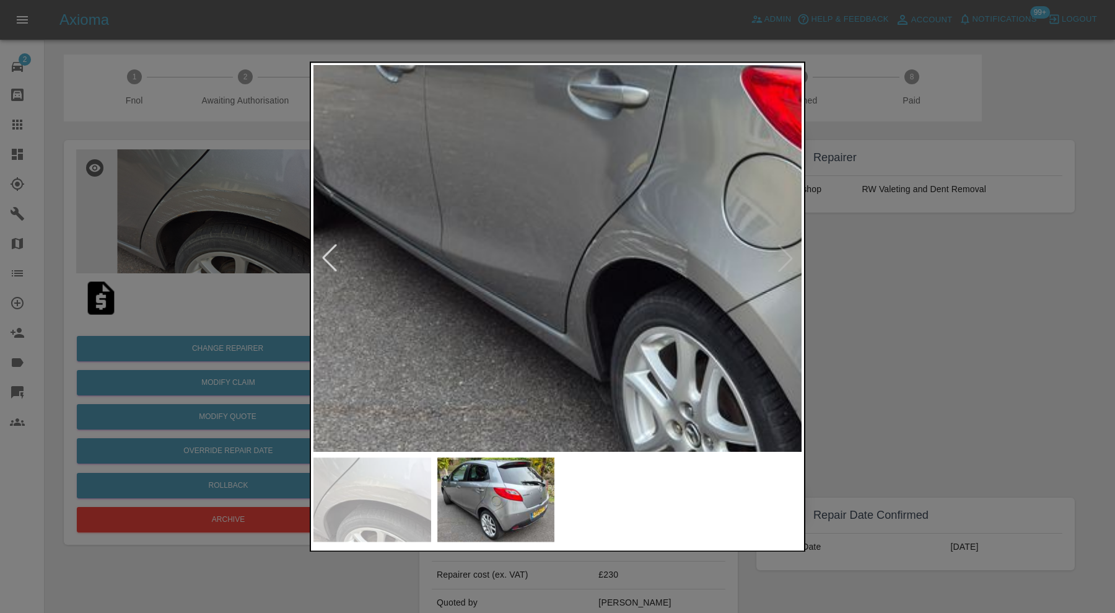
click at [937, 301] on div at bounding box center [557, 306] width 1115 height 613
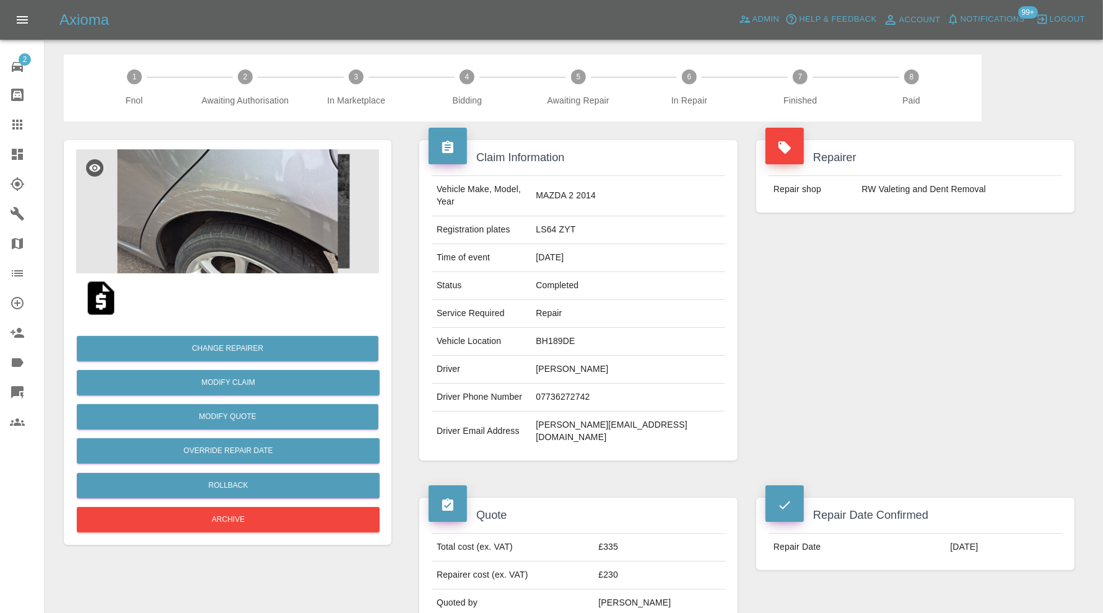
click at [937, 301] on div "Repairer Repair shop RW Valeting and Dent Removal" at bounding box center [915, 299] width 337 height 357
click at [19, 271] on icon at bounding box center [17, 273] width 15 height 15
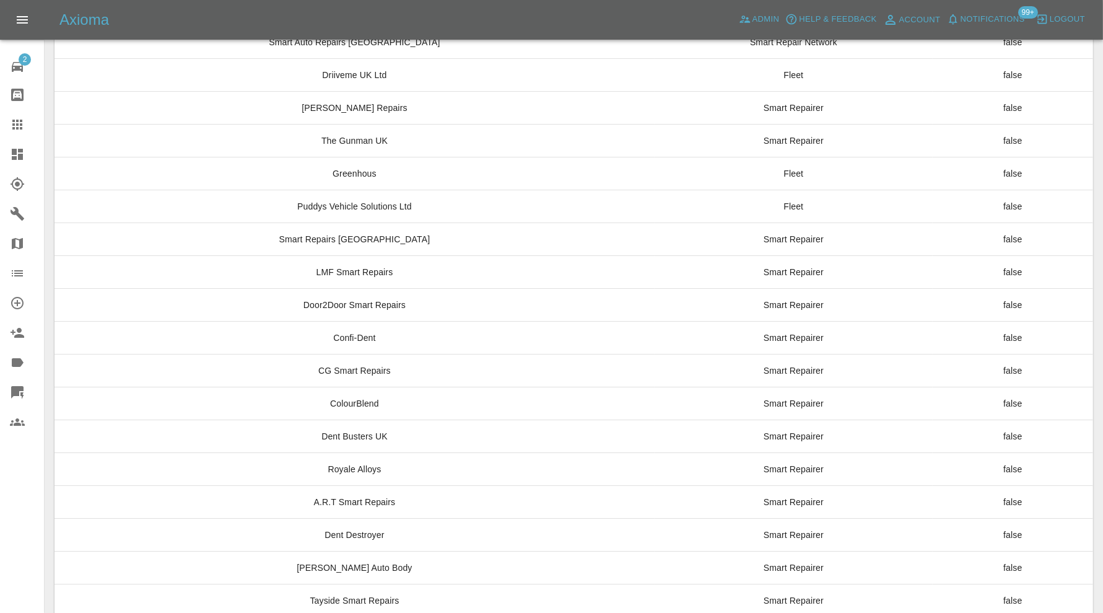
scroll to position [9250, 0]
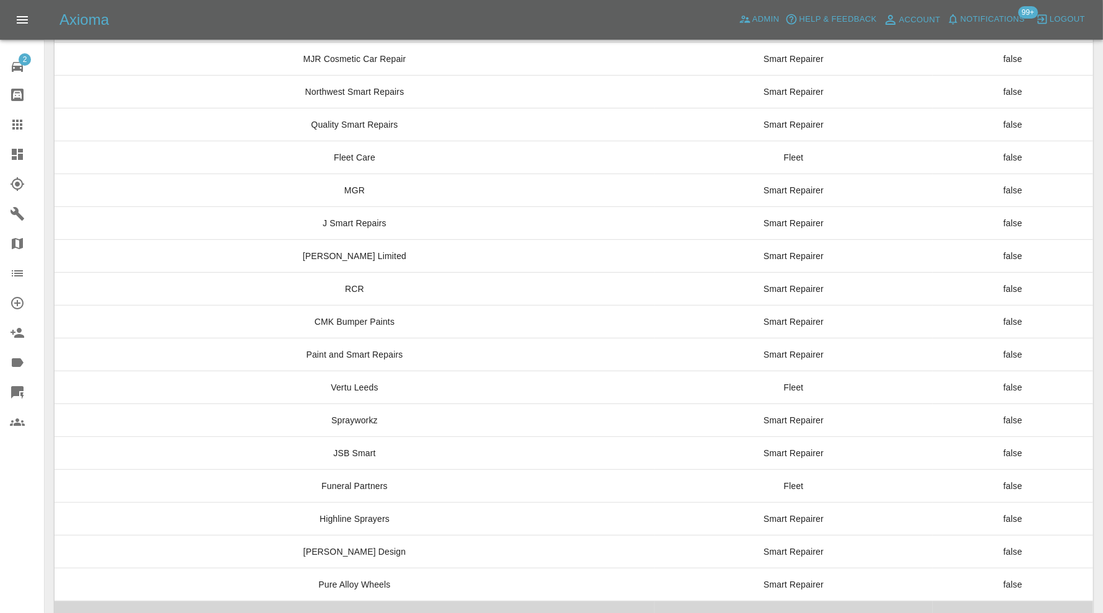
click at [517, 601] on td "ITD Automotive Smart Repairs" at bounding box center [355, 617] width 600 height 33
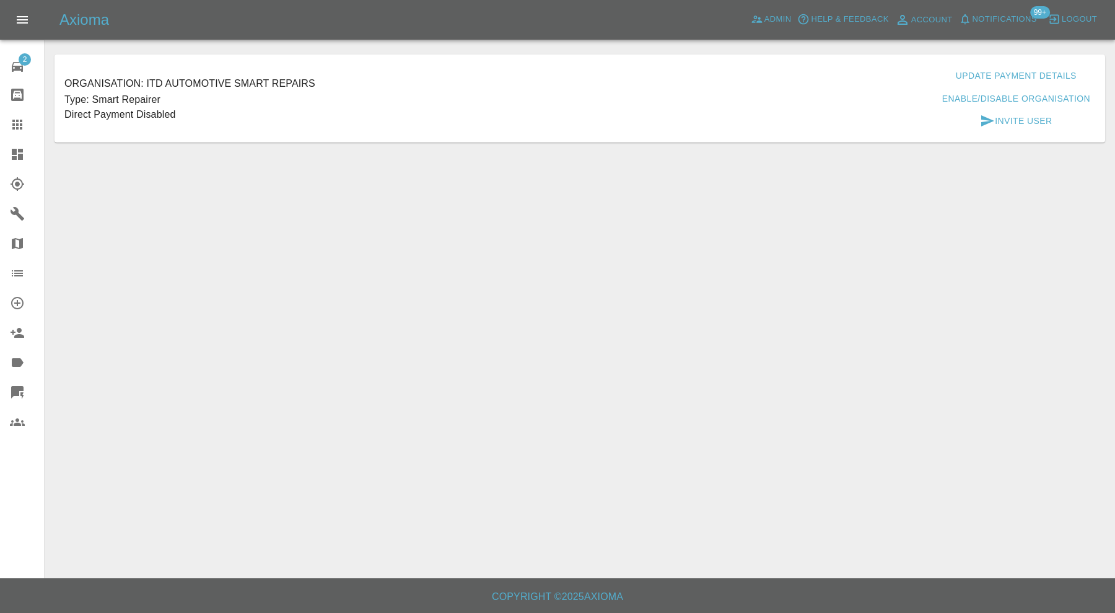
click at [992, 77] on button "Update Payment Details" at bounding box center [1016, 75] width 131 height 23
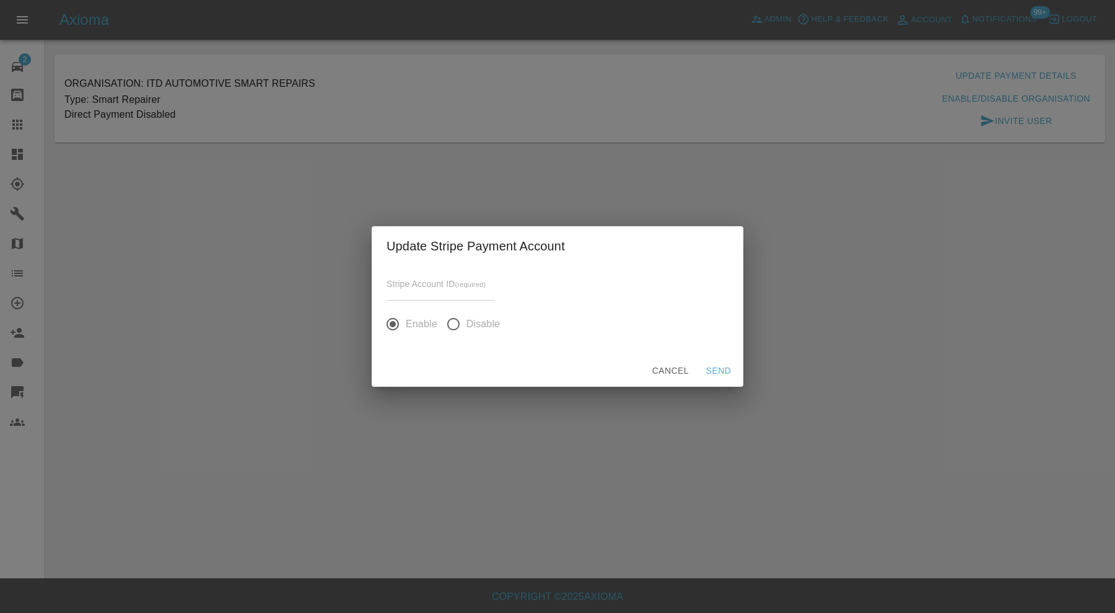
click at [463, 291] on input "input" at bounding box center [441, 291] width 108 height 18
paste input "acct_1SDS9mAePxEBxQ8u"
type input "acct_1SDS9mAePxEBxQ8u"
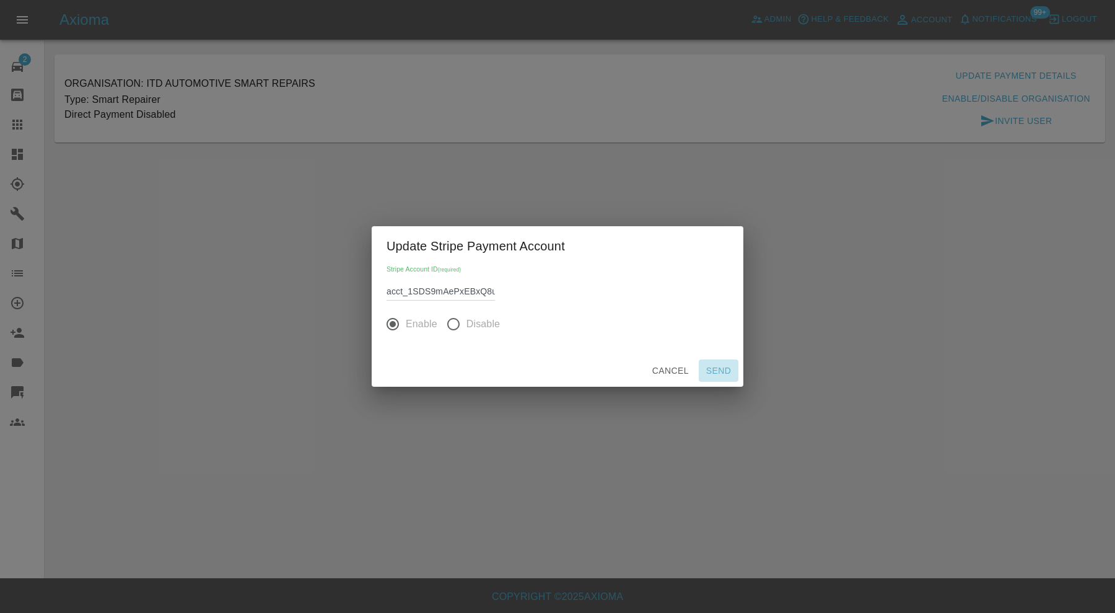
click at [719, 369] on button "Send" at bounding box center [719, 370] width 40 height 23
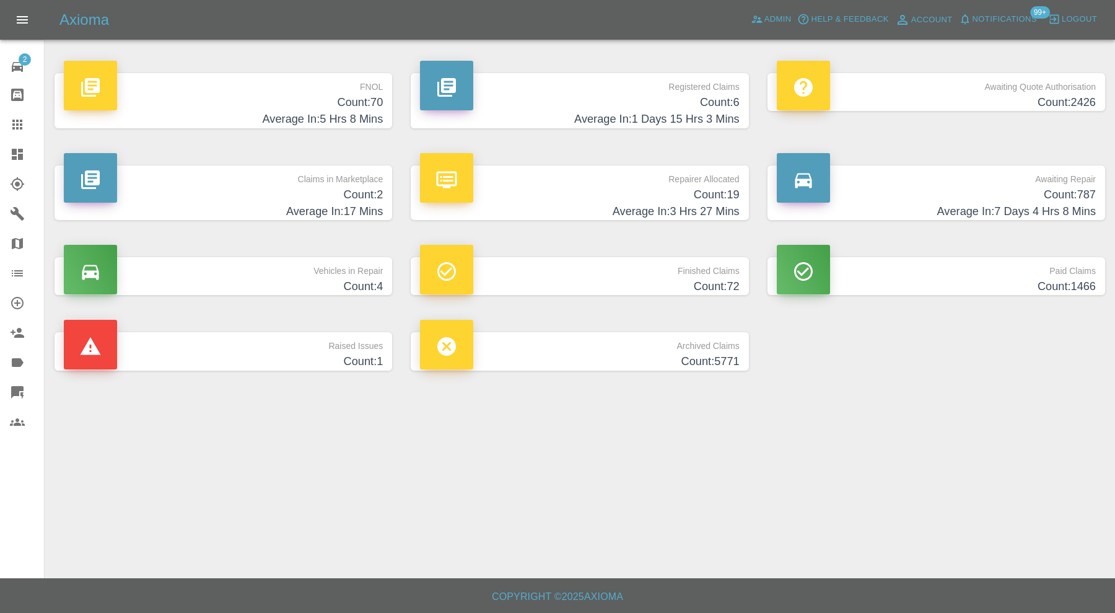
click at [279, 353] on h4 "Count: 1" at bounding box center [223, 361] width 319 height 17
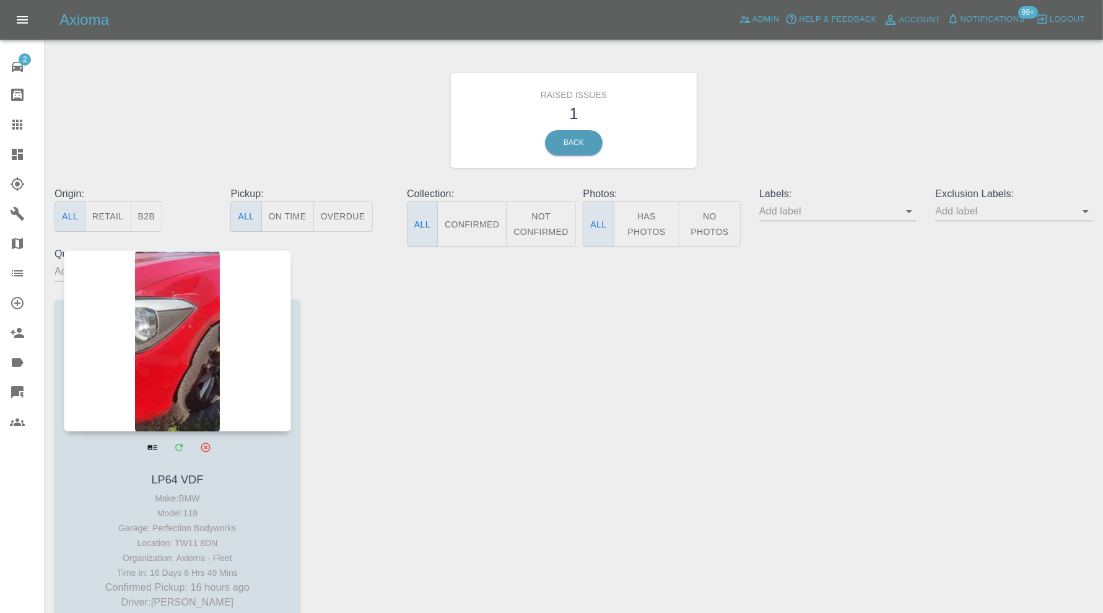
click at [217, 362] on div at bounding box center [177, 340] width 227 height 181
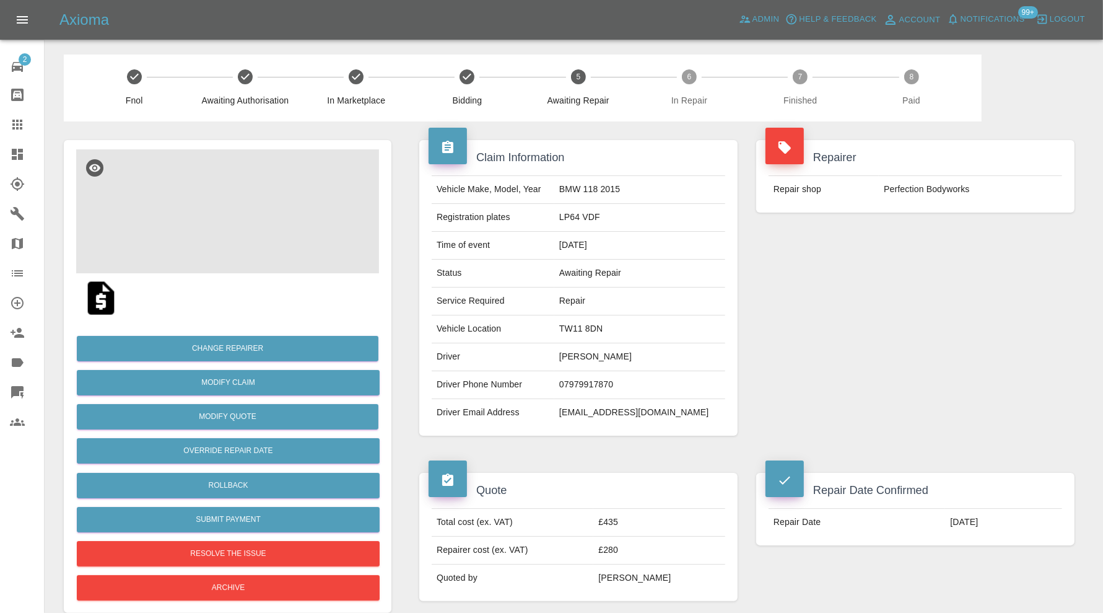
click at [247, 234] on img at bounding box center [227, 211] width 303 height 124
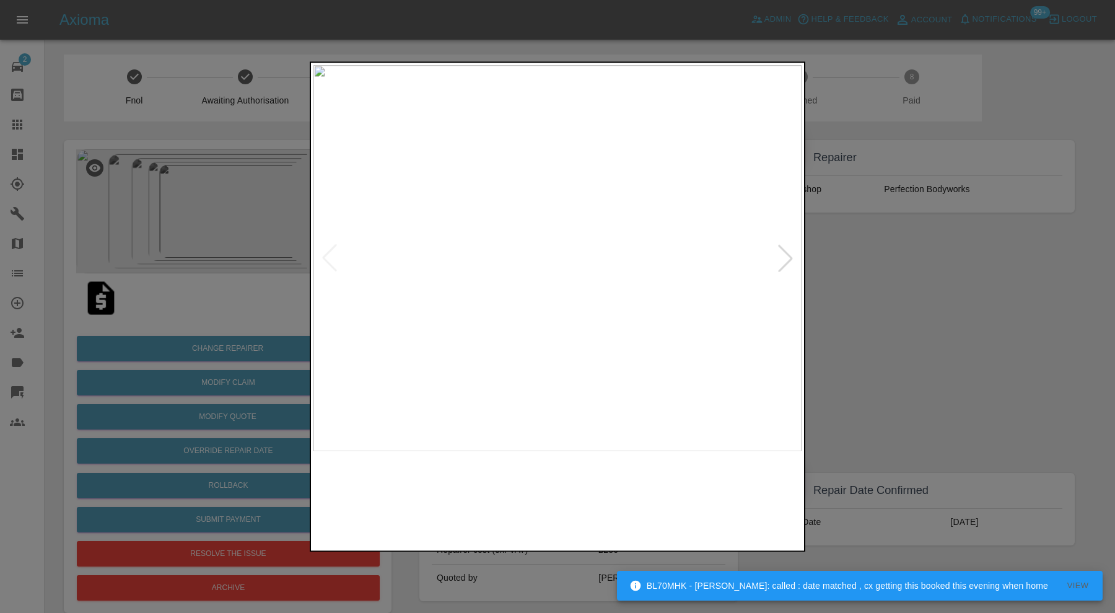
click at [510, 501] on img at bounding box center [496, 499] width 118 height 84
click at [621, 478] on img at bounding box center [620, 499] width 118 height 84
click at [723, 483] on img at bounding box center [743, 499] width 118 height 84
click at [999, 319] on div at bounding box center [557, 306] width 1115 height 613
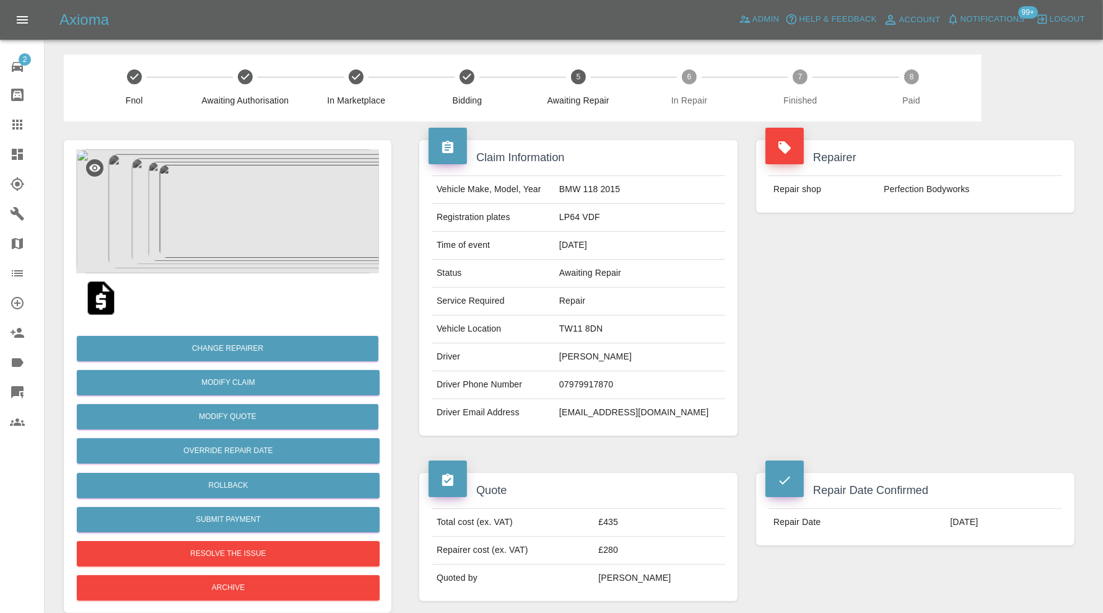
click at [246, 258] on img at bounding box center [227, 211] width 303 height 124
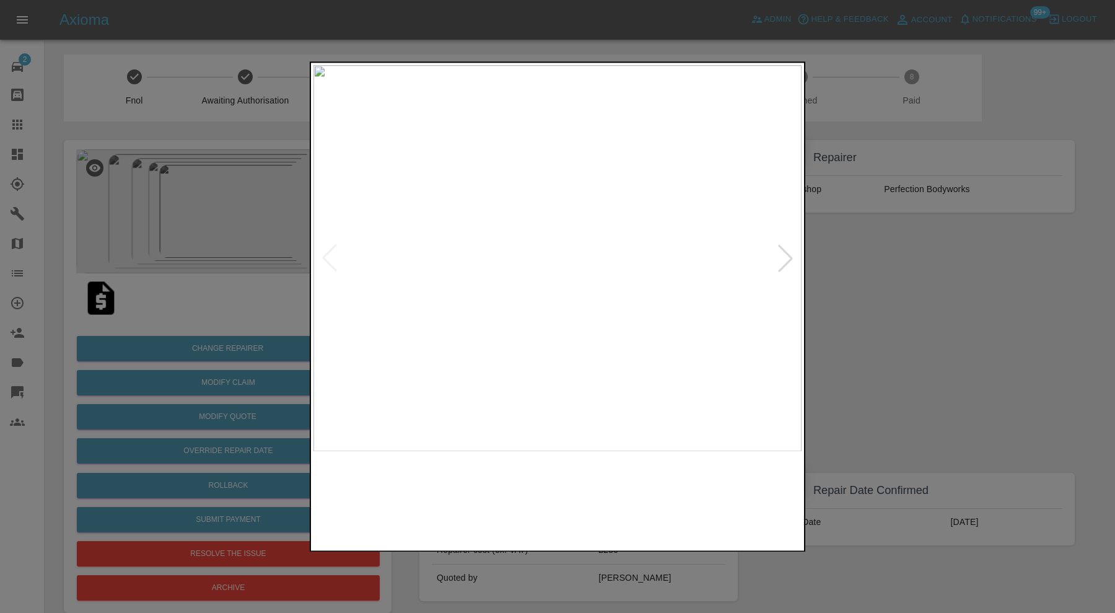
click at [479, 504] on img at bounding box center [496, 499] width 118 height 84
click at [644, 485] on img at bounding box center [620, 499] width 118 height 84
click at [747, 500] on img at bounding box center [743, 499] width 118 height 84
click at [868, 324] on div at bounding box center [557, 306] width 1115 height 613
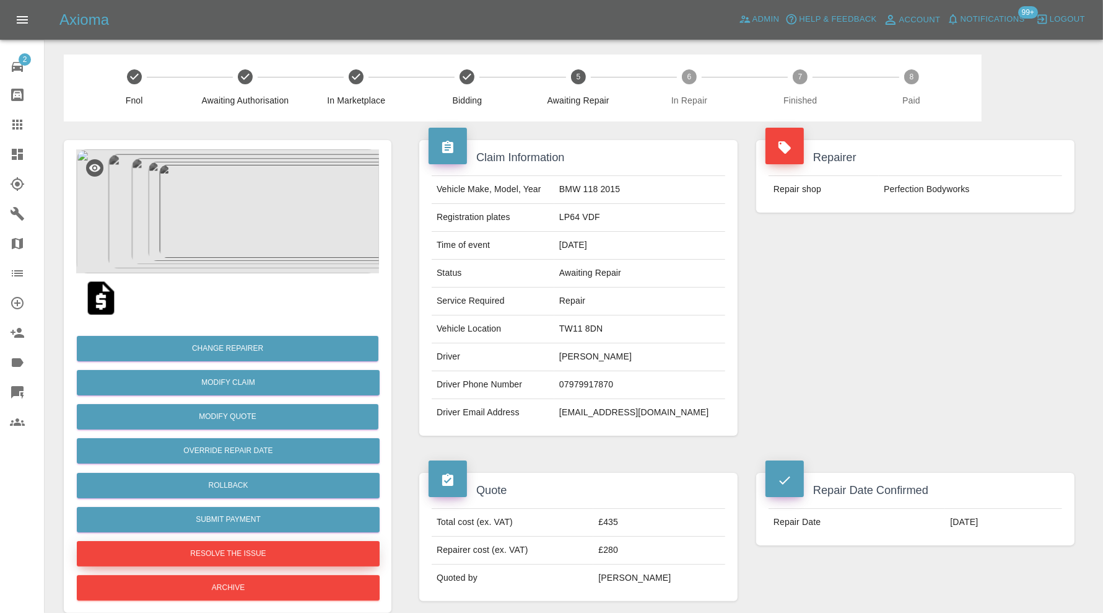
click at [299, 553] on button "Resolve the issue" at bounding box center [228, 553] width 303 height 25
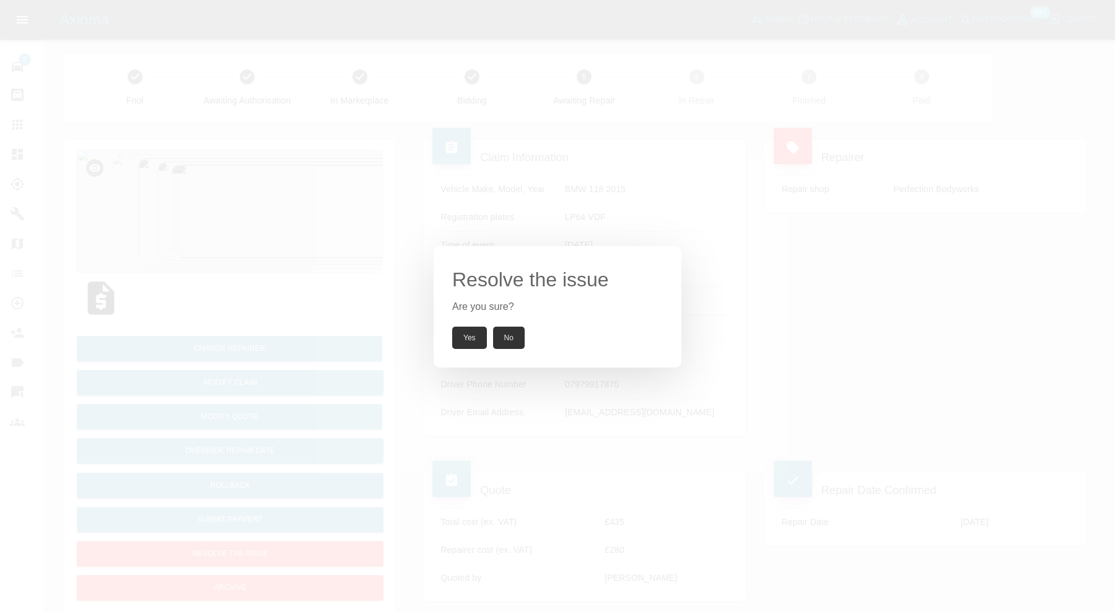
click at [474, 339] on button "Yes" at bounding box center [469, 337] width 35 height 22
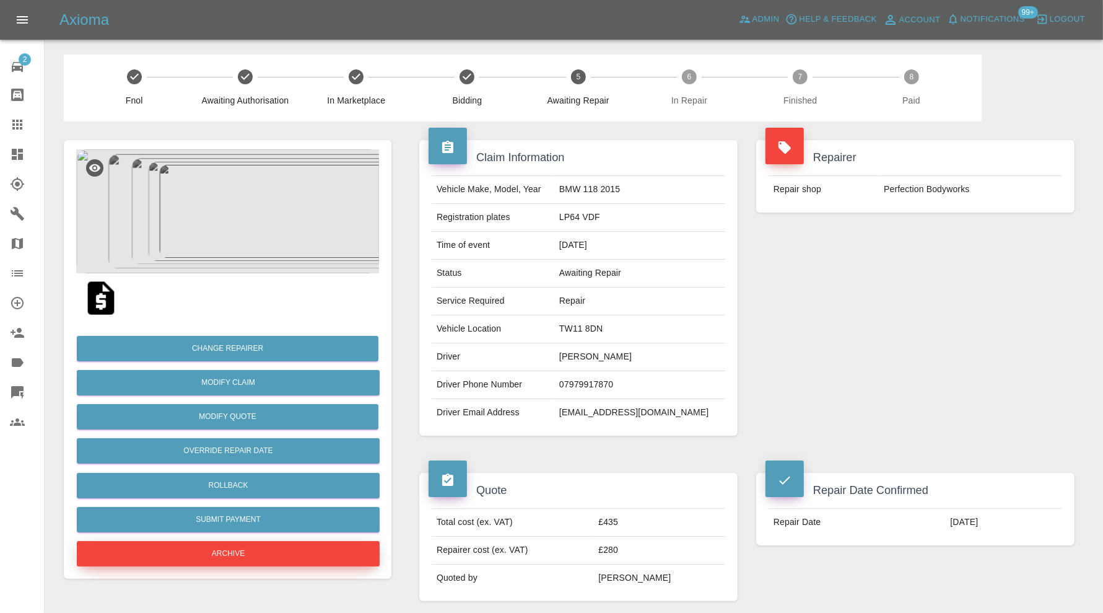
click at [301, 559] on button "Archive" at bounding box center [228, 553] width 303 height 25
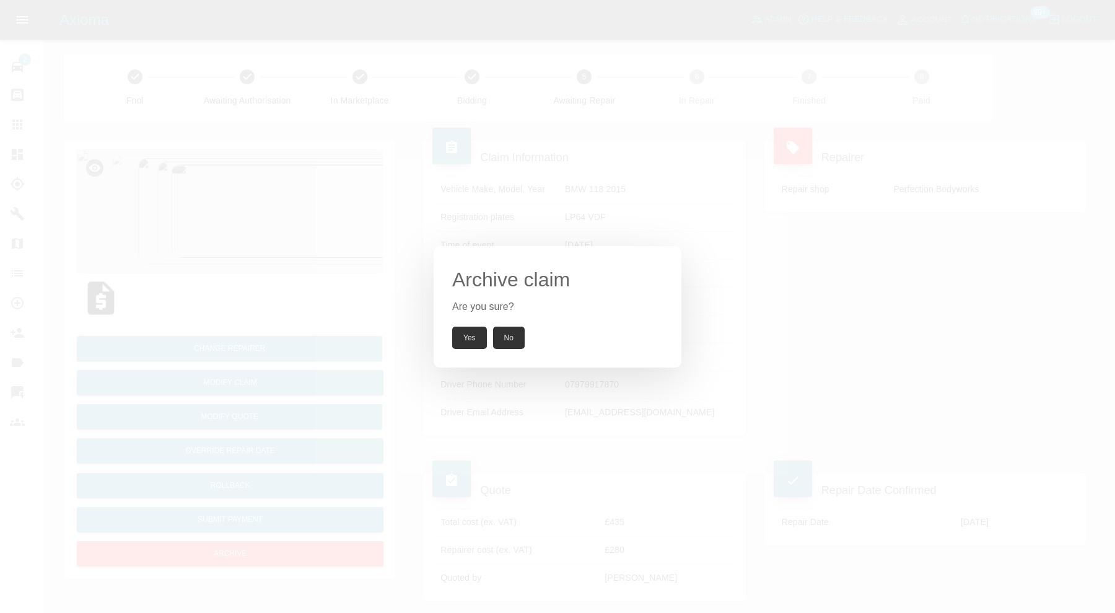
click at [468, 333] on button "Yes" at bounding box center [469, 337] width 35 height 22
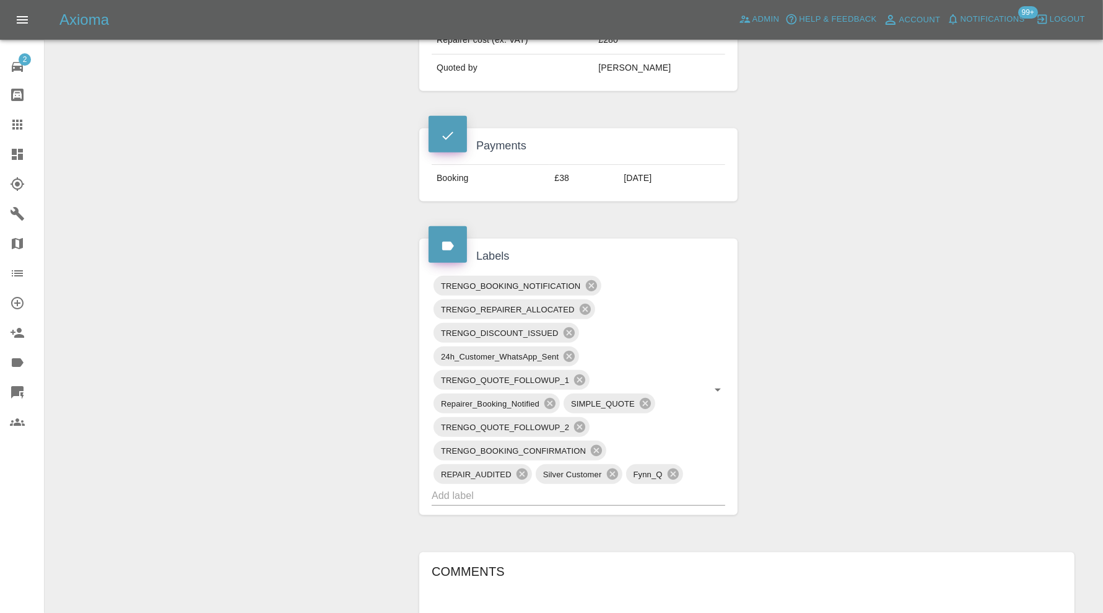
scroll to position [516, 0]
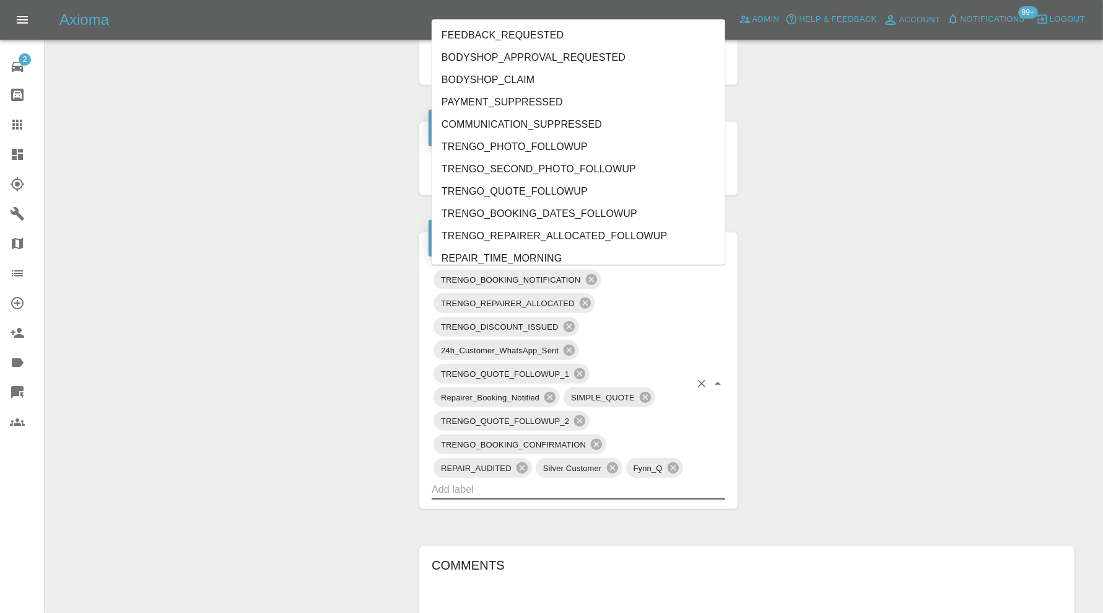
click at [582, 489] on input "text" at bounding box center [561, 488] width 259 height 19
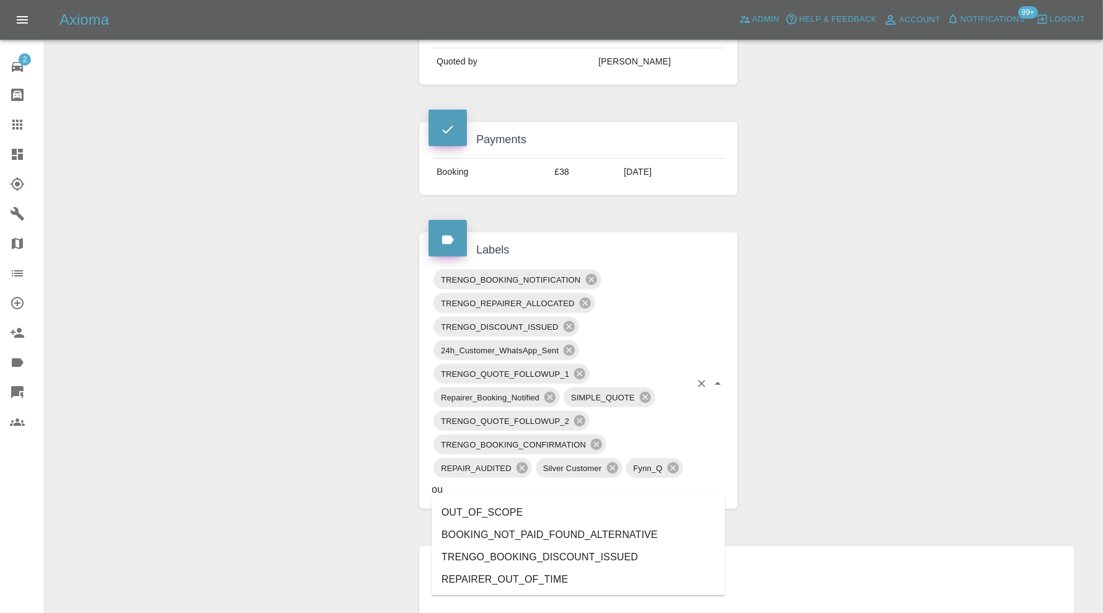
type input "out"
click at [520, 502] on li "OUT_OF_SCOPE" at bounding box center [579, 512] width 294 height 22
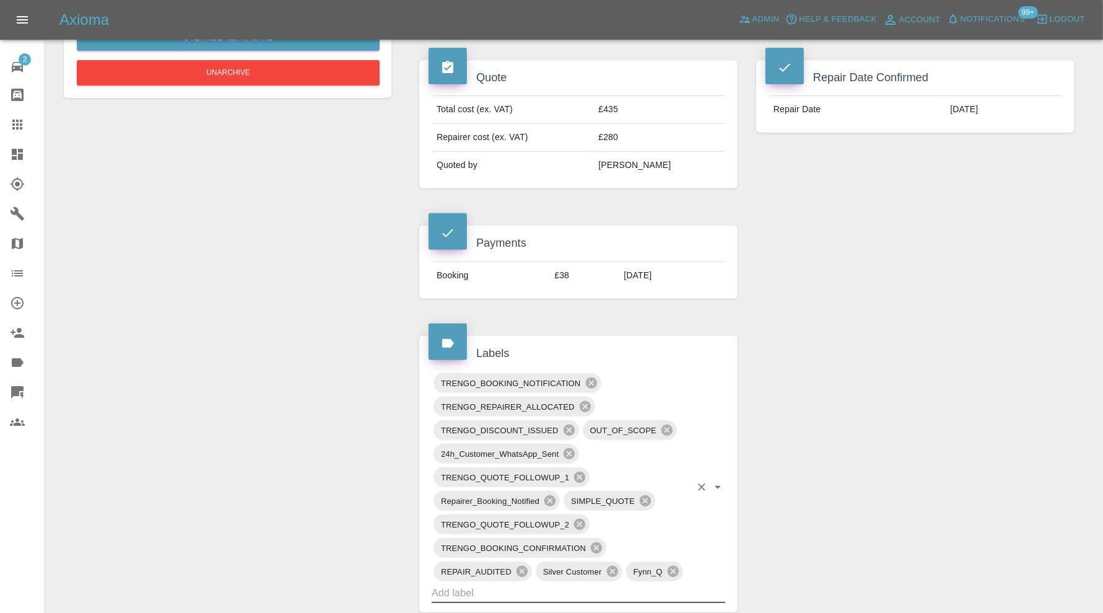
scroll to position [0, 0]
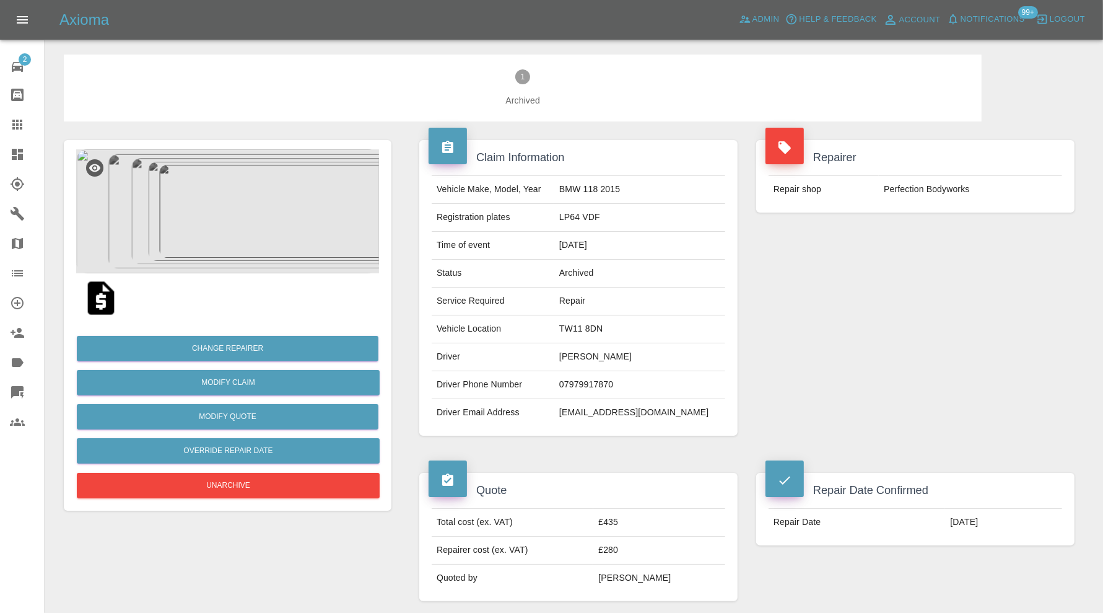
click at [24, 159] on icon at bounding box center [17, 154] width 15 height 15
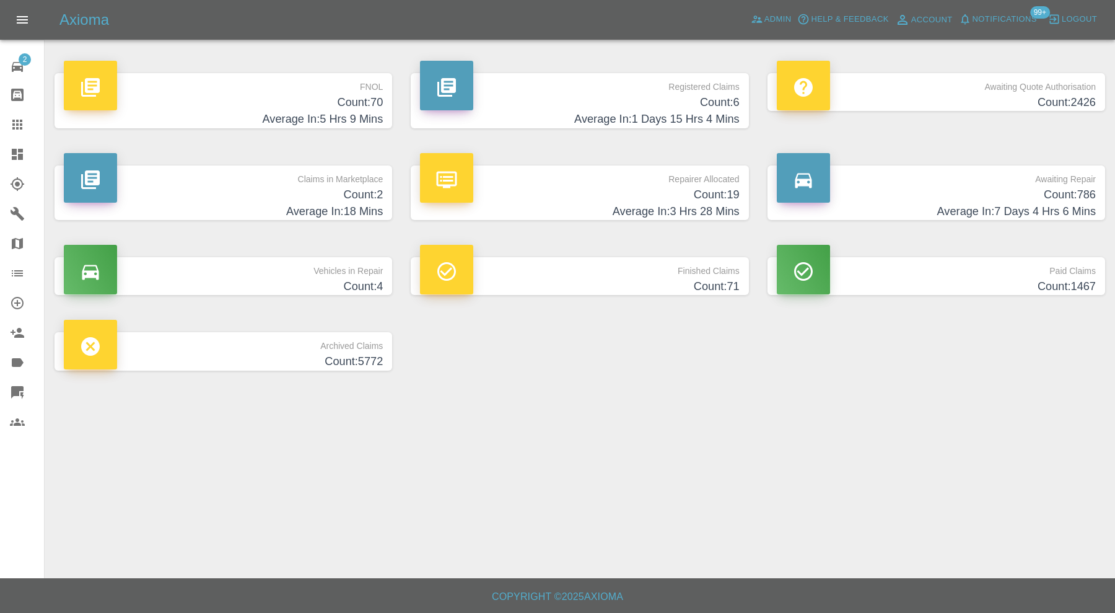
click at [325, 183] on p "Claims in Marketplace" at bounding box center [223, 175] width 319 height 21
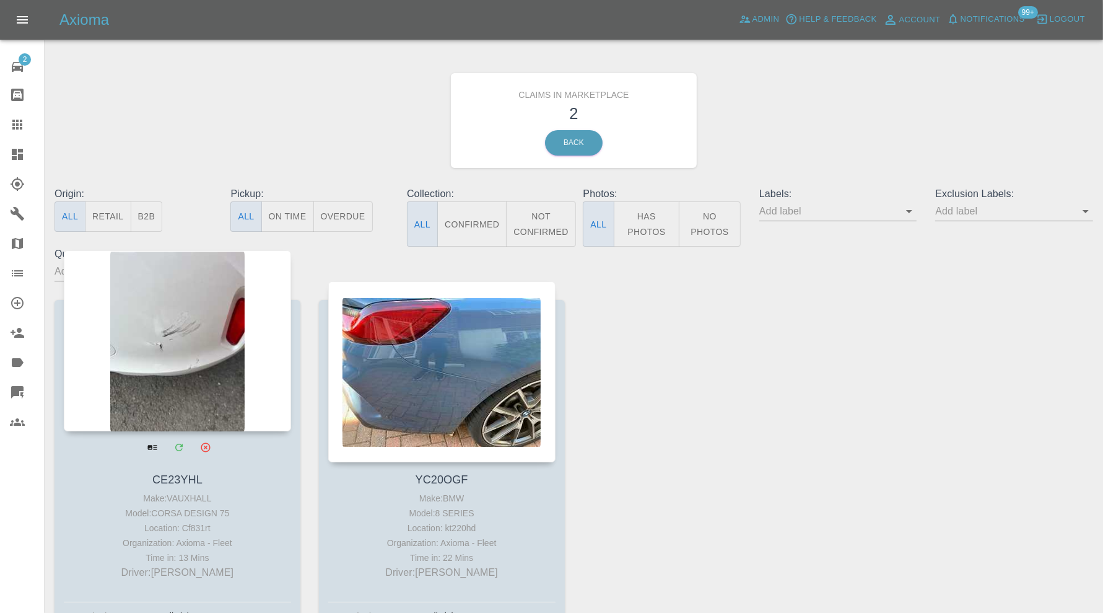
click at [196, 363] on div at bounding box center [177, 340] width 227 height 181
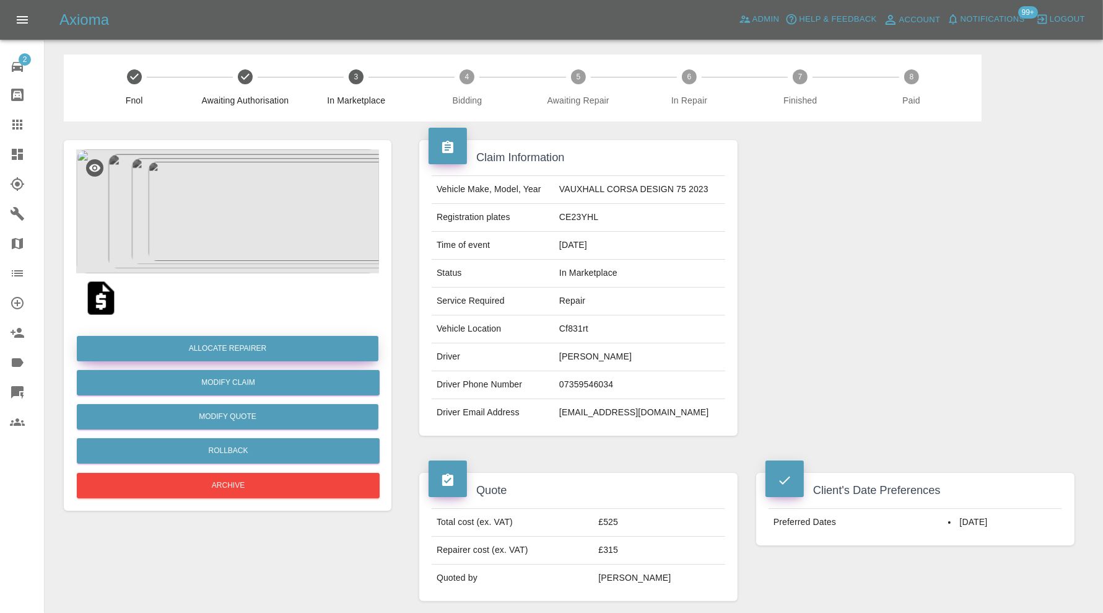
click at [257, 343] on button "Allocate Repairer" at bounding box center [228, 348] width 302 height 25
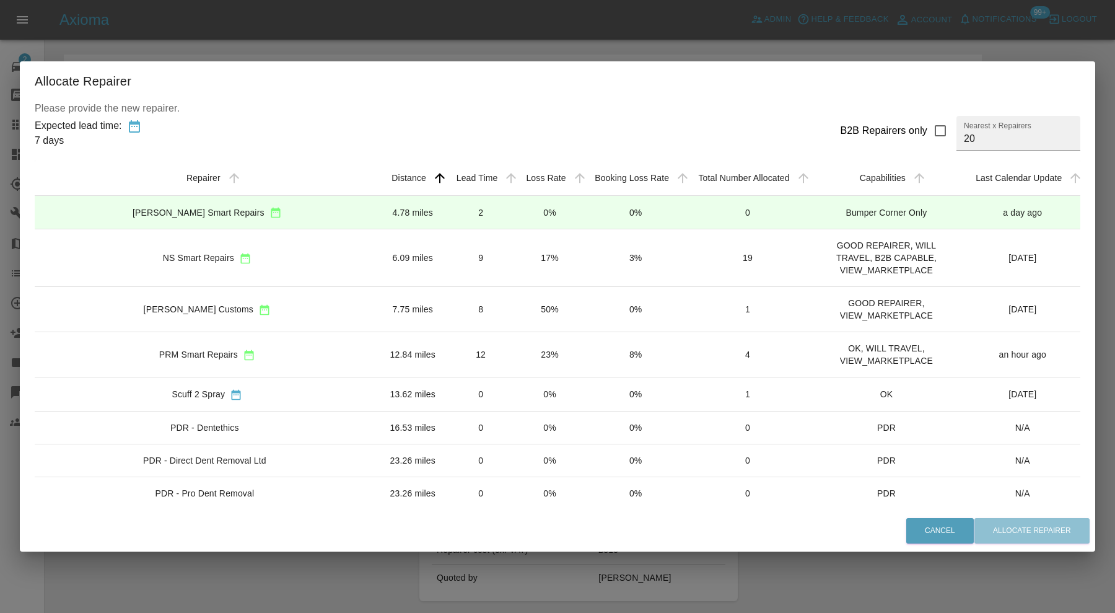
click at [258, 258] on div "NS Smart Repairs" at bounding box center [207, 257] width 325 height 13
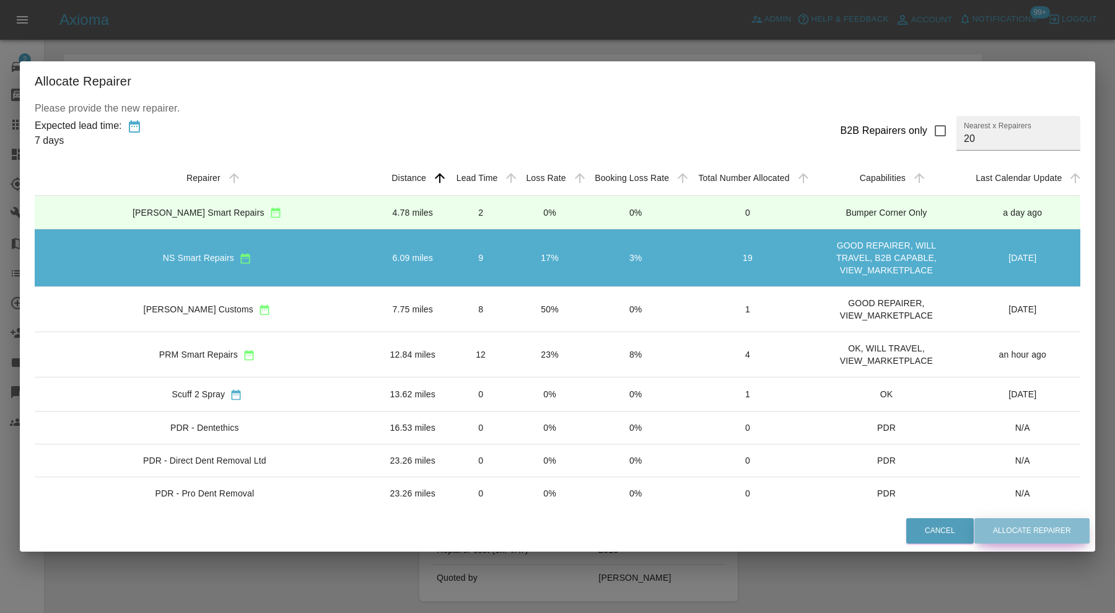
click at [997, 531] on button "Allocate Repairer" at bounding box center [1031, 530] width 115 height 25
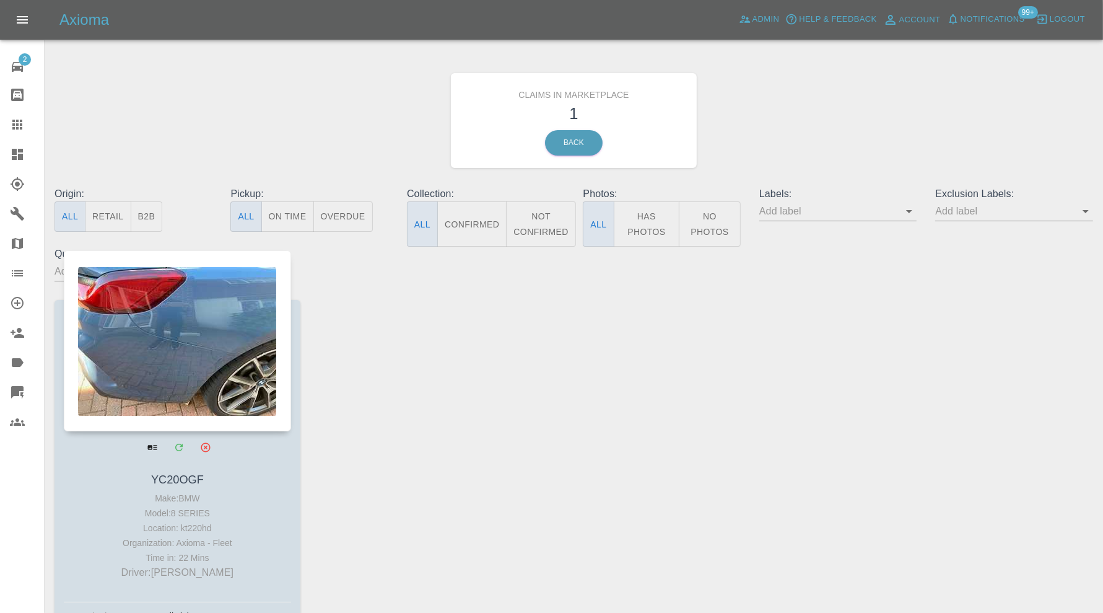
click at [237, 396] on div at bounding box center [177, 340] width 227 height 181
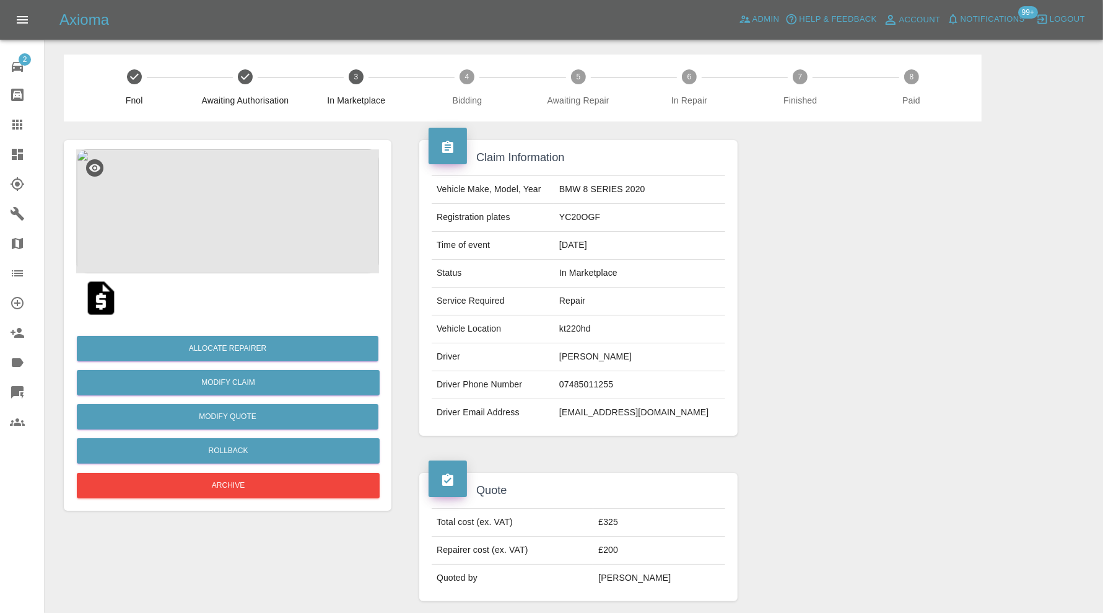
click at [251, 211] on img at bounding box center [227, 211] width 303 height 124
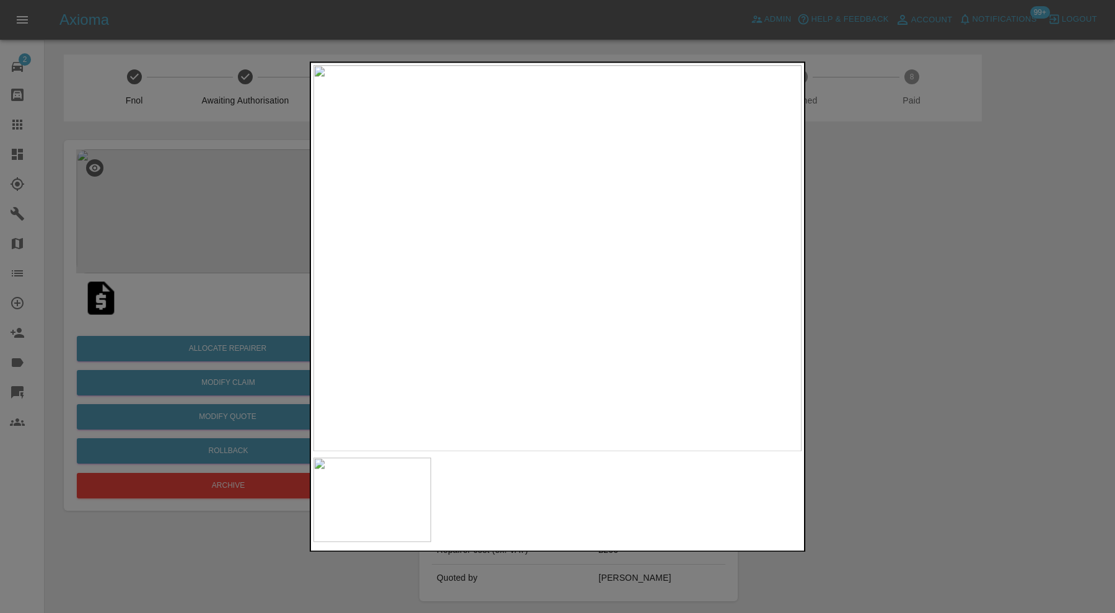
click at [774, 267] on img at bounding box center [557, 258] width 488 height 386
click at [905, 278] on div at bounding box center [557, 306] width 1115 height 613
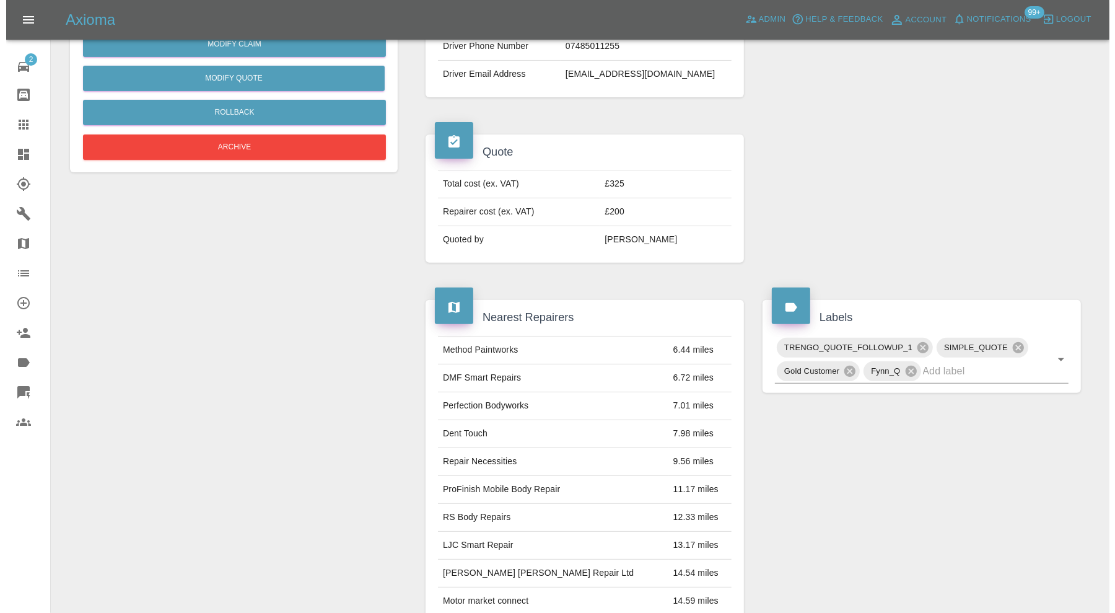
scroll to position [14, 0]
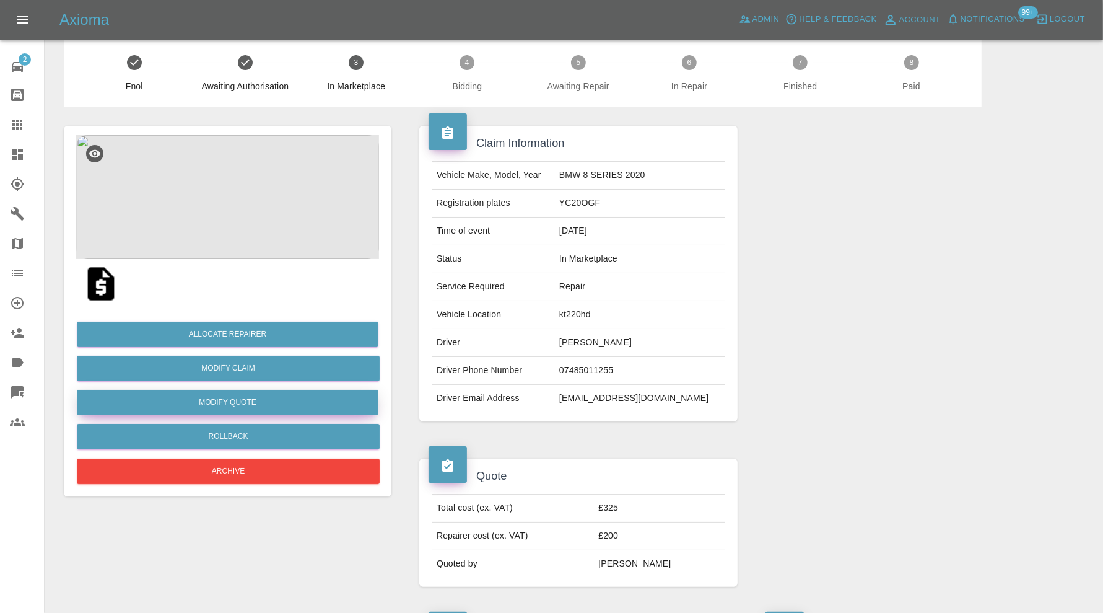
click at [330, 401] on button "Modify Quote" at bounding box center [228, 402] width 302 height 25
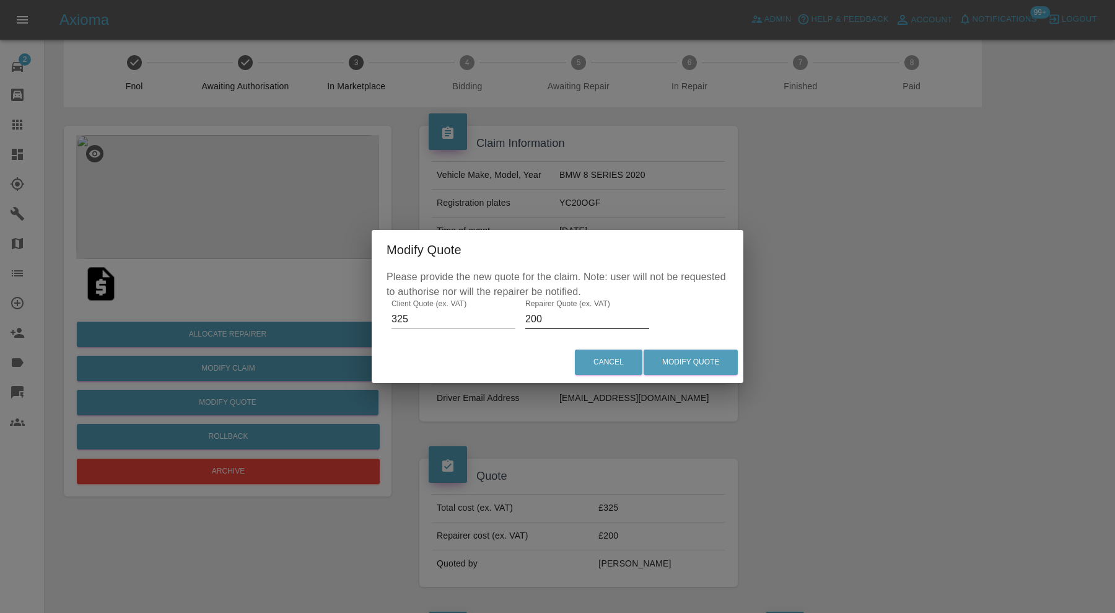
click at [570, 321] on input "200" at bounding box center [587, 319] width 124 height 20
type input "210"
click at [697, 361] on button "Modify Quote" at bounding box center [691, 361] width 94 height 25
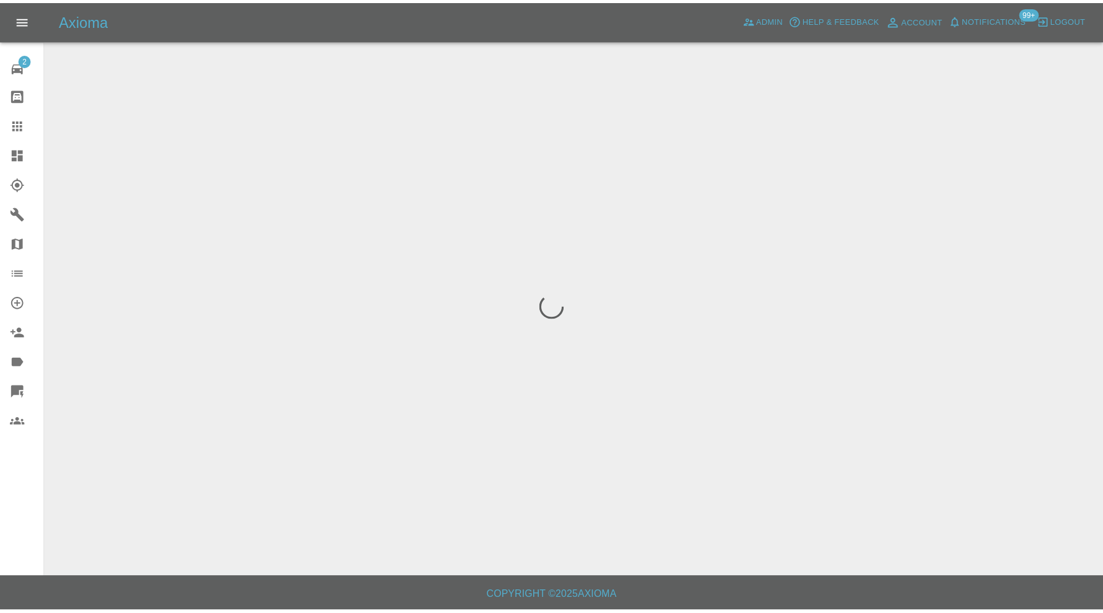
scroll to position [0, 0]
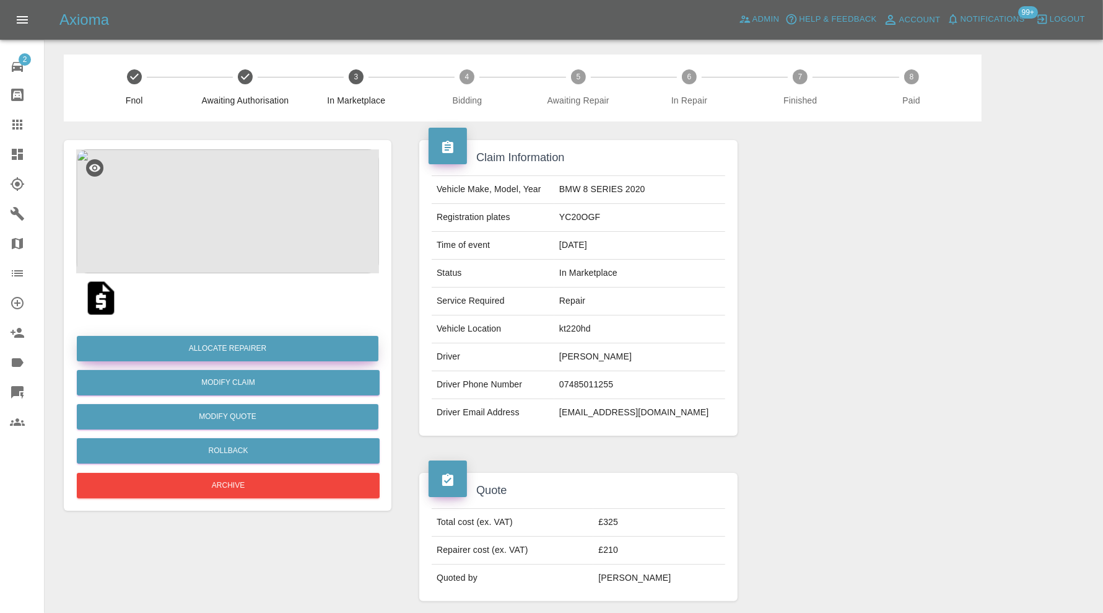
click at [317, 349] on button "Allocate Repairer" at bounding box center [228, 348] width 302 height 25
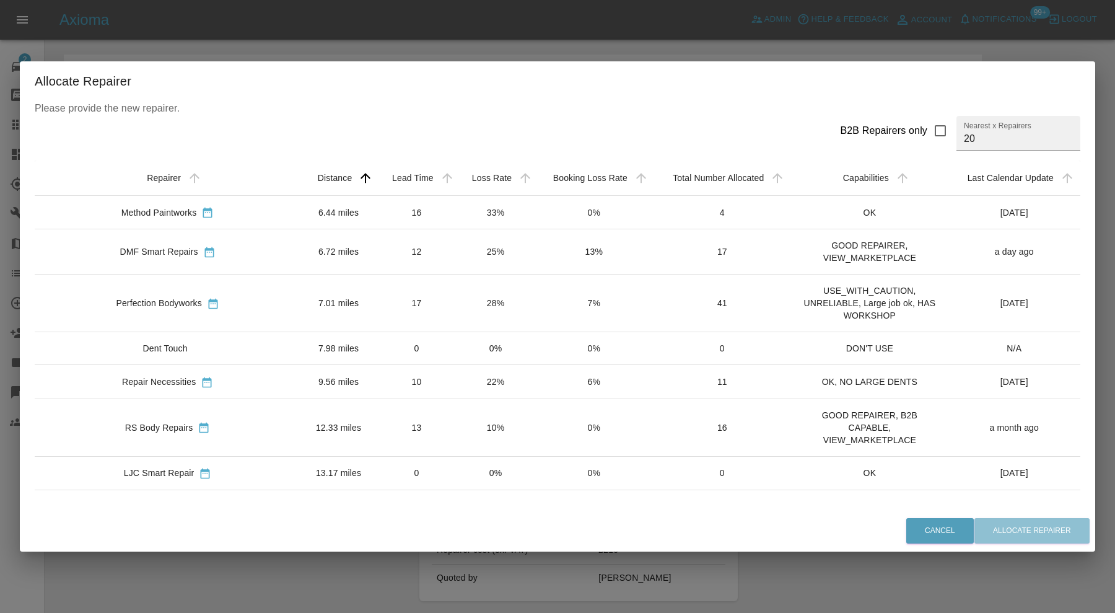
click at [300, 245] on td "6.72 miles" at bounding box center [338, 251] width 76 height 45
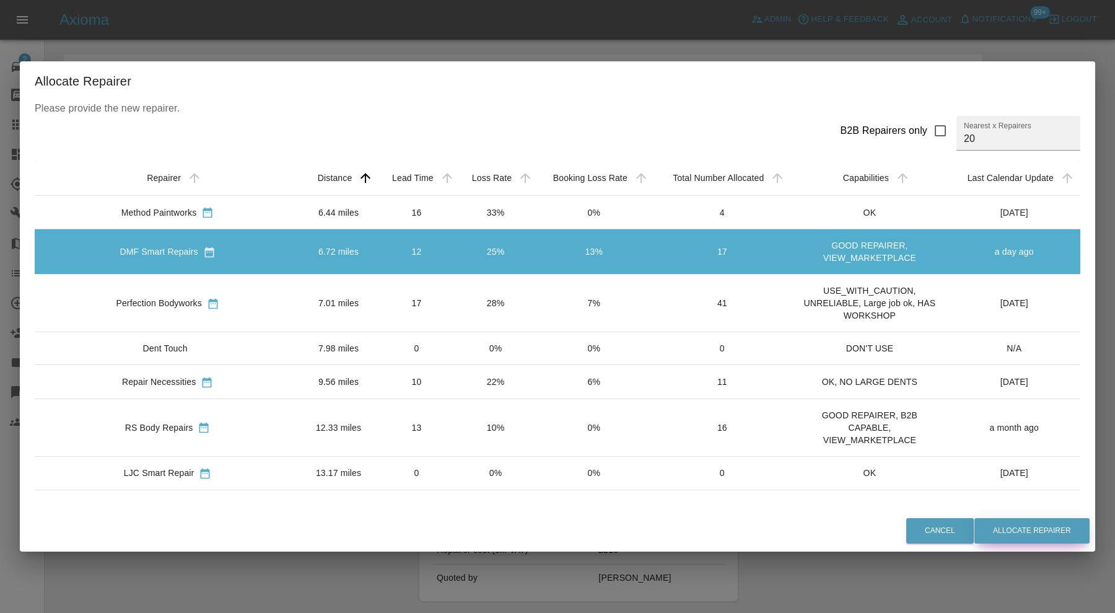
click at [1007, 535] on button "Allocate Repairer" at bounding box center [1031, 530] width 115 height 25
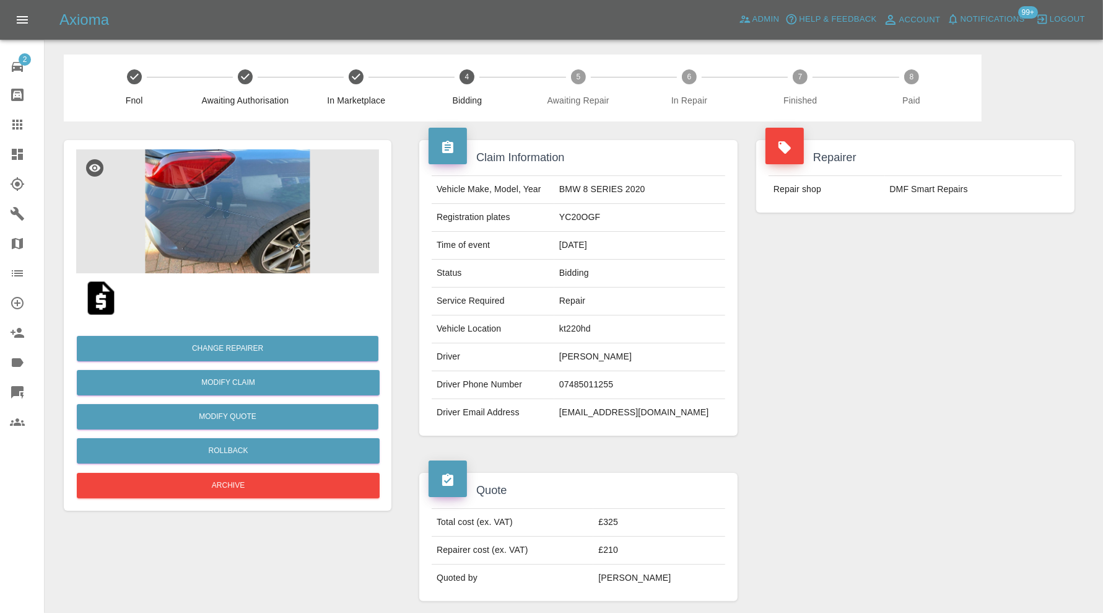
click at [272, 226] on img at bounding box center [227, 211] width 303 height 124
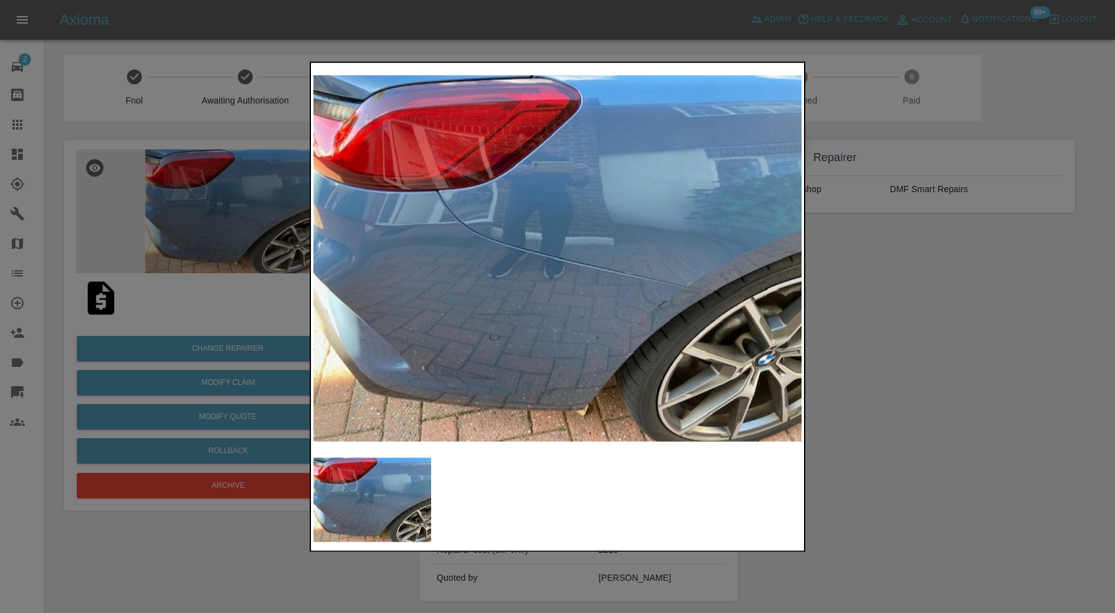
click at [915, 289] on div at bounding box center [557, 306] width 1115 height 613
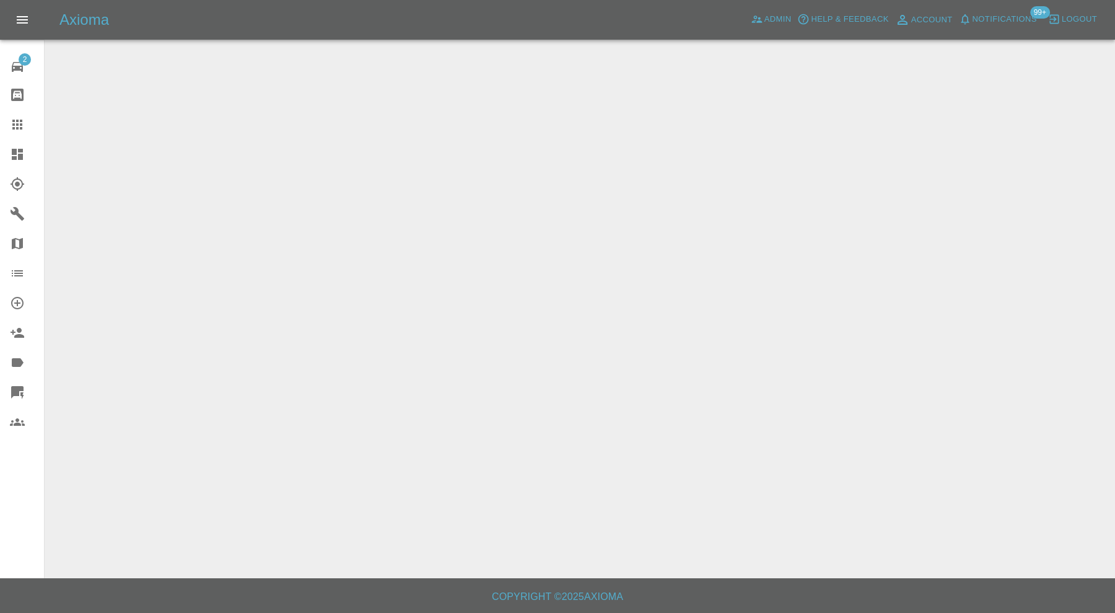
click at [16, 150] on icon at bounding box center [17, 154] width 11 height 11
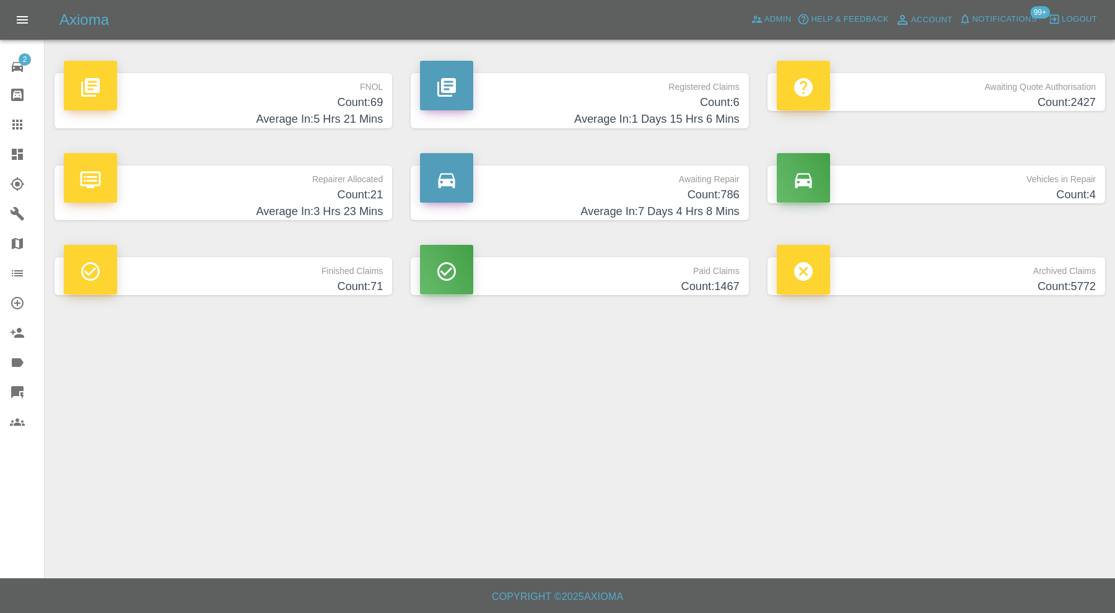
click at [251, 79] on p "FNOL" at bounding box center [223, 83] width 319 height 21
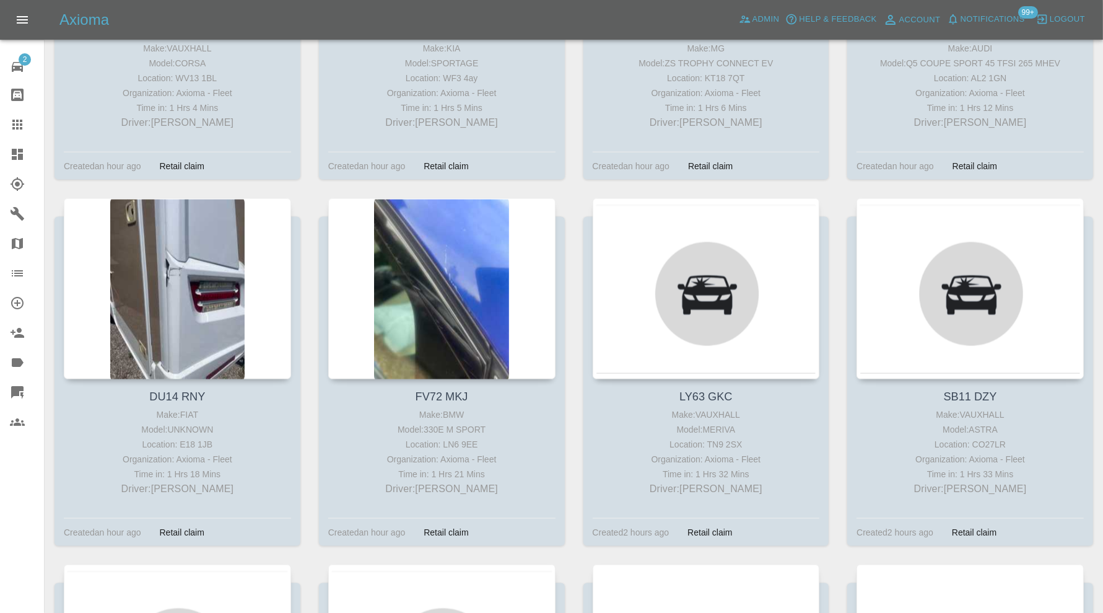
scroll to position [1342, 0]
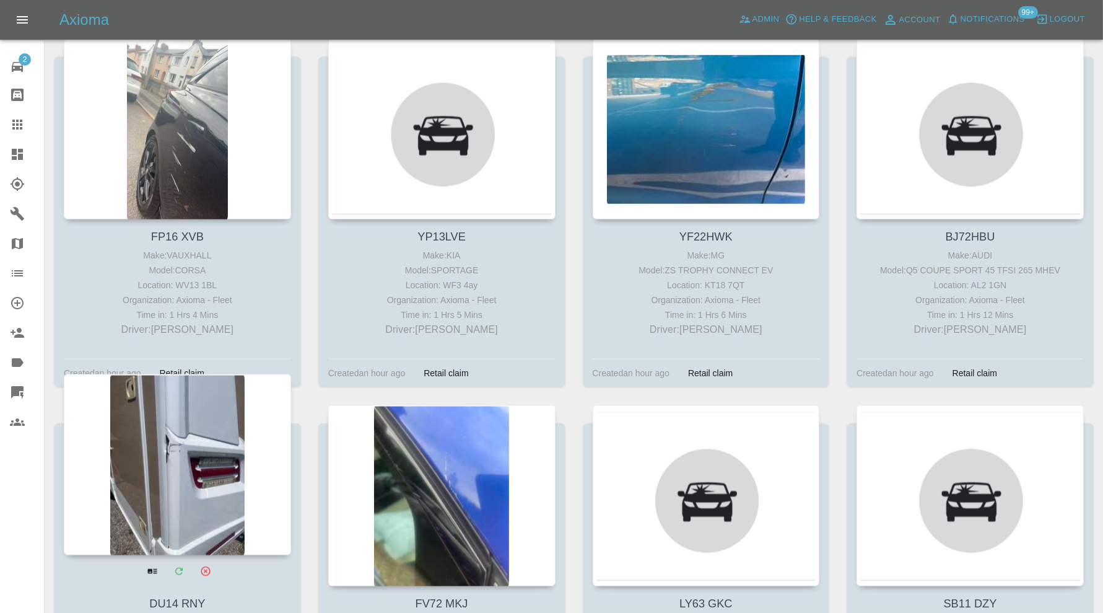
click at [205, 447] on div at bounding box center [177, 464] width 227 height 181
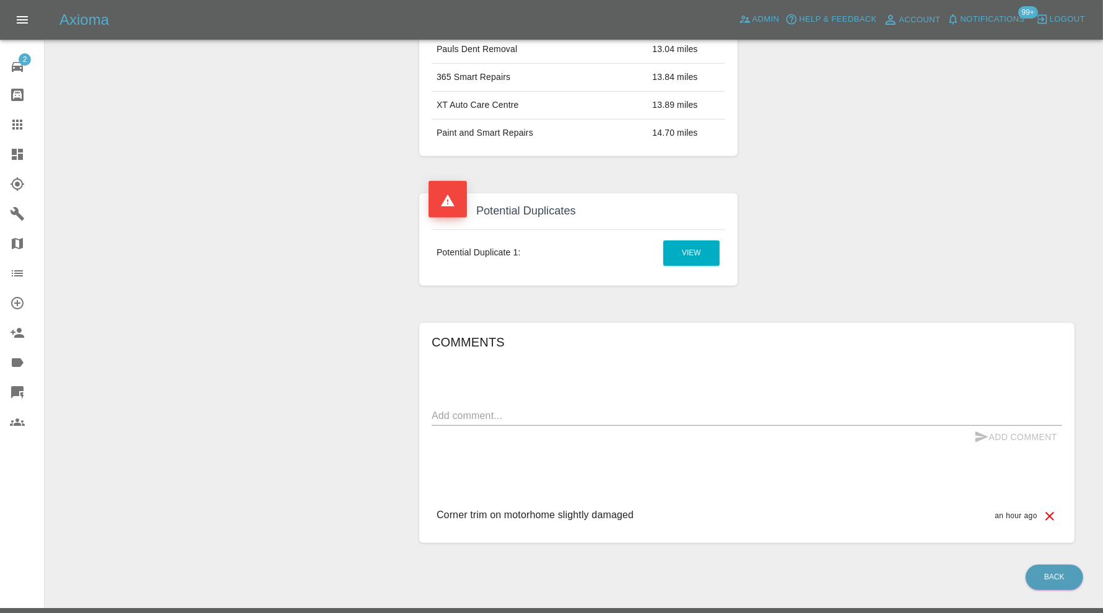
scroll to position [45, 0]
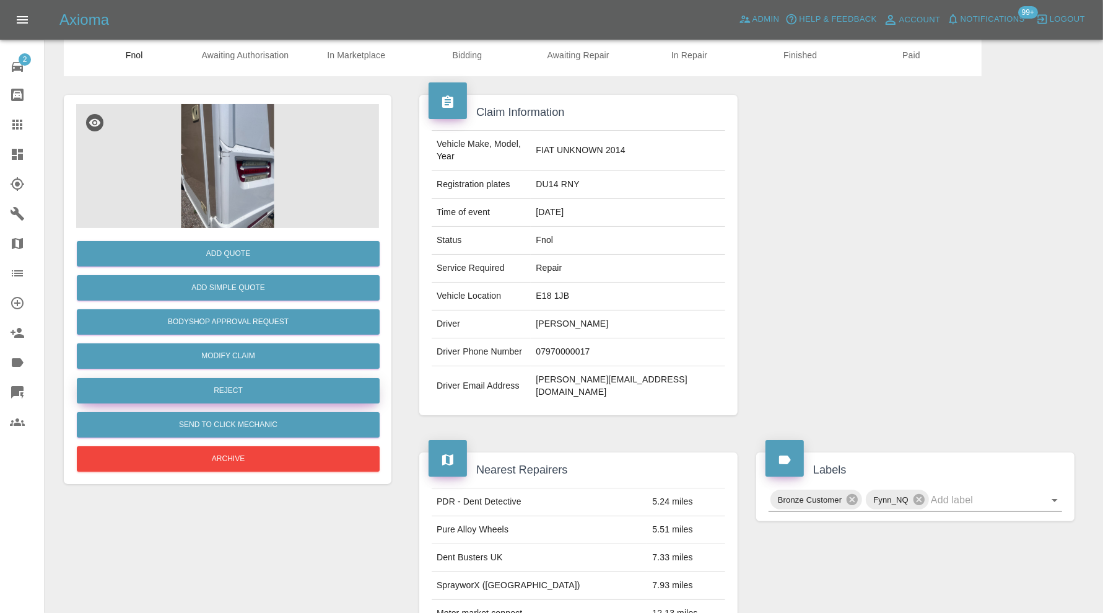
click at [261, 387] on button "Reject" at bounding box center [228, 390] width 303 height 25
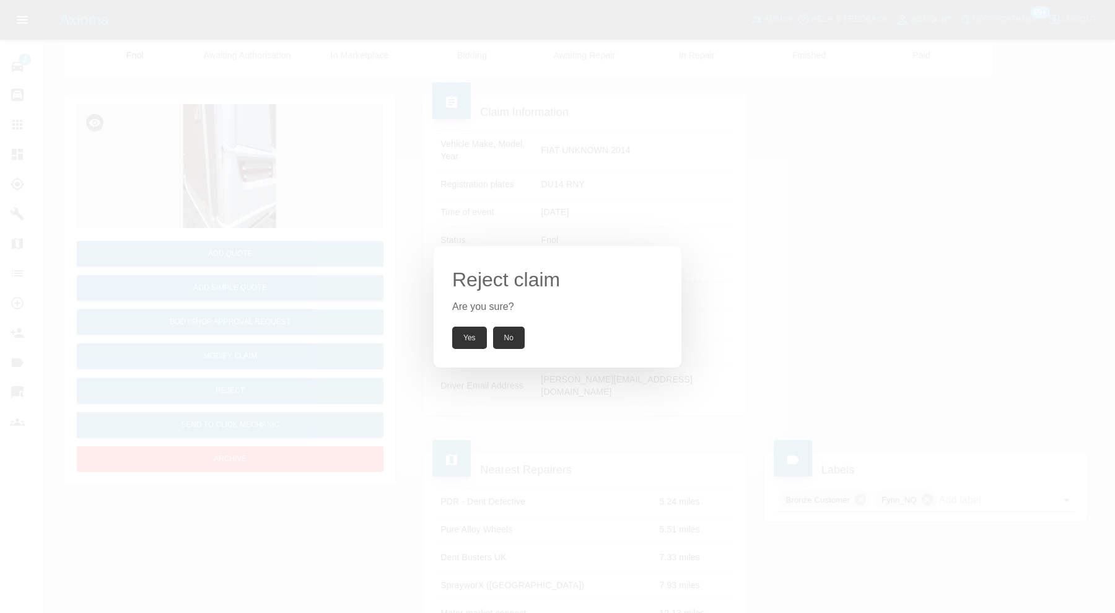
click at [468, 334] on button "Yes" at bounding box center [469, 337] width 35 height 22
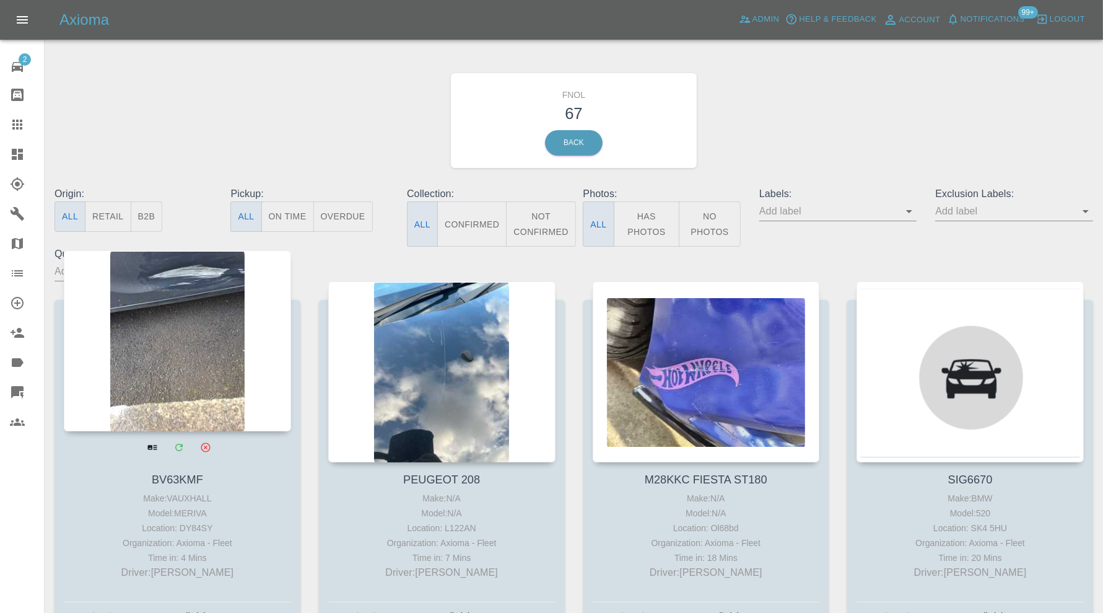
click at [202, 339] on div at bounding box center [177, 340] width 227 height 181
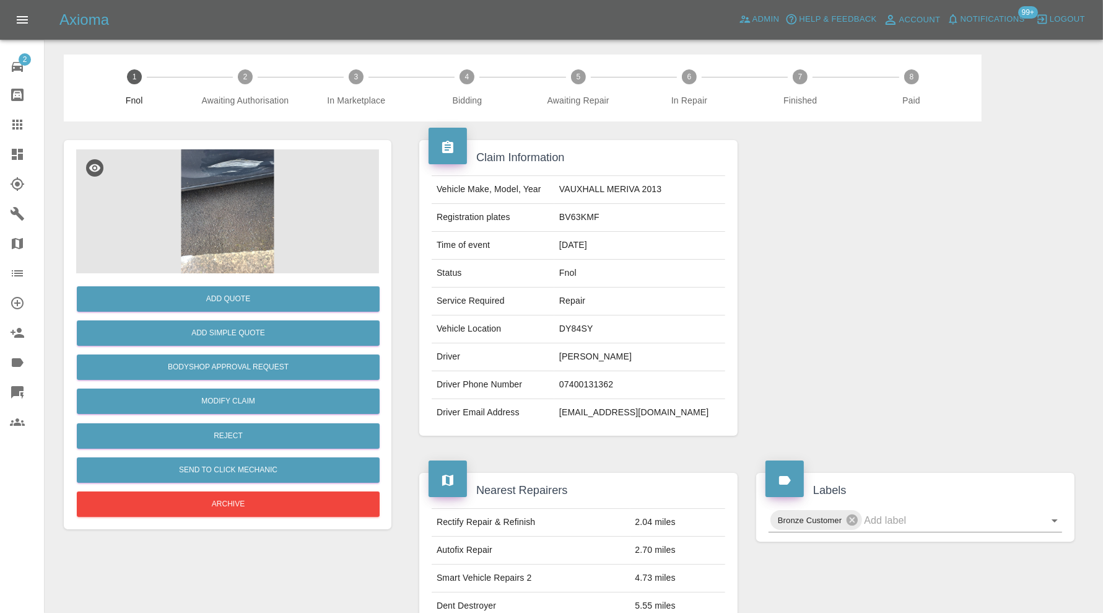
click at [239, 211] on img at bounding box center [227, 211] width 303 height 124
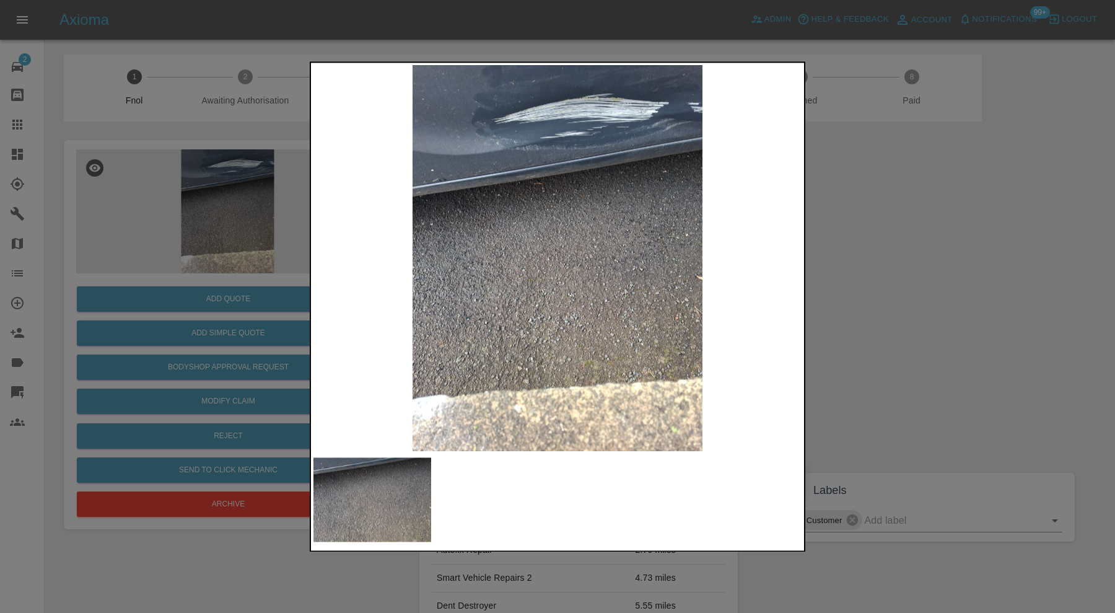
click at [346, 480] on img at bounding box center [372, 499] width 118 height 84
click at [907, 187] on div at bounding box center [557, 306] width 1115 height 613
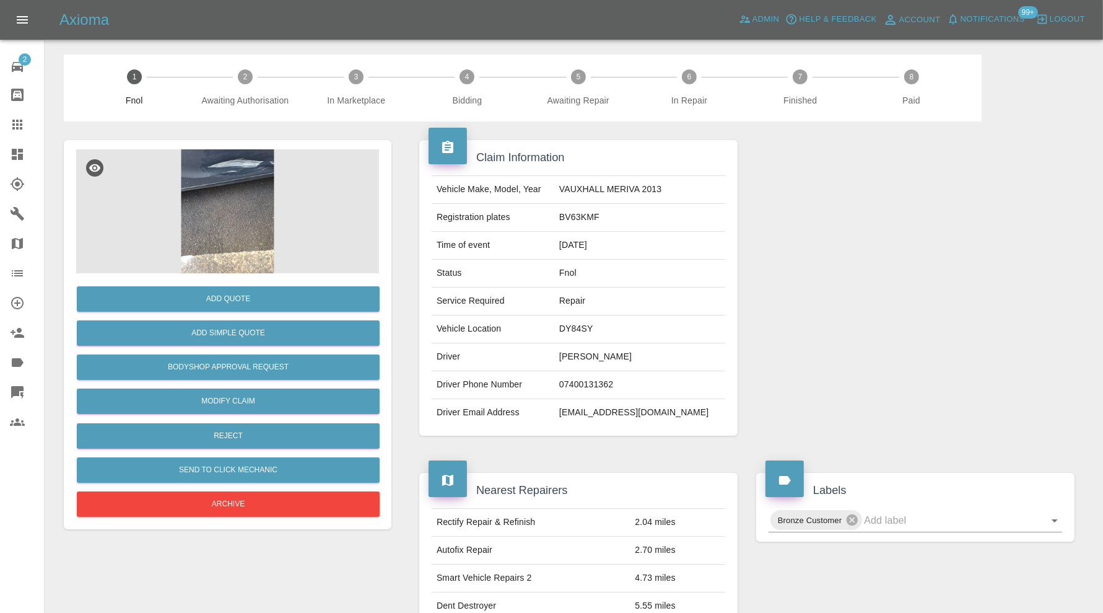
click at [240, 185] on img at bounding box center [227, 211] width 303 height 124
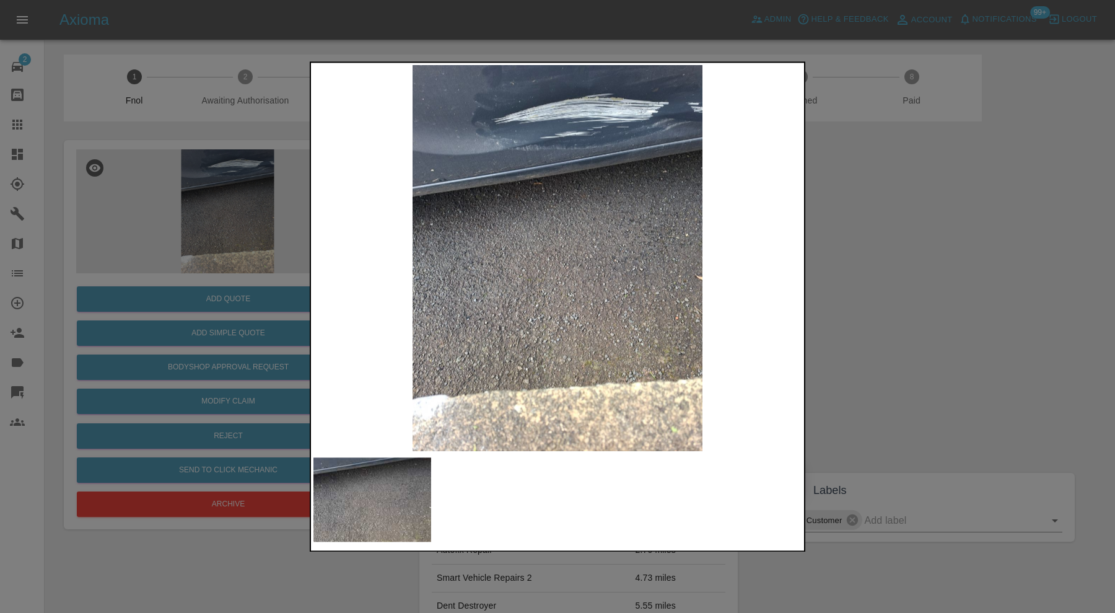
click at [893, 237] on div at bounding box center [557, 306] width 1115 height 613
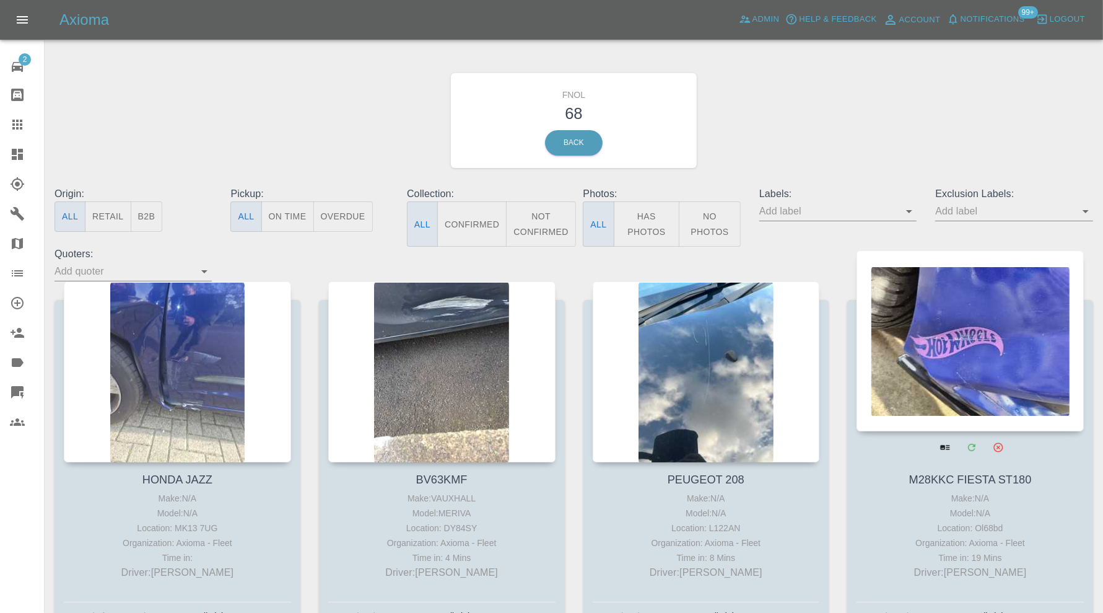
click at [986, 336] on div at bounding box center [970, 340] width 227 height 181
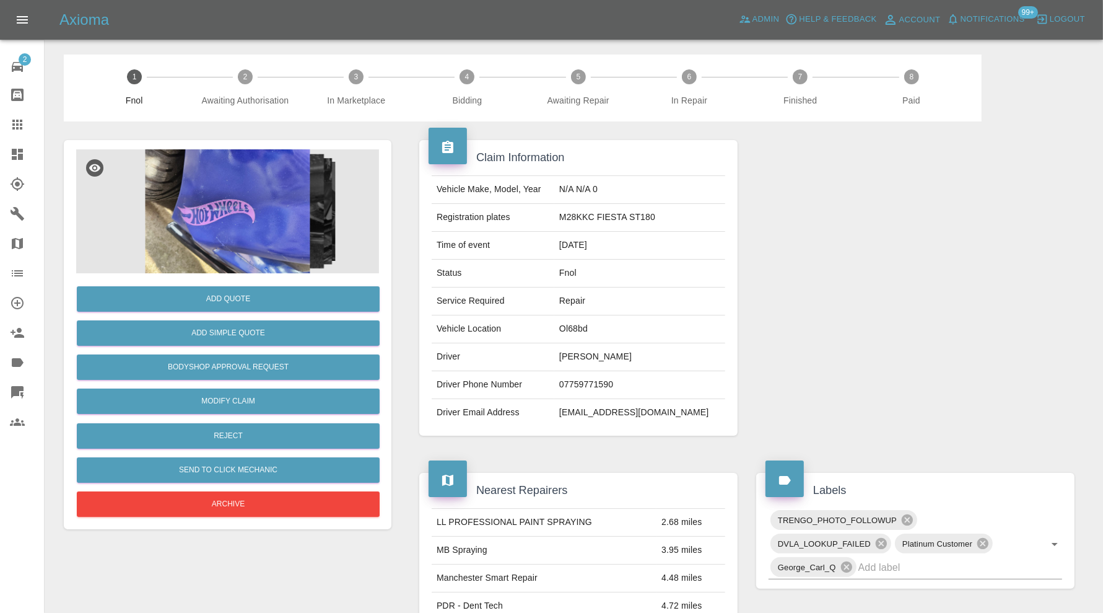
click at [282, 225] on img at bounding box center [227, 211] width 303 height 124
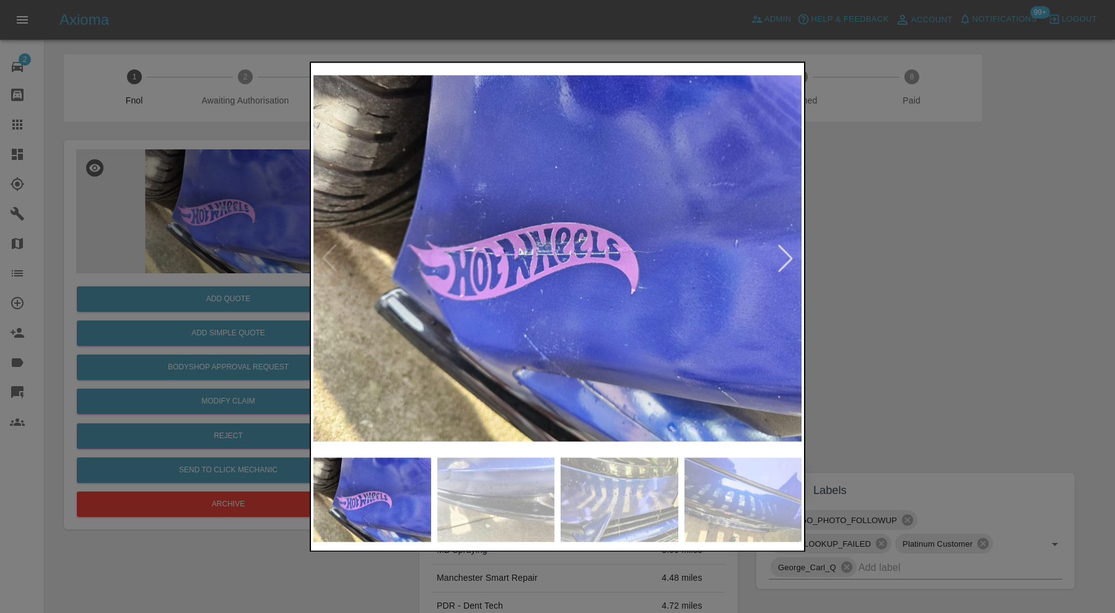
click at [787, 259] on div at bounding box center [785, 258] width 27 height 27
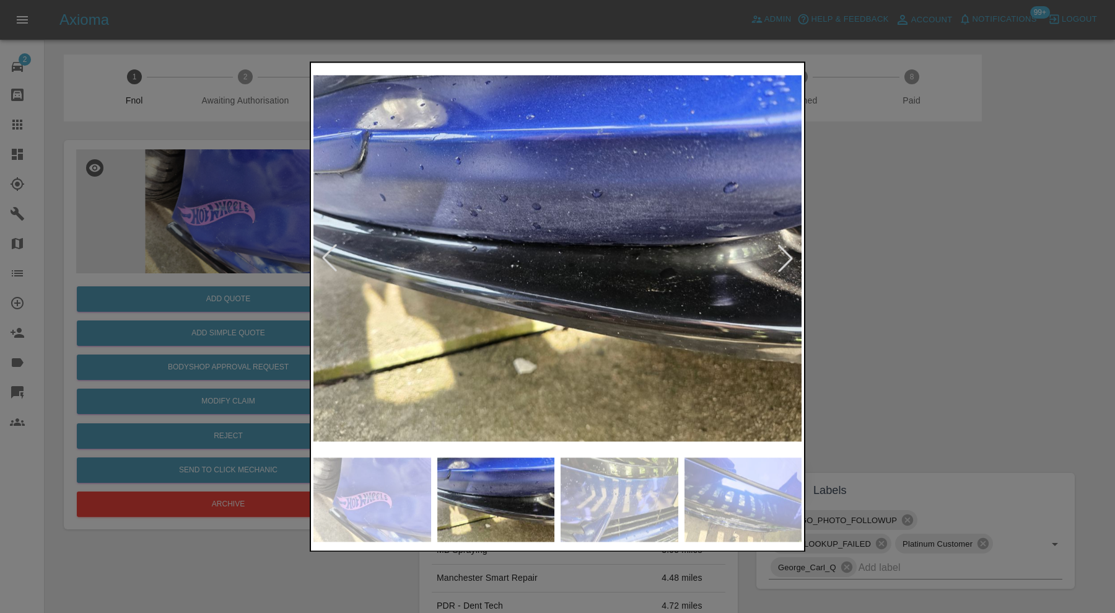
click at [787, 259] on div at bounding box center [785, 258] width 27 height 27
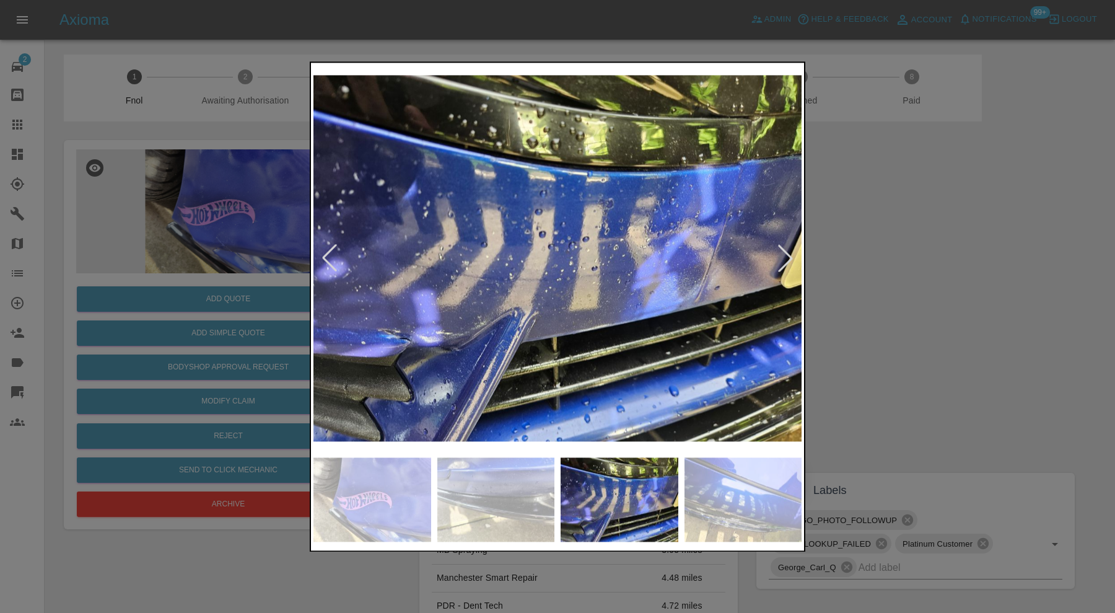
click at [787, 259] on div at bounding box center [785, 258] width 27 height 27
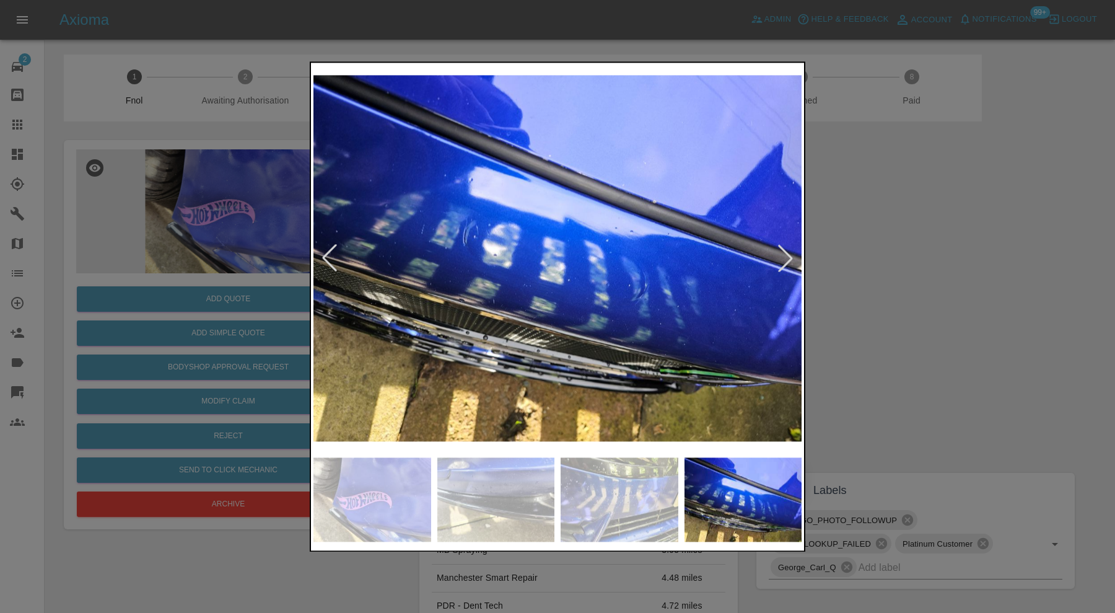
click at [837, 247] on div at bounding box center [557, 306] width 1115 height 613
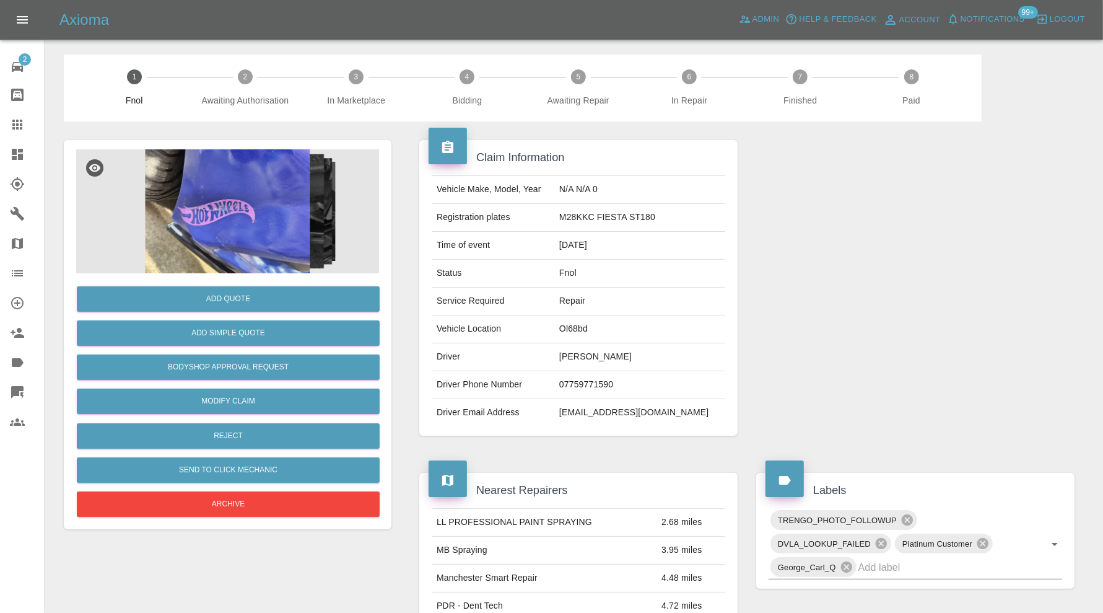
click at [28, 152] on div at bounding box center [27, 154] width 35 height 15
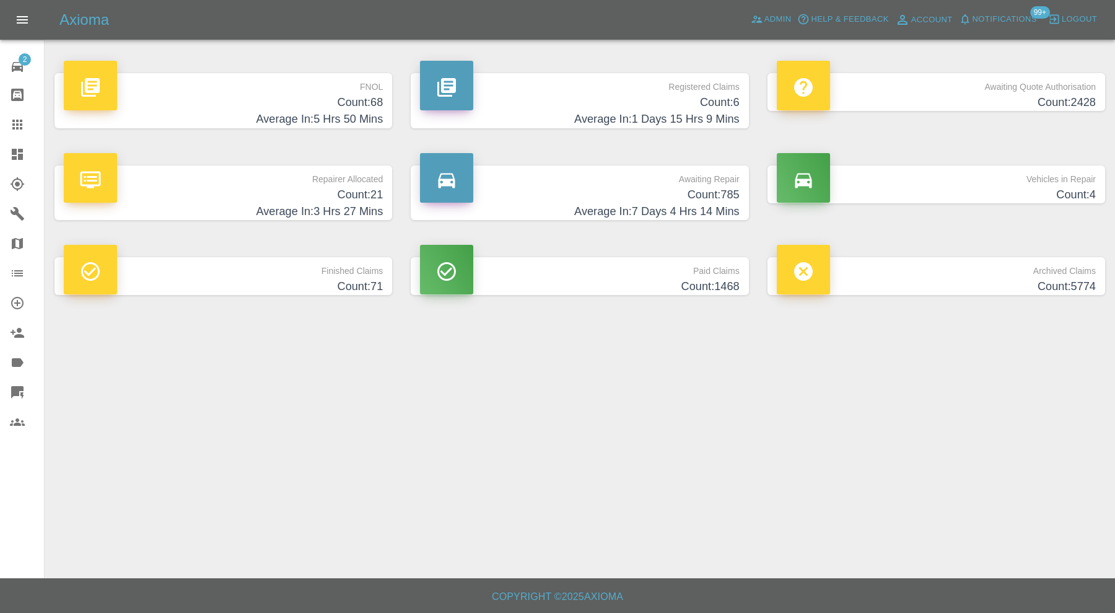
click at [912, 182] on p "Vehicles in Repair" at bounding box center [936, 175] width 319 height 21
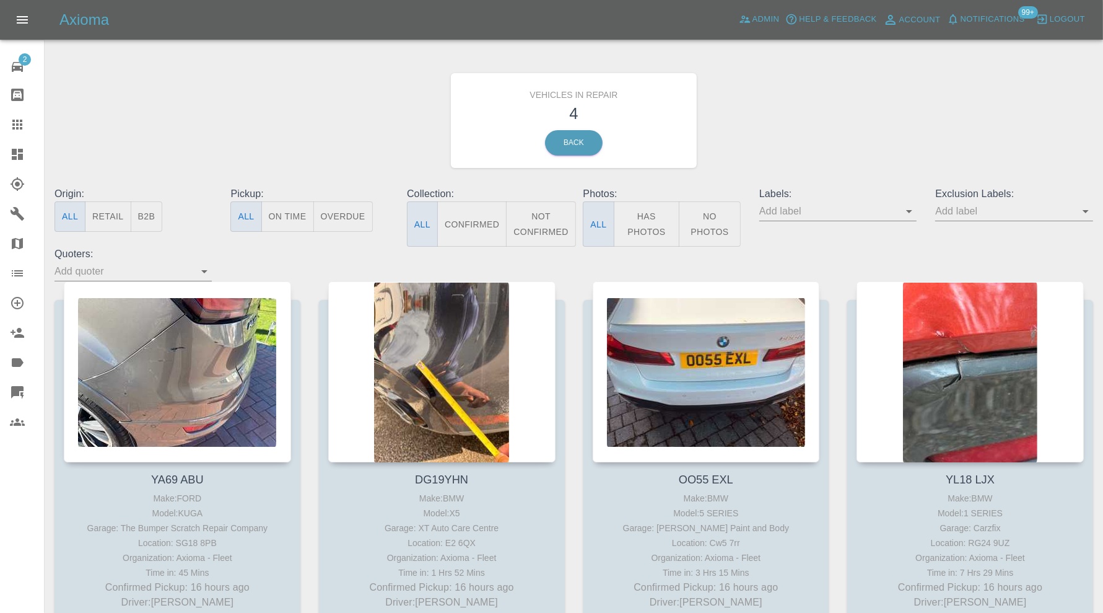
click at [18, 151] on icon at bounding box center [17, 154] width 11 height 11
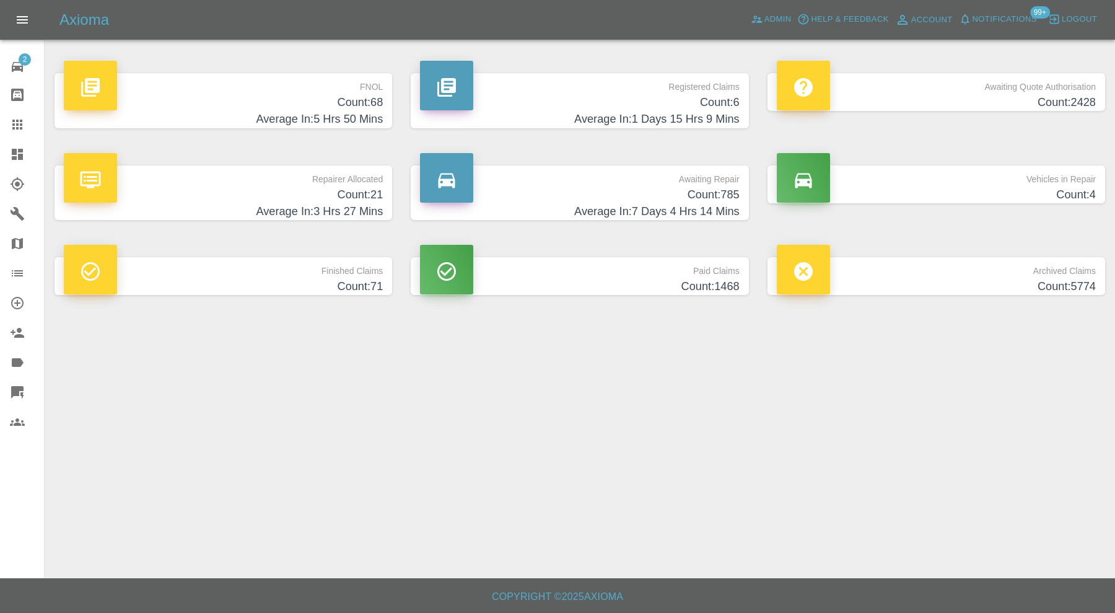
click at [637, 105] on h4 "Count: 6" at bounding box center [579, 102] width 319 height 17
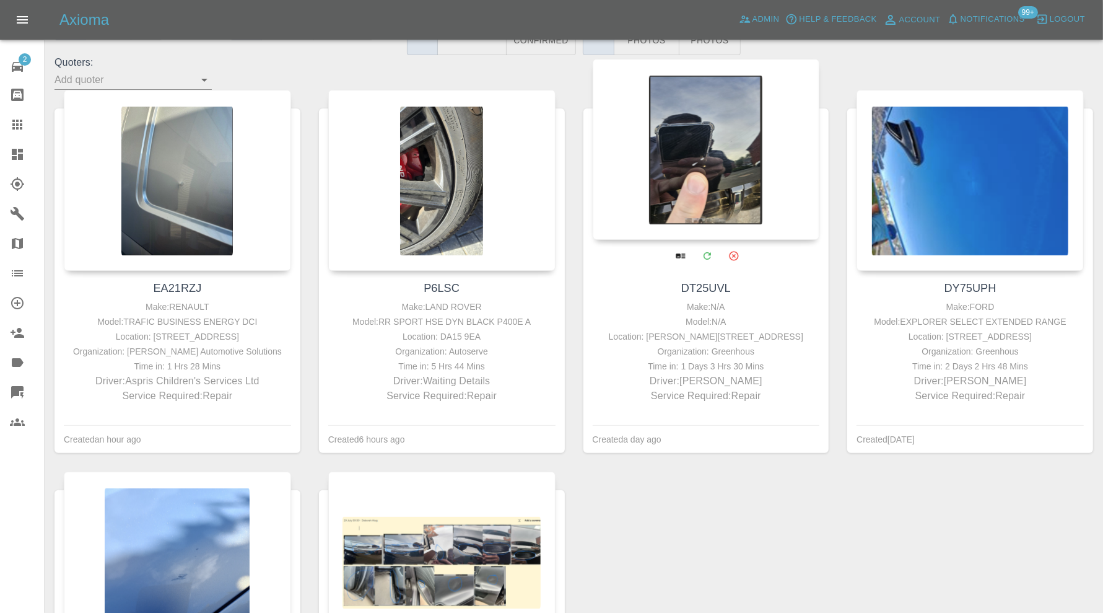
scroll to position [206, 0]
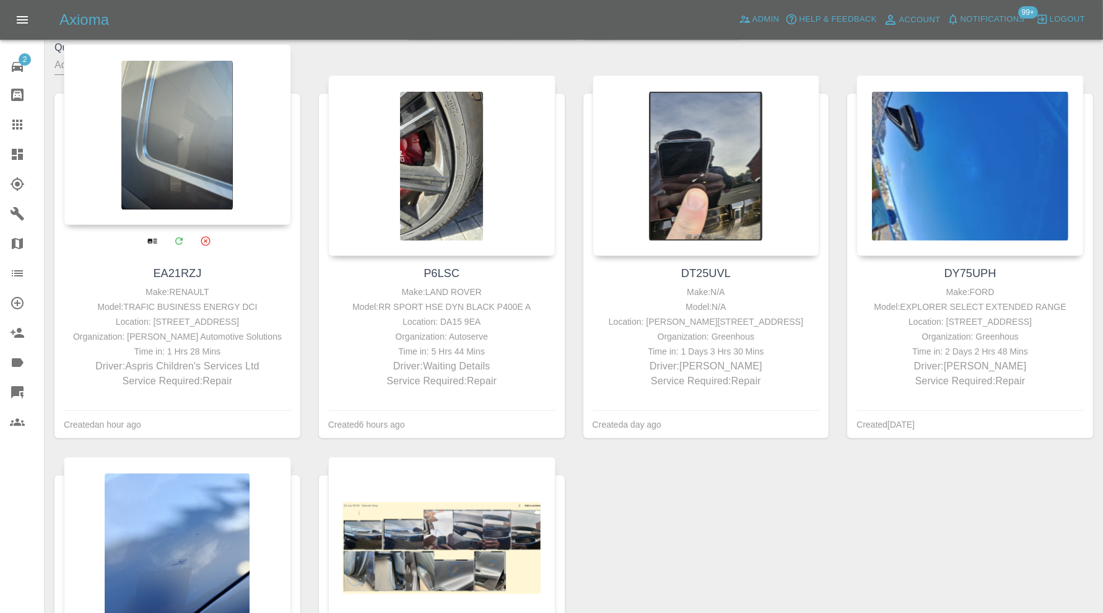
click at [203, 146] on div at bounding box center [177, 134] width 227 height 181
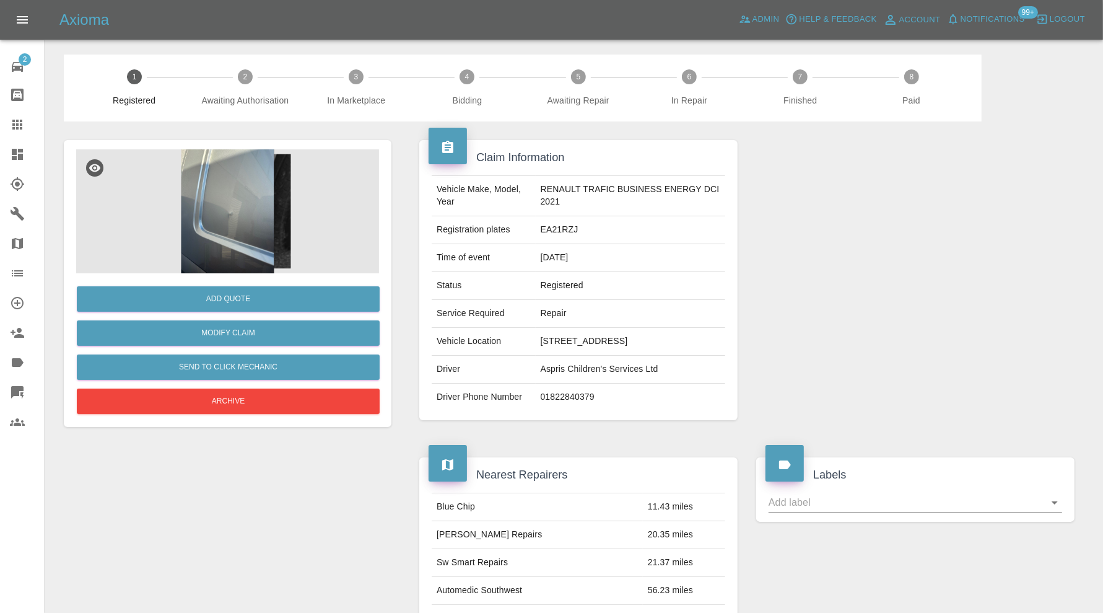
click at [243, 195] on img at bounding box center [227, 211] width 303 height 124
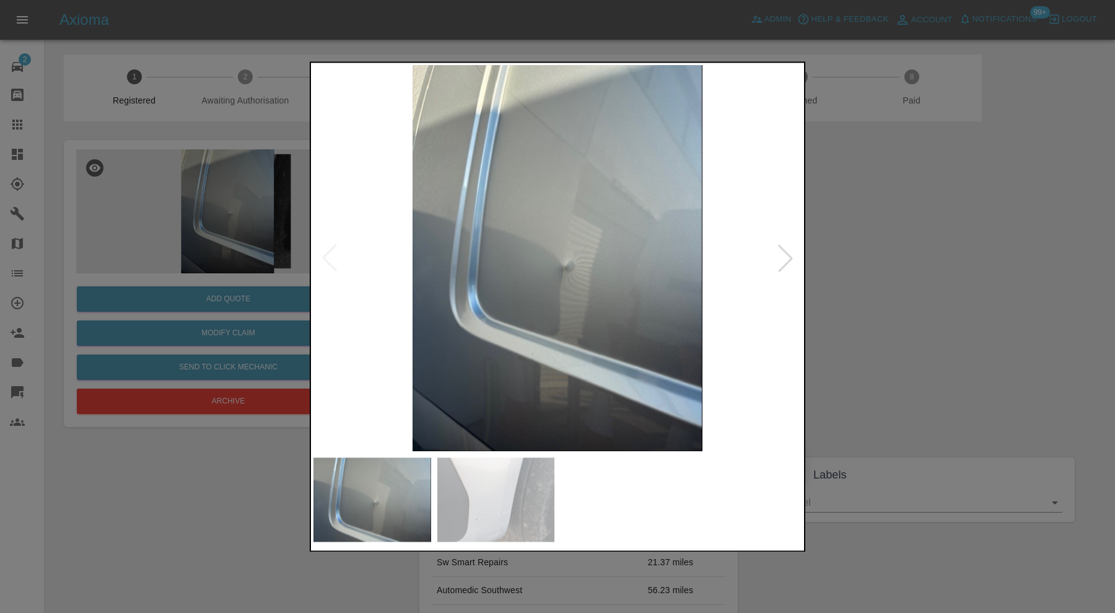
click at [788, 259] on div at bounding box center [785, 258] width 27 height 27
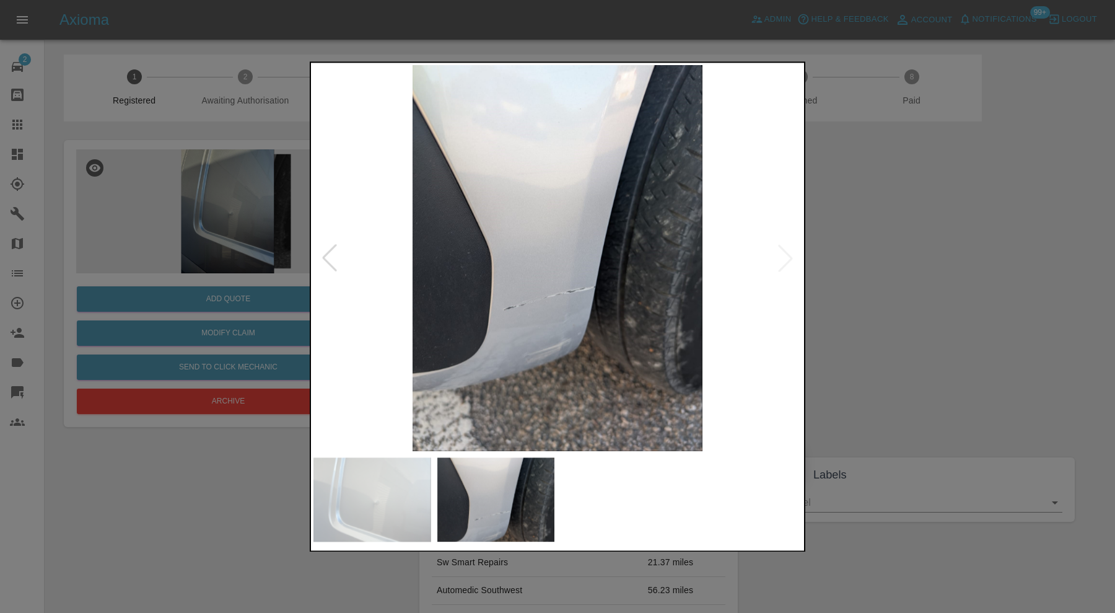
click at [831, 262] on div at bounding box center [557, 306] width 1115 height 613
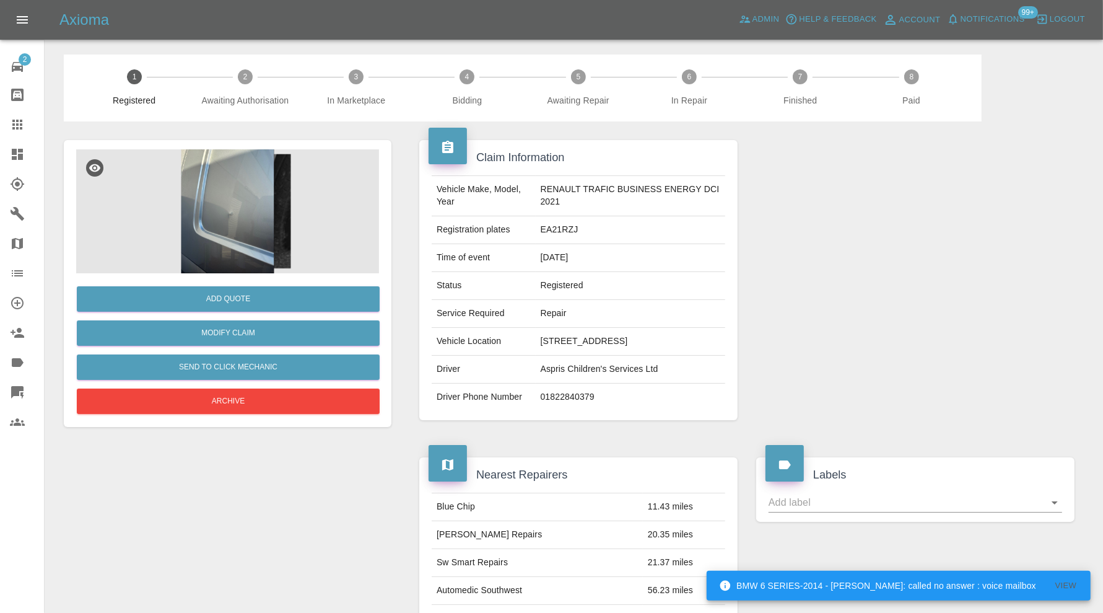
click at [24, 166] on link "Dashboard" at bounding box center [22, 154] width 44 height 30
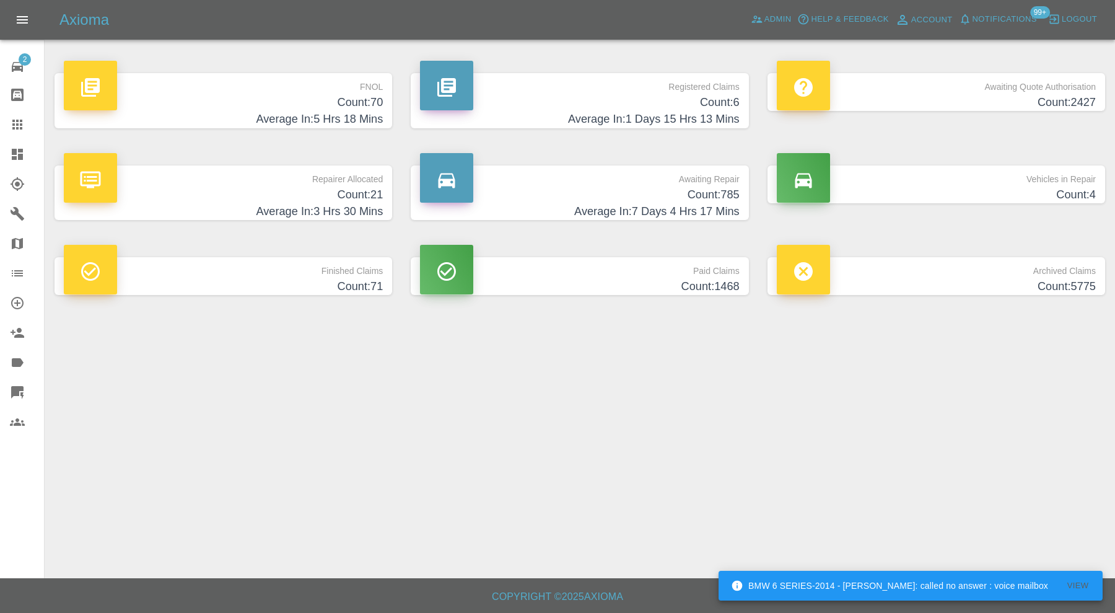
click at [354, 193] on h4 "Count: 21" at bounding box center [223, 194] width 319 height 17
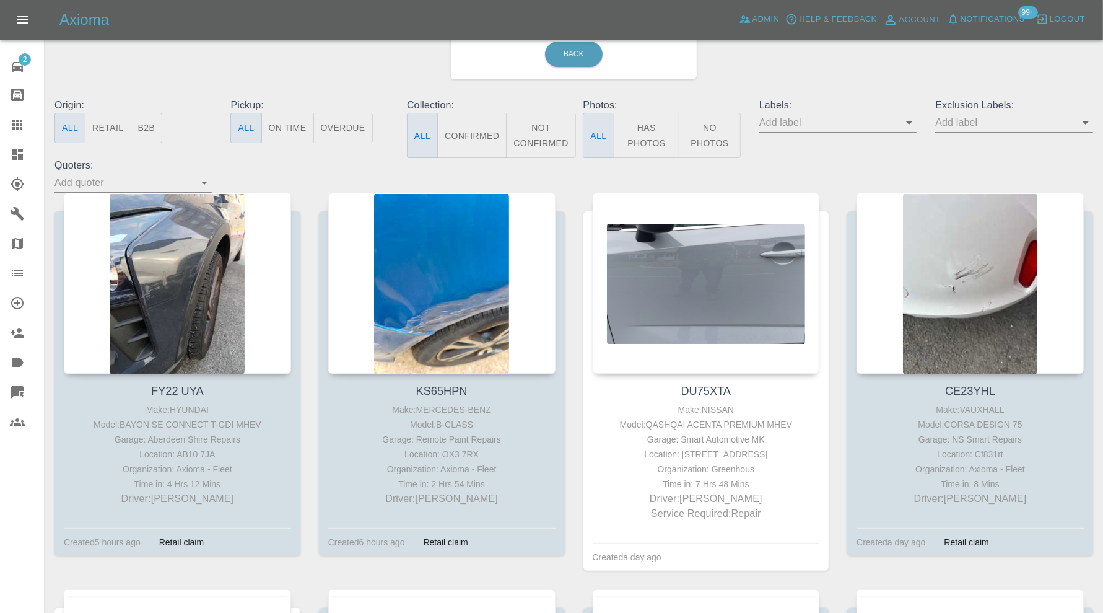
scroll to position [103, 0]
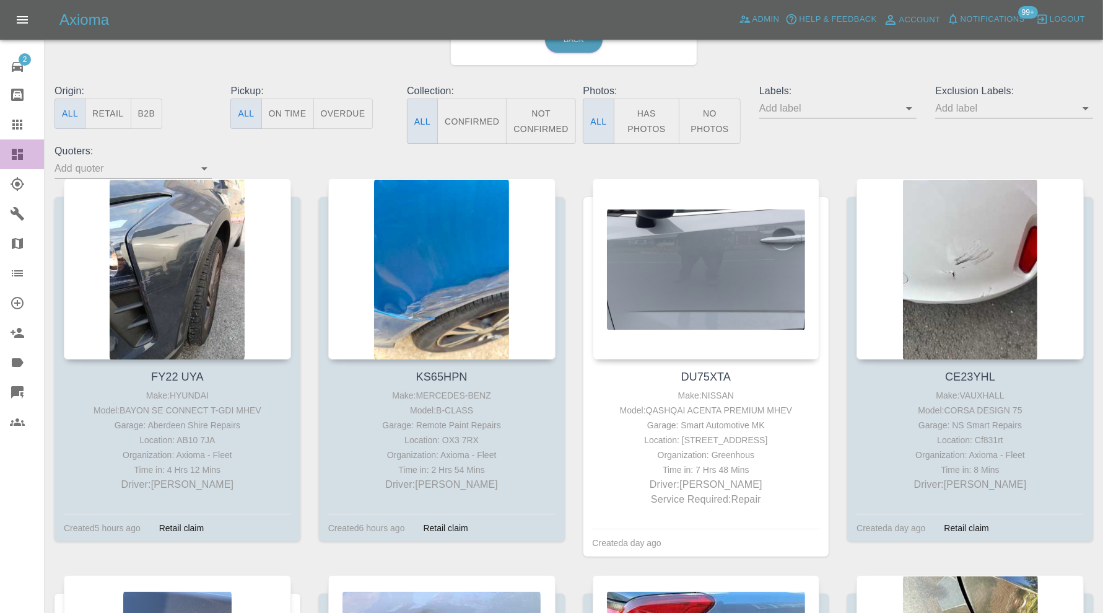
click at [22, 152] on icon at bounding box center [17, 154] width 15 height 15
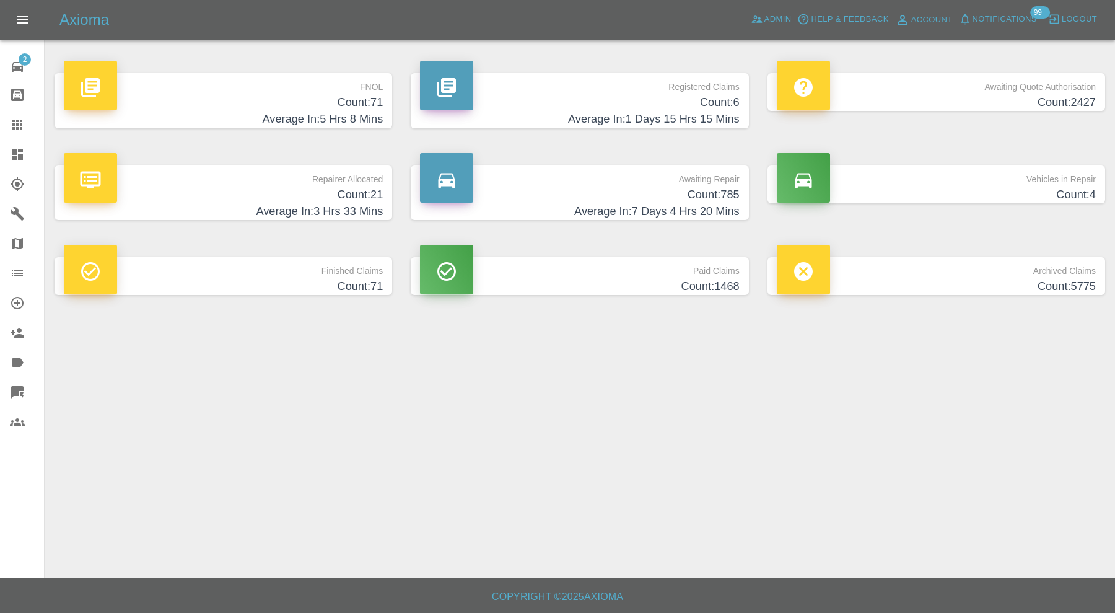
click at [294, 102] on h4 "Count: 71" at bounding box center [223, 102] width 319 height 17
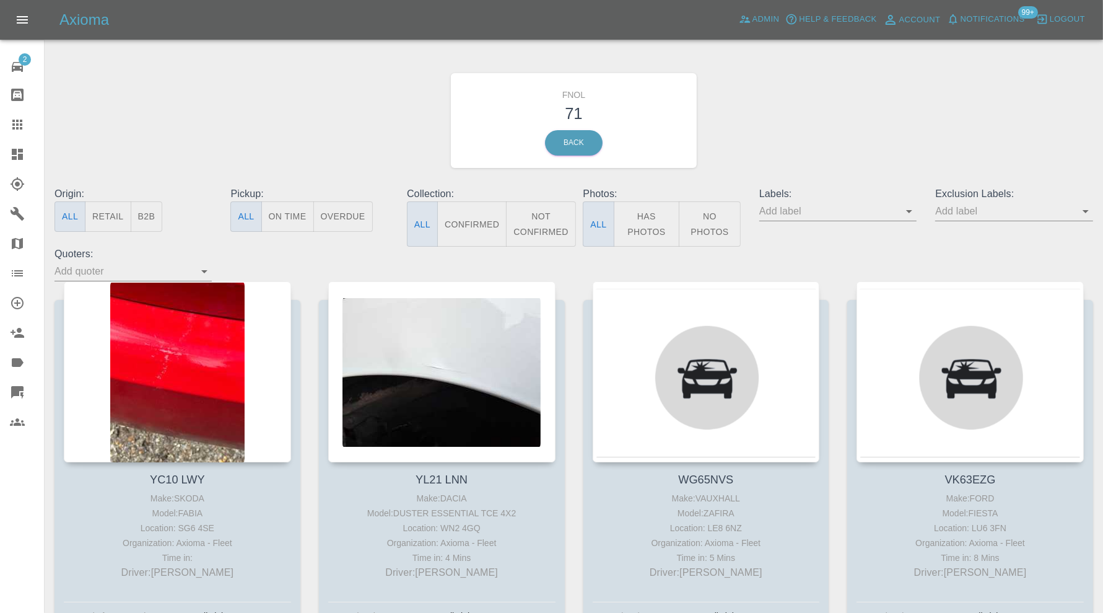
click at [22, 274] on icon at bounding box center [17, 273] width 15 height 15
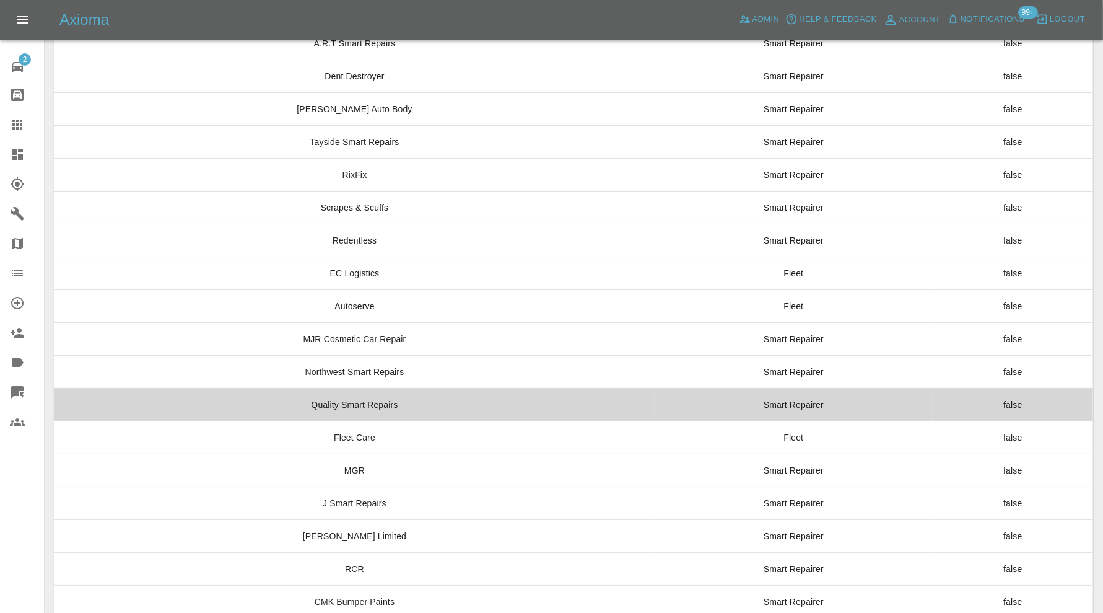
scroll to position [9250, 0]
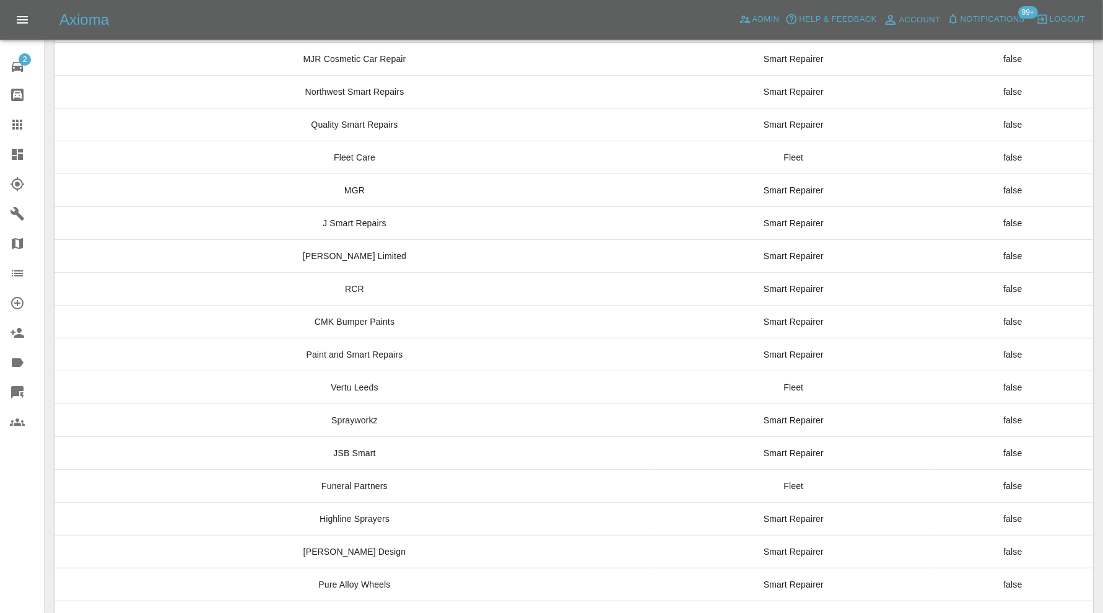
click at [27, 152] on div at bounding box center [27, 154] width 35 height 15
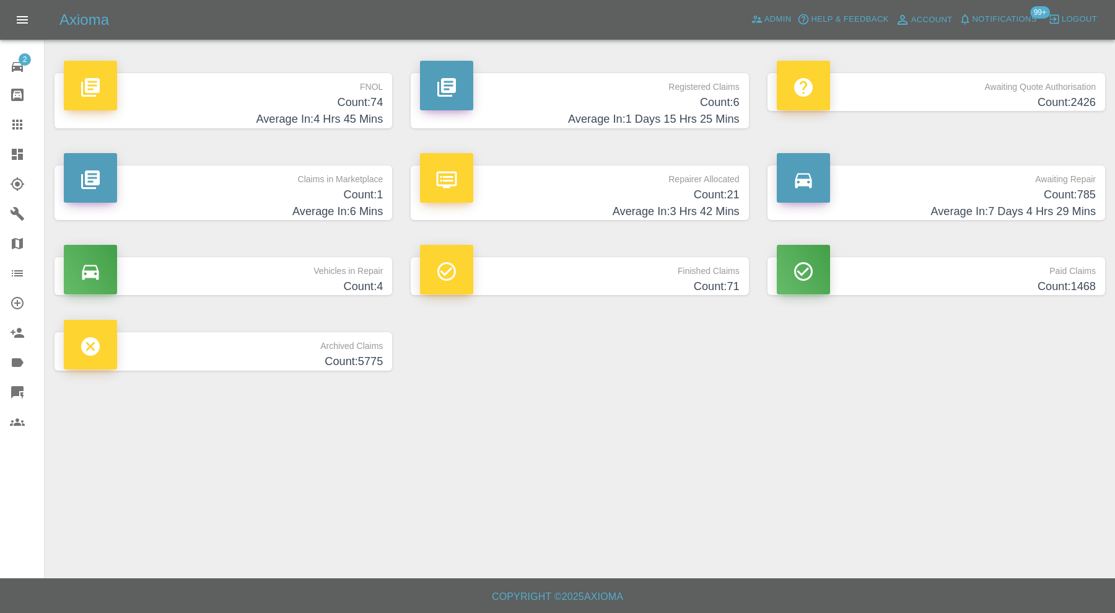
click at [263, 203] on h4 "Average In: 6 Mins" at bounding box center [223, 211] width 319 height 17
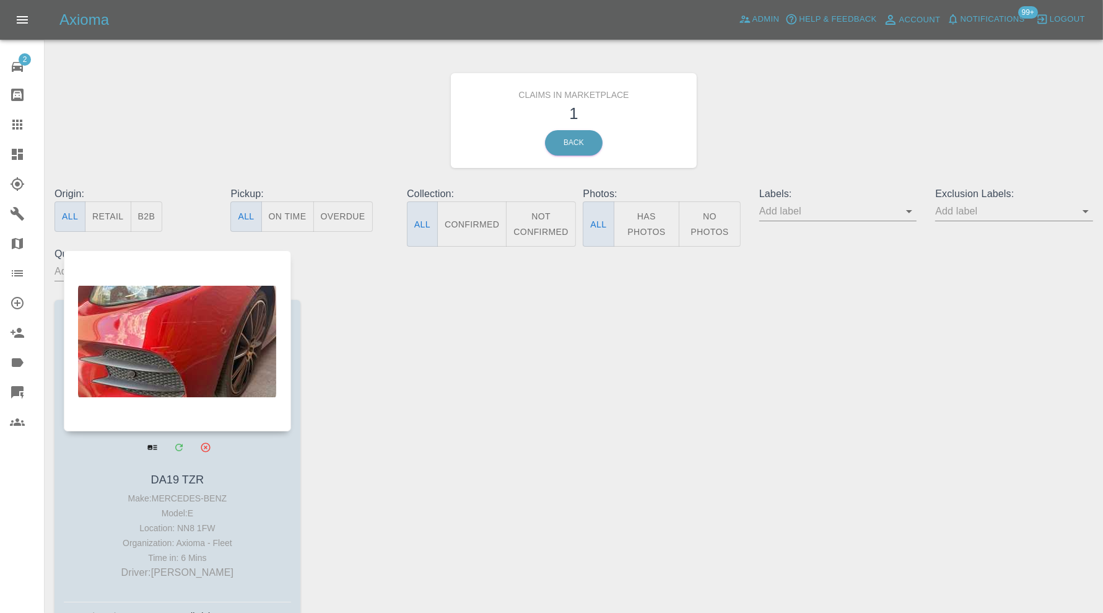
click at [186, 335] on div at bounding box center [177, 340] width 227 height 181
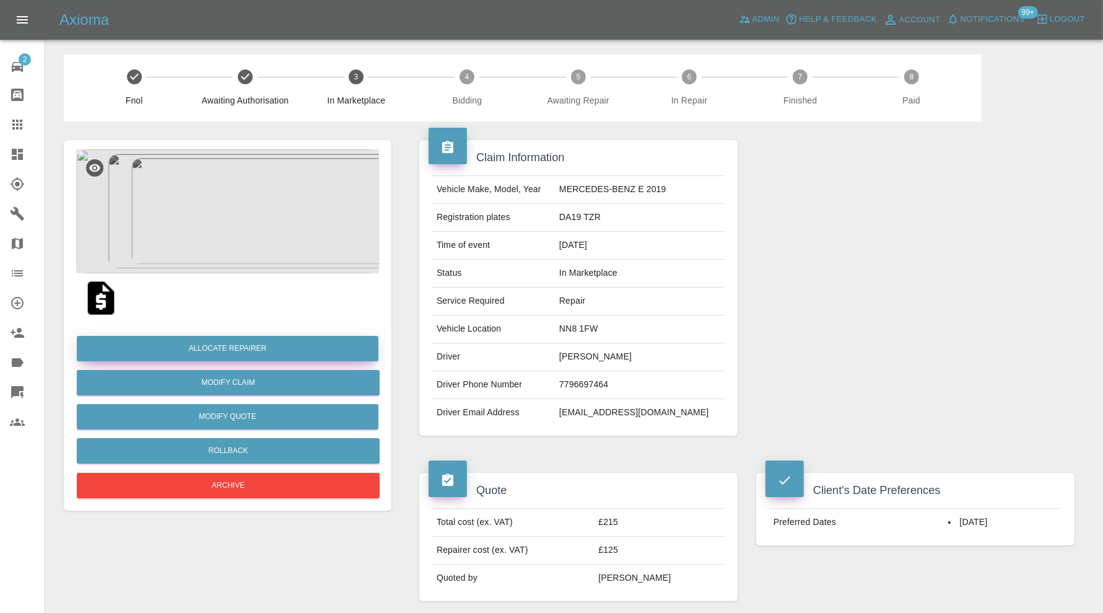
click at [221, 344] on button "Allocate Repairer" at bounding box center [228, 348] width 302 height 25
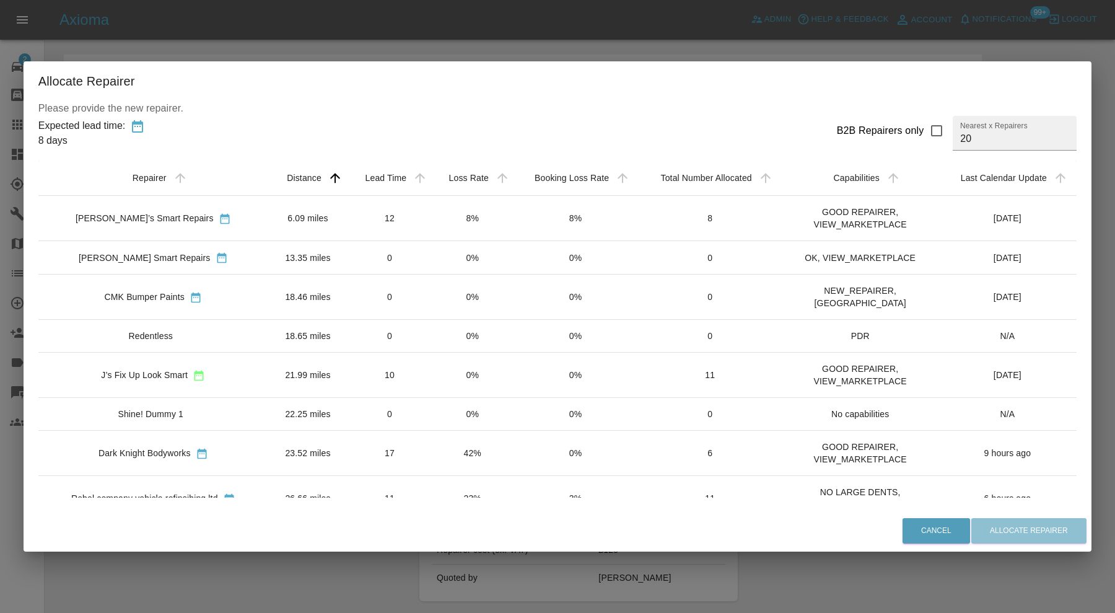
click at [237, 222] on div "Freddie’s Smart Repairs" at bounding box center [153, 217] width 210 height 13
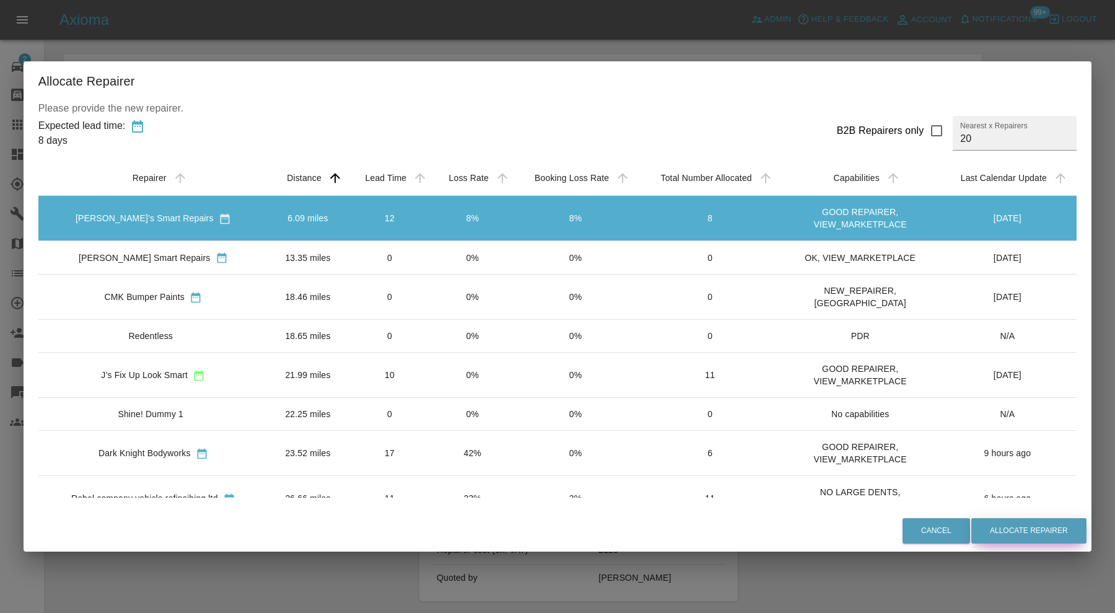
click at [1009, 533] on button "Allocate Repairer" at bounding box center [1028, 530] width 115 height 25
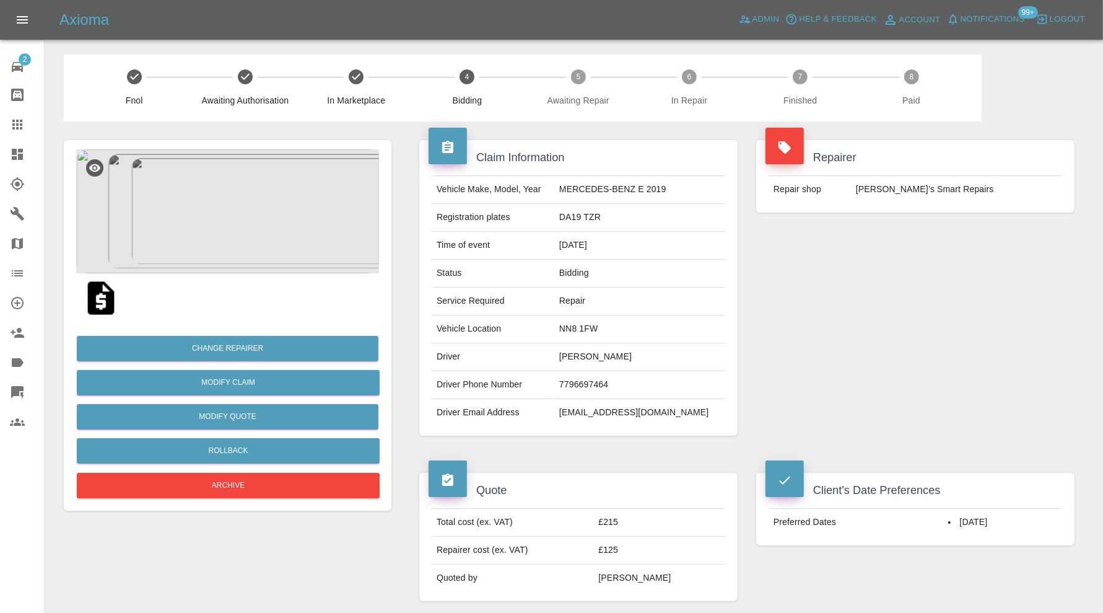
click at [17, 152] on icon at bounding box center [17, 154] width 15 height 15
